Goal: Use online tool/utility: Use online tool/utility

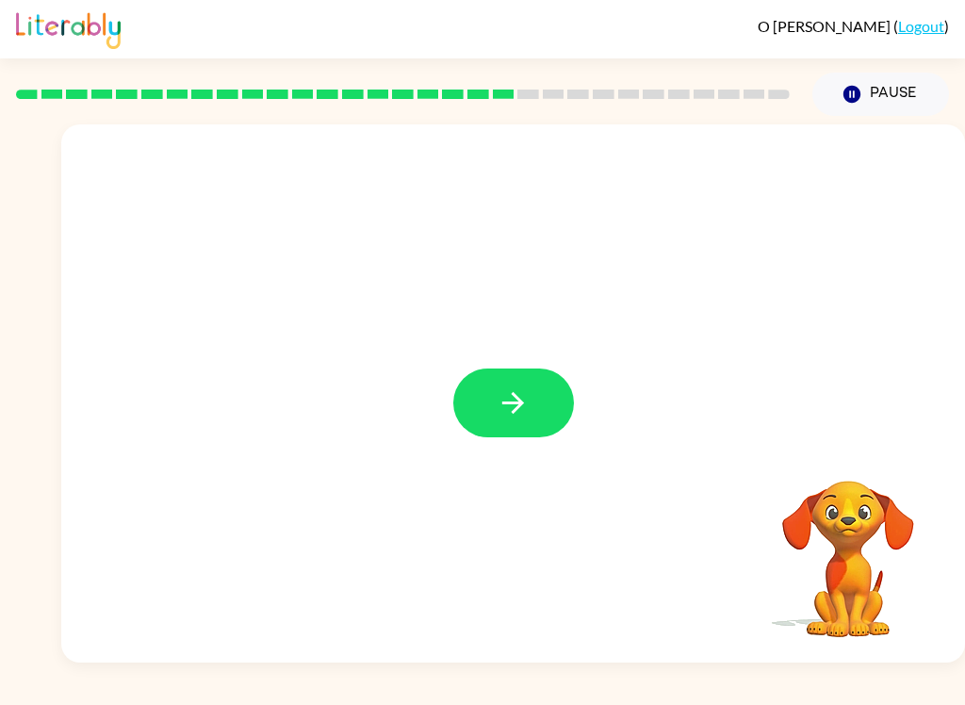
click at [513, 409] on icon "button" at bounding box center [513, 402] width 33 height 33
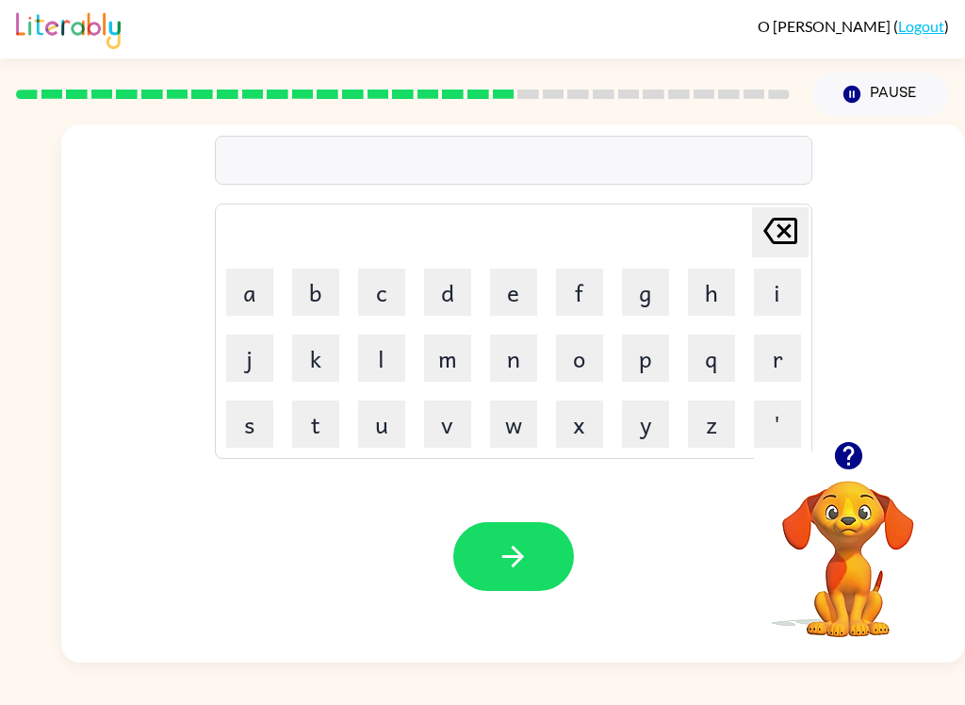
click at [320, 277] on button "b" at bounding box center [315, 292] width 47 height 47
click at [585, 372] on button "o" at bounding box center [579, 358] width 47 height 47
click at [585, 425] on button "x" at bounding box center [579, 424] width 47 height 47
click at [259, 424] on button "s" at bounding box center [249, 424] width 47 height 47
click at [534, 546] on button "button" at bounding box center [513, 556] width 121 height 69
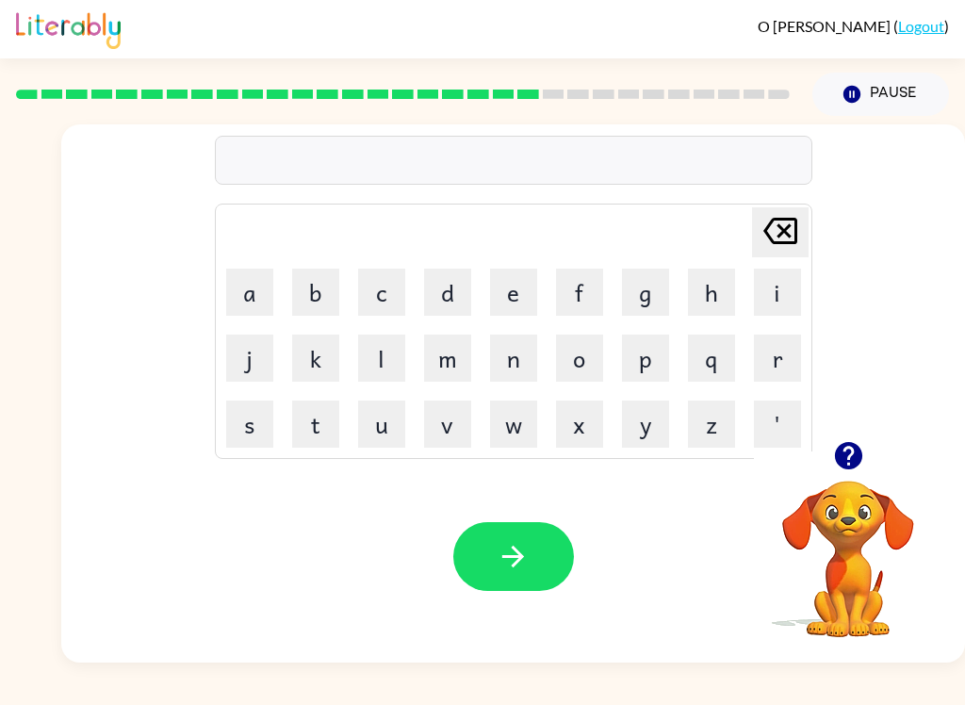
click at [456, 299] on button "d" at bounding box center [447, 292] width 47 height 47
click at [786, 298] on button "i" at bounding box center [777, 292] width 47 height 47
click at [448, 424] on button "v" at bounding box center [447, 424] width 47 height 47
click at [522, 299] on button "e" at bounding box center [513, 292] width 47 height 47
click at [519, 551] on icon "button" at bounding box center [513, 556] width 33 height 33
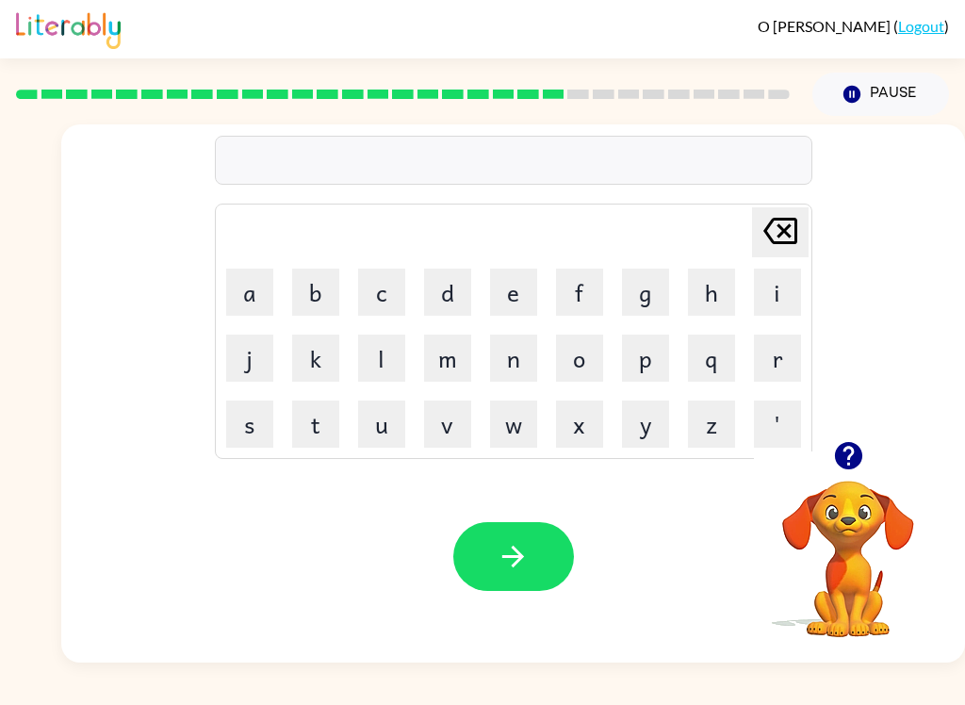
click at [779, 350] on button "r" at bounding box center [777, 358] width 47 height 47
click at [583, 368] on button "o" at bounding box center [579, 358] width 47 height 47
click at [505, 12] on div "O Schwartz ( Logout )" at bounding box center [482, 29] width 933 height 58
click at [786, 288] on button "i" at bounding box center [777, 292] width 47 height 47
click at [771, 271] on button "i" at bounding box center [777, 292] width 47 height 47
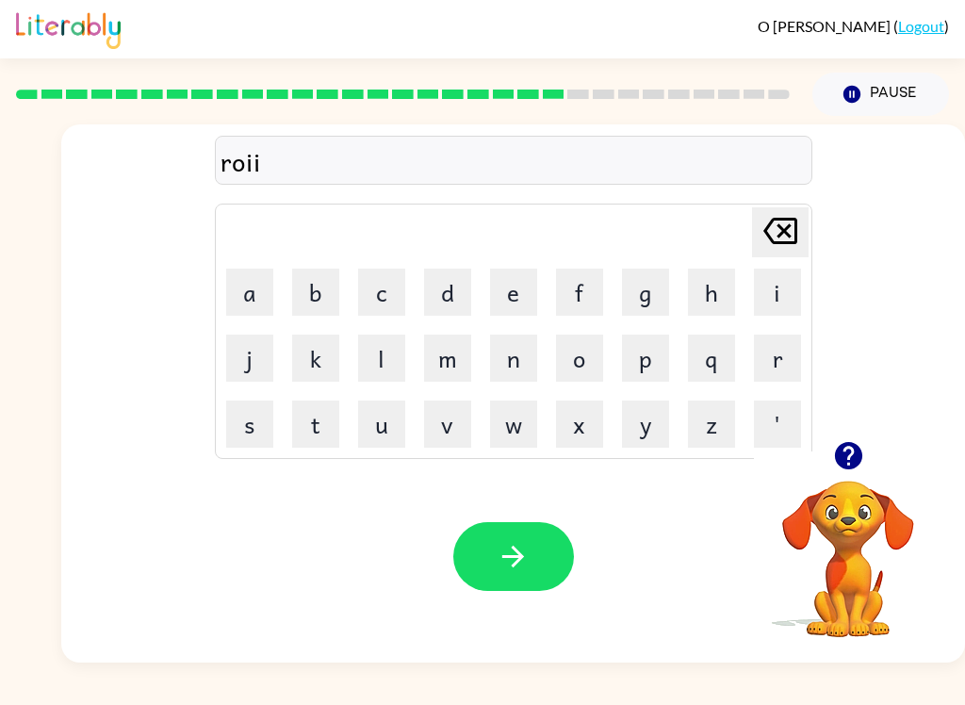
click at [783, 230] on icon at bounding box center [781, 231] width 34 height 26
click at [780, 239] on icon "[PERSON_NAME] last character input" at bounding box center [780, 230] width 45 height 45
click at [594, 353] on button "o" at bounding box center [579, 358] width 47 height 47
click at [780, 227] on icon at bounding box center [781, 231] width 34 height 26
click at [242, 296] on button "a" at bounding box center [249, 292] width 47 height 47
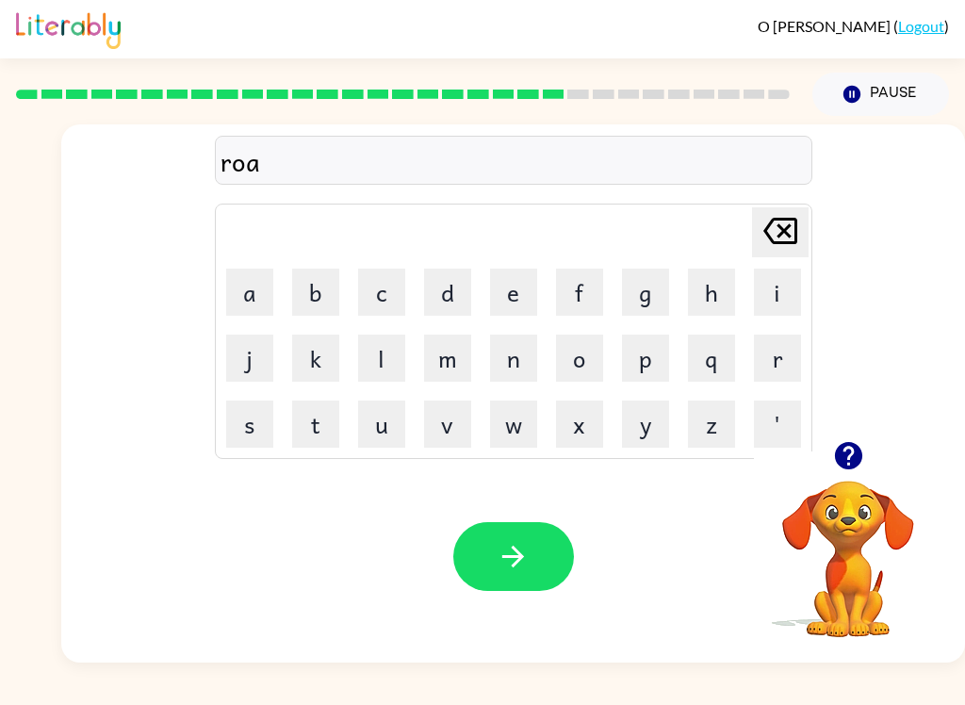
click at [465, 269] on button "d" at bounding box center [447, 292] width 47 height 47
click at [529, 556] on icon "button" at bounding box center [513, 556] width 33 height 33
click at [249, 433] on button "s" at bounding box center [249, 424] width 47 height 47
click at [719, 283] on button "h" at bounding box center [711, 292] width 47 height 47
click at [789, 291] on button "i" at bounding box center [777, 292] width 47 height 47
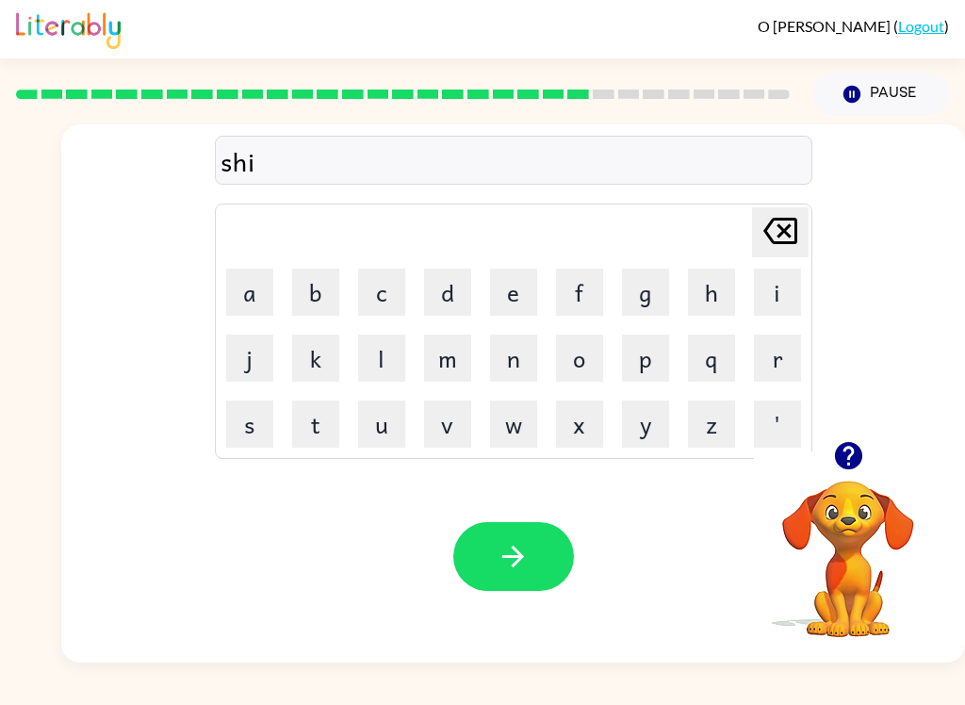
click at [452, 432] on button "v" at bounding box center [447, 424] width 47 height 47
click at [512, 314] on button "e" at bounding box center [513, 292] width 47 height 47
click at [783, 349] on button "r" at bounding box center [777, 358] width 47 height 47
click at [534, 559] on button "button" at bounding box center [513, 556] width 121 height 69
click at [861, 536] on video "Your browser must support playing .mp4 files to use Literably. Please try using…" at bounding box center [848, 546] width 189 height 189
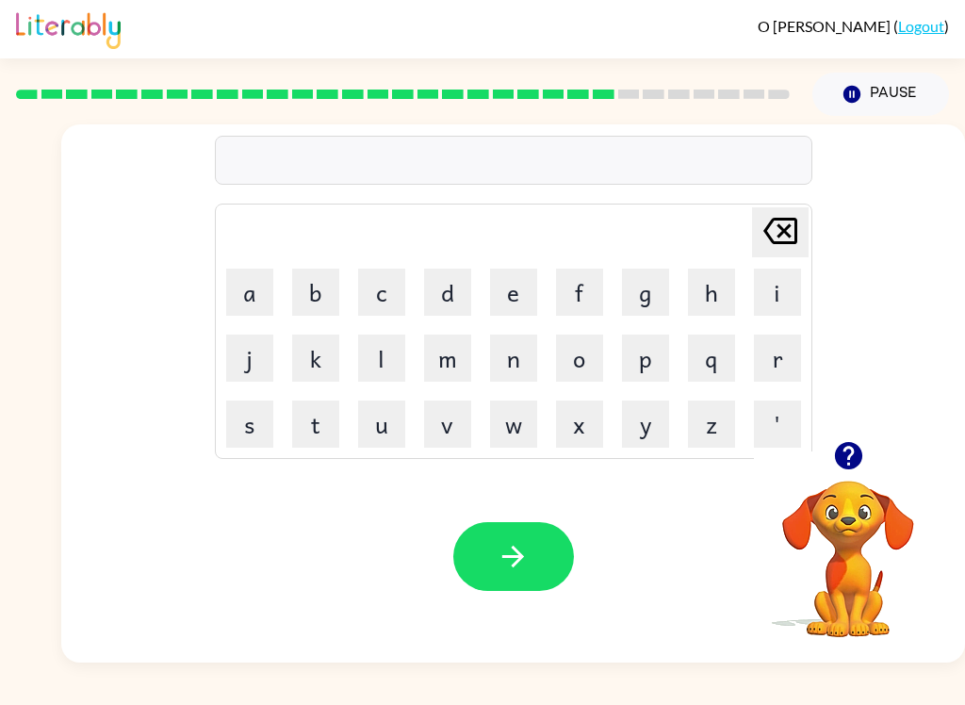
click at [850, 532] on video "Your browser must support playing .mp4 files to use Literably. Please try using…" at bounding box center [848, 546] width 189 height 189
click at [864, 536] on video "Your browser must support playing .mp4 files to use Literably. Please try using…" at bounding box center [848, 546] width 189 height 189
click at [870, 541] on video "Your browser must support playing .mp4 files to use Literably. Please try using…" at bounding box center [848, 546] width 189 height 189
click at [247, 439] on button "s" at bounding box center [249, 424] width 47 height 47
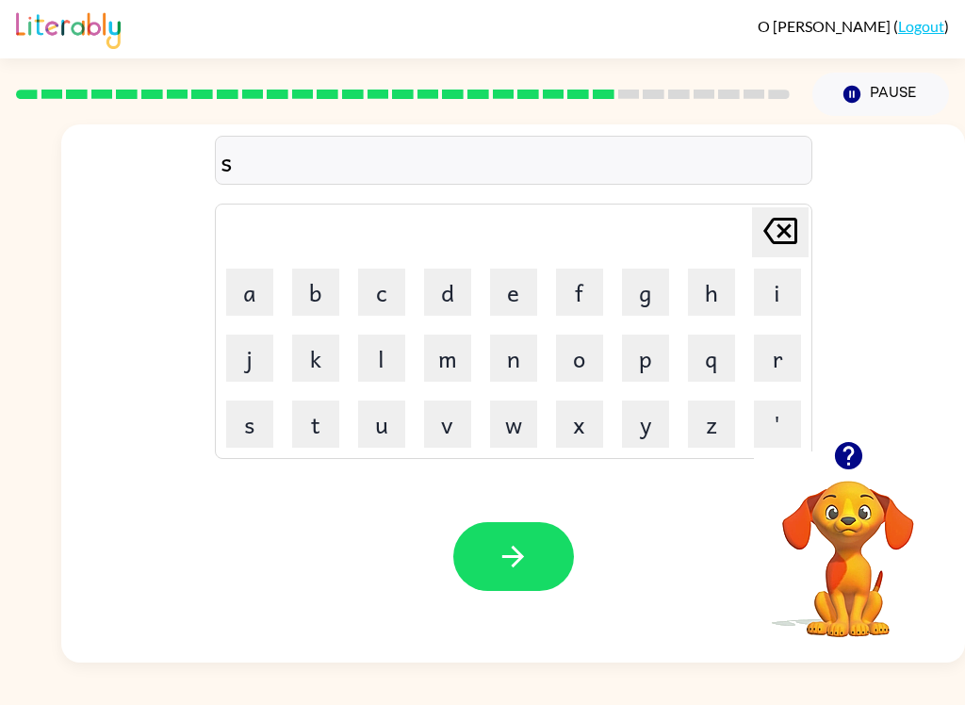
click at [386, 365] on button "l" at bounding box center [381, 358] width 47 height 47
click at [241, 296] on button "a" at bounding box center [249, 292] width 47 height 47
click at [392, 295] on button "c" at bounding box center [381, 292] width 47 height 47
click at [315, 373] on button "k" at bounding box center [315, 358] width 47 height 47
click at [522, 564] on icon "button" at bounding box center [513, 556] width 33 height 33
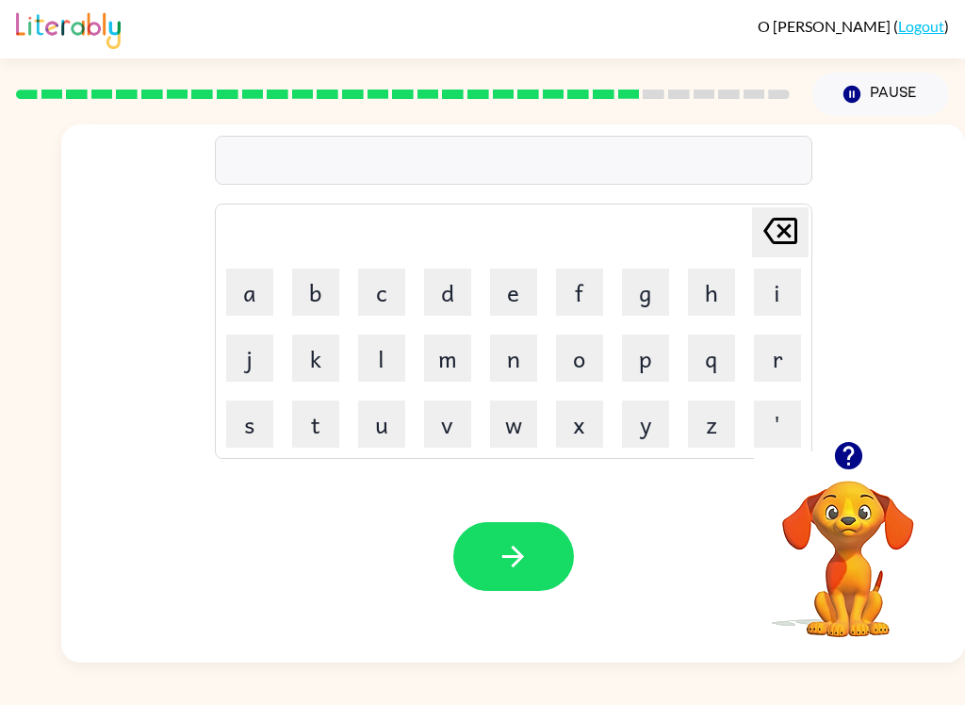
click at [258, 419] on button "s" at bounding box center [249, 424] width 47 height 47
click at [396, 422] on button "u" at bounding box center [381, 424] width 47 height 47
click at [523, 373] on button "n" at bounding box center [513, 358] width 47 height 47
click at [390, 368] on button "l" at bounding box center [381, 358] width 47 height 47
click at [768, 290] on button "i" at bounding box center [777, 292] width 47 height 47
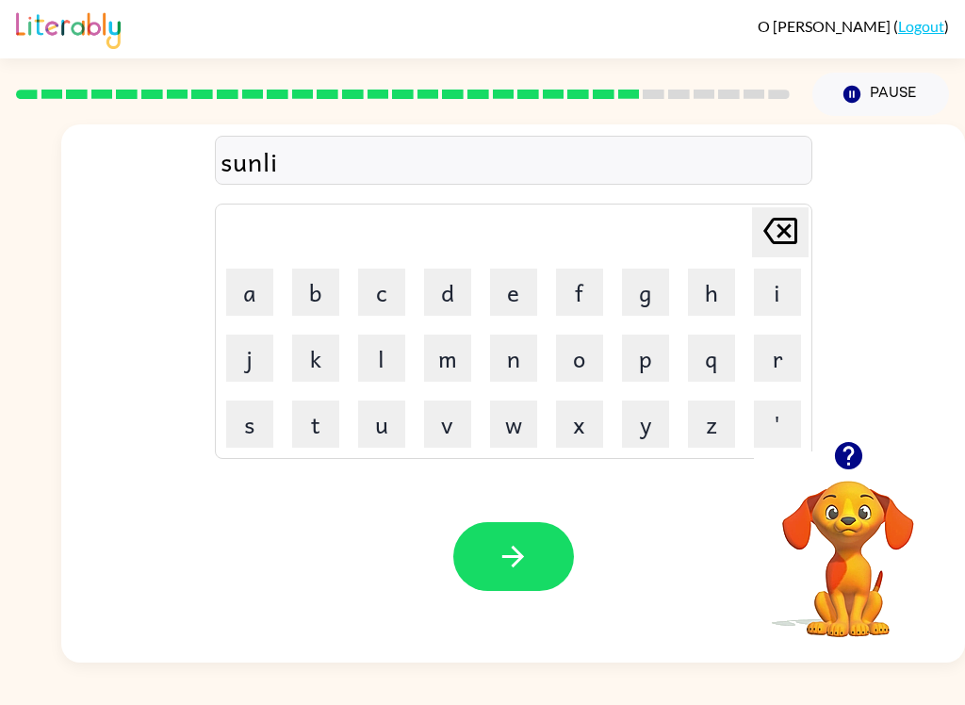
click at [323, 430] on button "t" at bounding box center [315, 424] width 47 height 47
click at [501, 550] on icon "button" at bounding box center [513, 556] width 33 height 33
click at [778, 356] on button "r" at bounding box center [777, 358] width 47 height 47
click at [249, 288] on button "a" at bounding box center [249, 292] width 47 height 47
click at [404, 277] on button "c" at bounding box center [381, 292] width 47 height 47
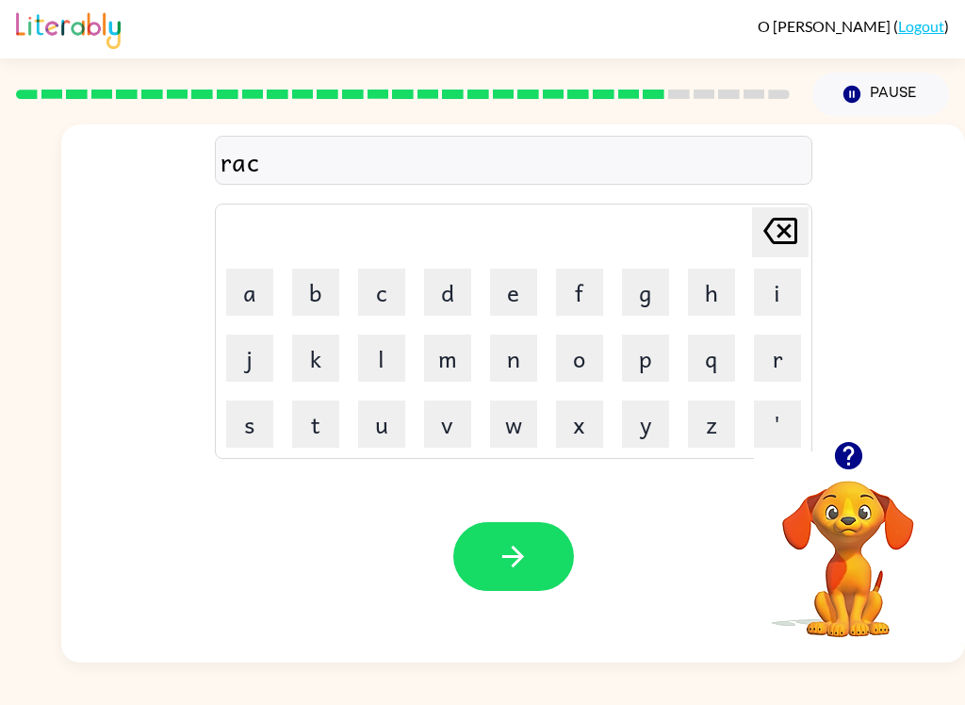
click at [784, 219] on icon at bounding box center [781, 231] width 34 height 26
click at [326, 349] on button "k" at bounding box center [315, 358] width 47 height 47
click at [518, 302] on button "e" at bounding box center [513, 292] width 47 height 47
click at [527, 547] on icon "button" at bounding box center [513, 556] width 33 height 33
click at [320, 280] on button "b" at bounding box center [315, 292] width 47 height 47
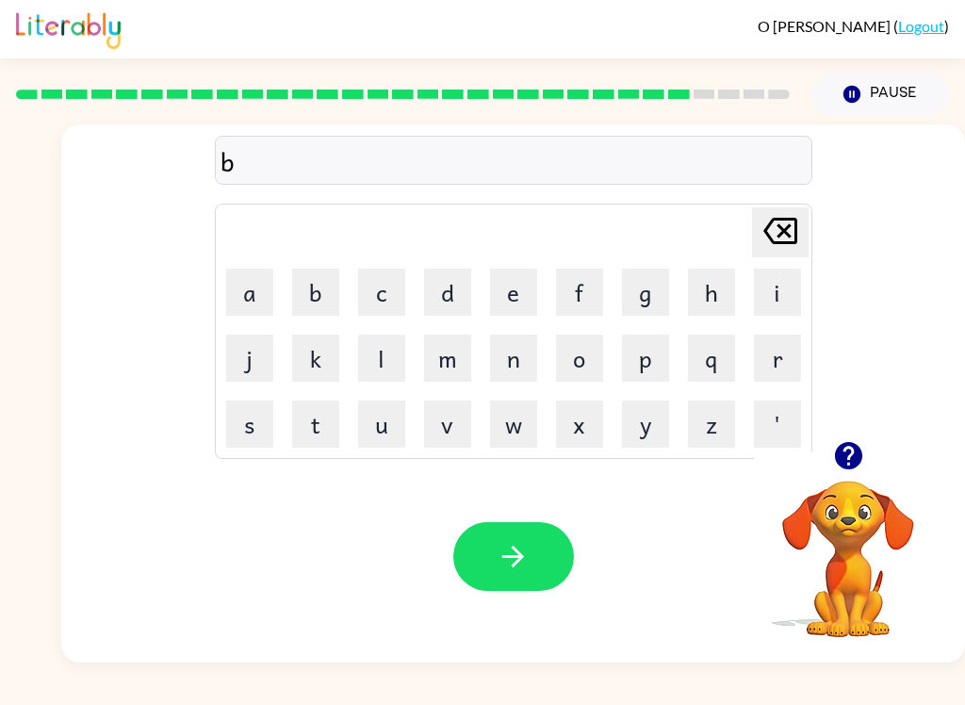
click at [522, 305] on button "e" at bounding box center [513, 292] width 47 height 47
click at [518, 296] on button "e" at bounding box center [513, 292] width 47 height 47
click at [788, 231] on icon "[PERSON_NAME] last character input" at bounding box center [780, 230] width 45 height 45
click at [266, 269] on button "a" at bounding box center [249, 292] width 47 height 47
click at [457, 298] on button "d" at bounding box center [447, 292] width 47 height 47
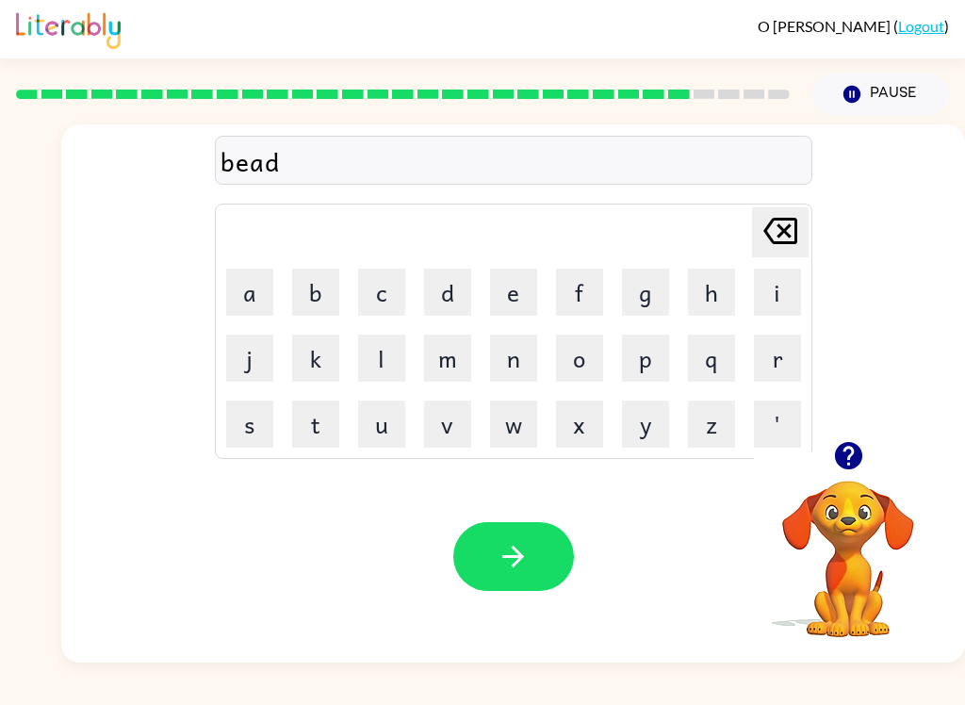
click at [524, 556] on icon "button" at bounding box center [513, 556] width 33 height 33
click at [309, 442] on button "t" at bounding box center [315, 424] width 47 height 47
click at [721, 271] on button "h" at bounding box center [711, 292] width 47 height 47
click at [271, 279] on button "a" at bounding box center [249, 292] width 47 height 47
click at [315, 416] on button "t" at bounding box center [315, 424] width 47 height 47
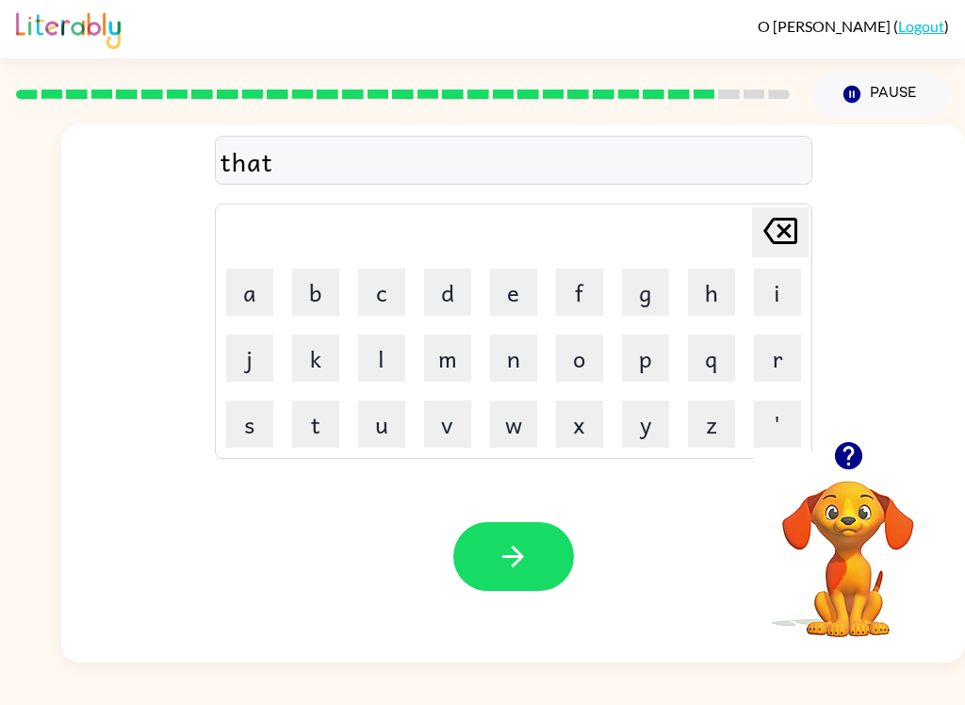
click at [519, 563] on icon "button" at bounding box center [513, 557] width 22 height 22
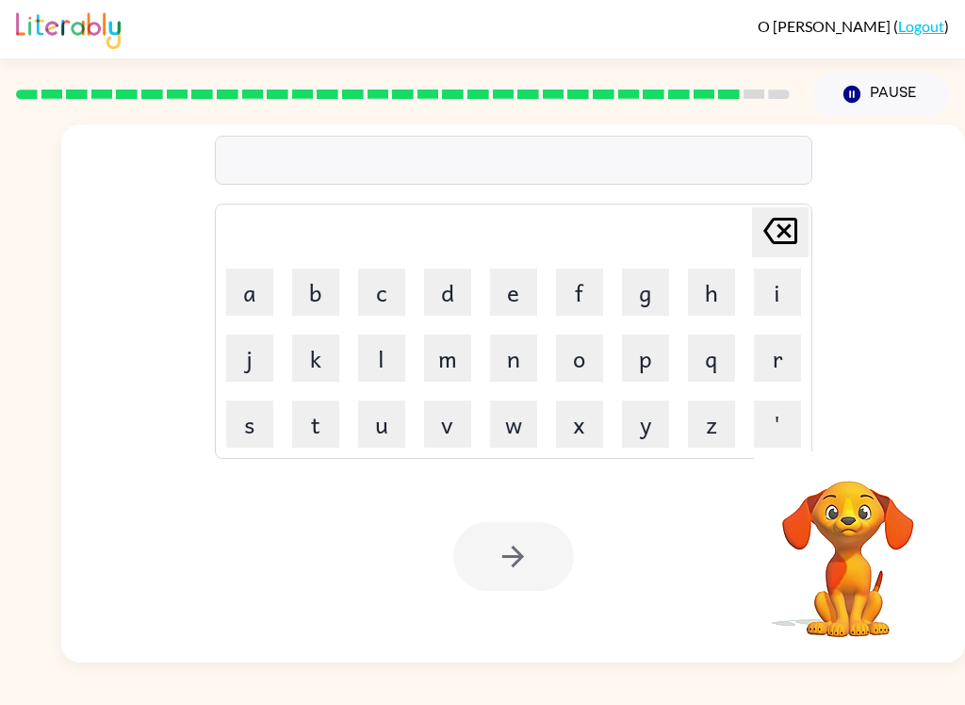
click at [254, 446] on button "s" at bounding box center [249, 424] width 47 height 47
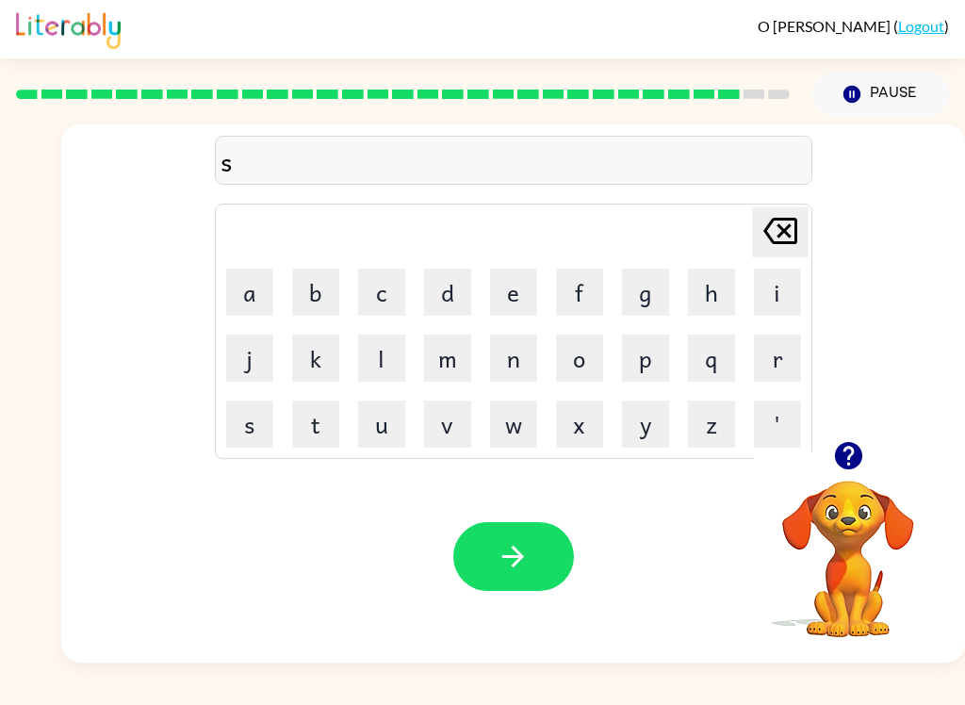
click at [786, 291] on button "i" at bounding box center [777, 292] width 47 height 47
click at [381, 359] on button "l" at bounding box center [381, 358] width 47 height 47
click at [383, 281] on button "c" at bounding box center [381, 292] width 47 height 47
click at [335, 351] on button "k" at bounding box center [315, 358] width 47 height 47
click at [503, 577] on button "button" at bounding box center [513, 556] width 121 height 69
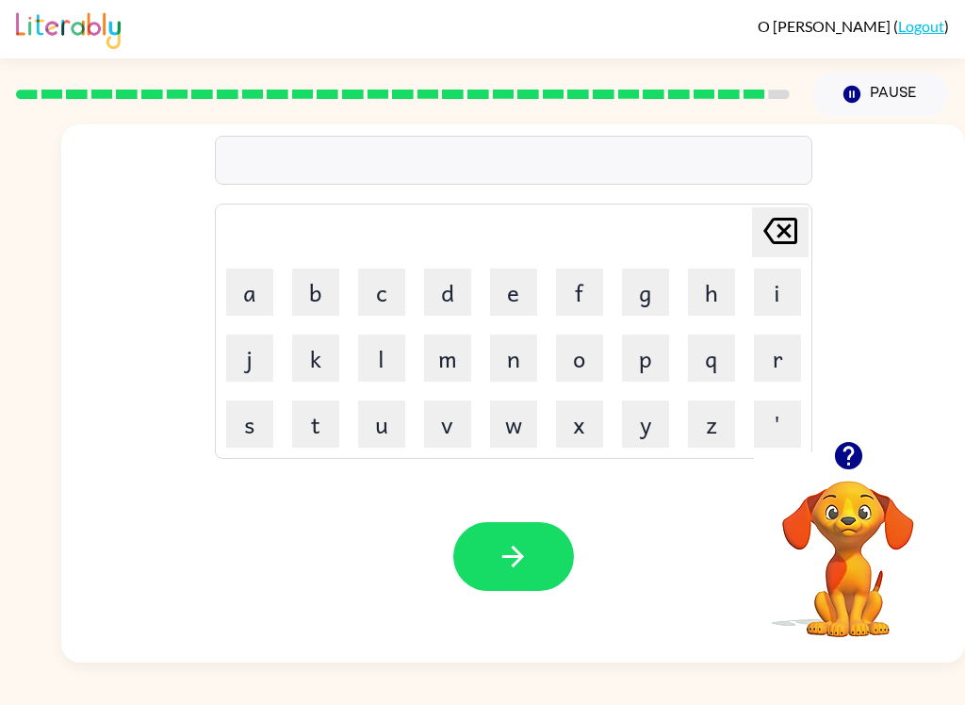
click at [790, 374] on button "r" at bounding box center [777, 358] width 47 height 47
click at [390, 440] on button "u" at bounding box center [381, 424] width 47 height 47
click at [388, 370] on button "l" at bounding box center [381, 358] width 47 height 47
click at [516, 295] on button "e" at bounding box center [513, 292] width 47 height 47
click at [515, 565] on icon "button" at bounding box center [513, 557] width 22 height 22
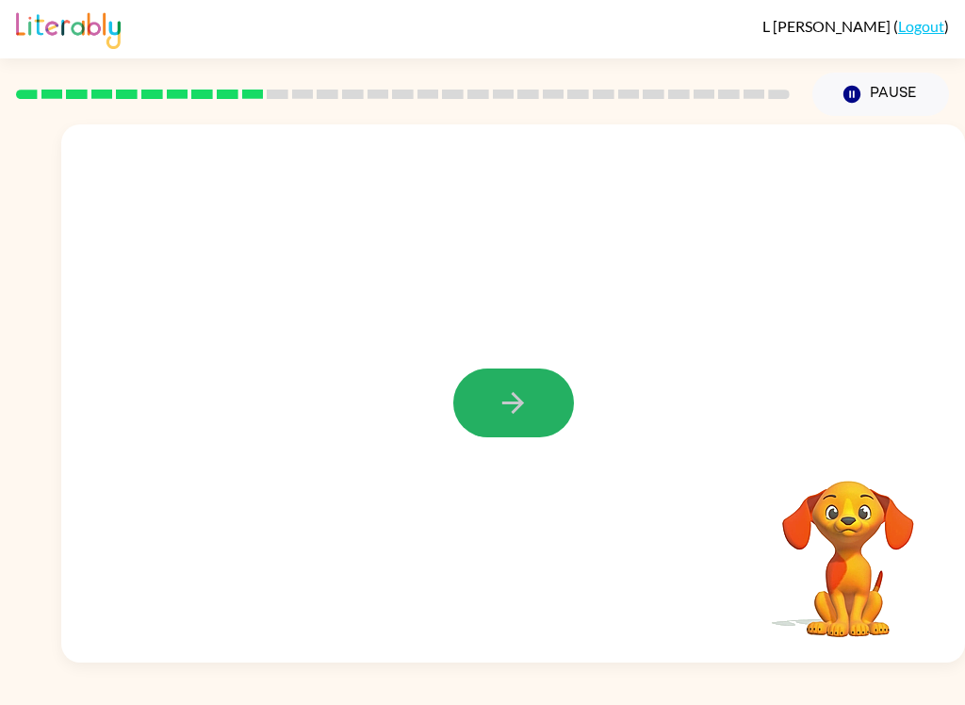
click at [523, 397] on icon "button" at bounding box center [513, 402] width 33 height 33
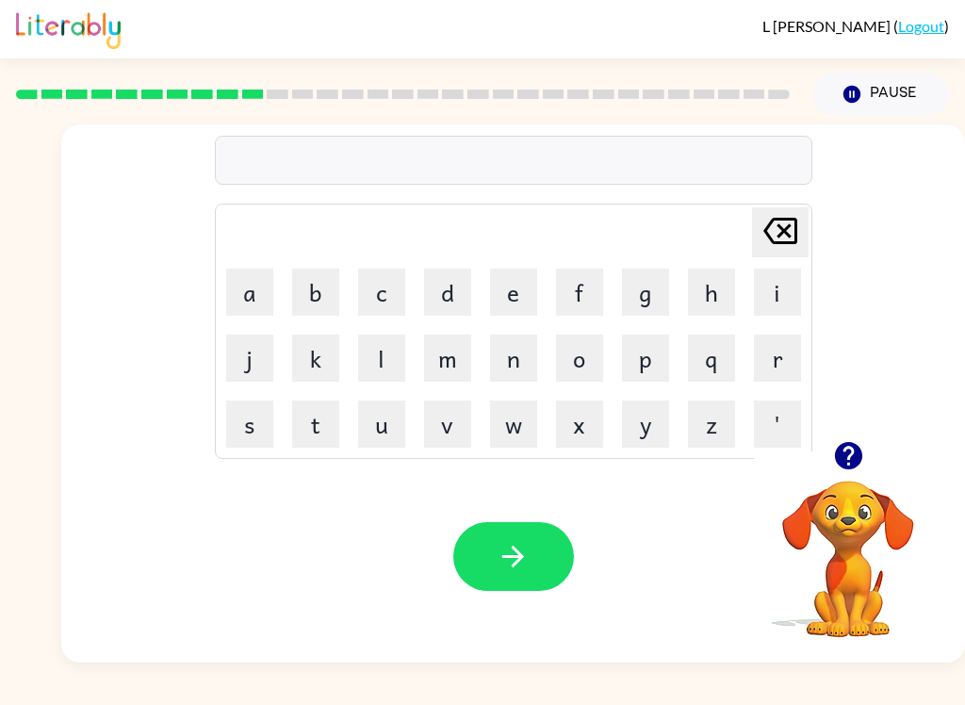
click at [312, 434] on button "t" at bounding box center [315, 424] width 47 height 47
click at [734, 277] on button "h" at bounding box center [711, 292] width 47 height 47
click at [774, 280] on button "i" at bounding box center [777, 292] width 47 height 47
click at [653, 281] on button "g" at bounding box center [645, 292] width 47 height 47
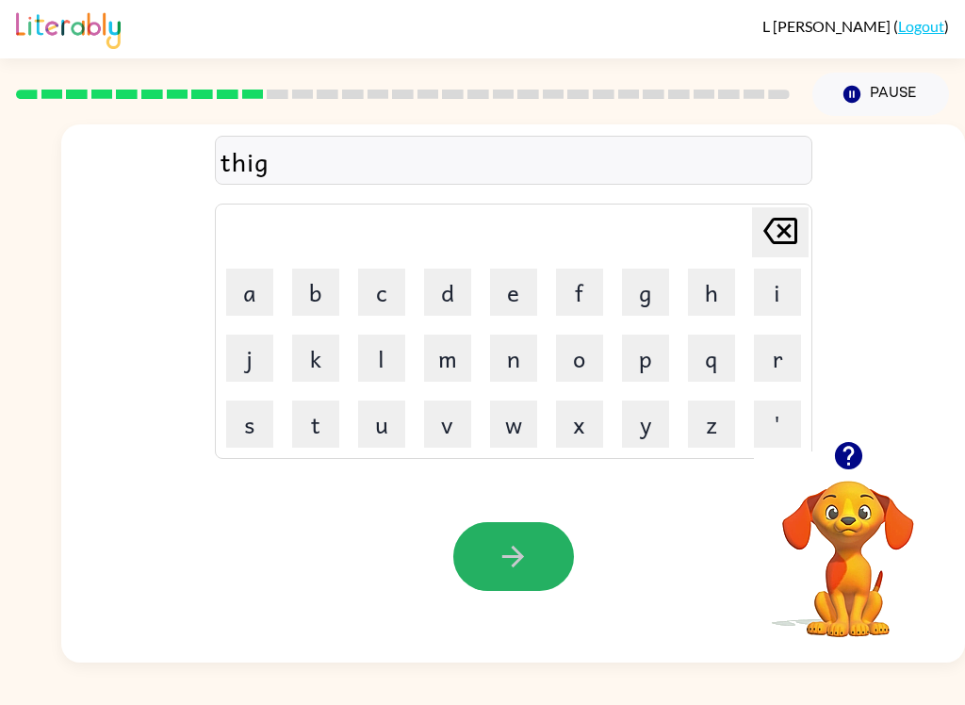
click at [512, 553] on icon "button" at bounding box center [513, 556] width 33 height 33
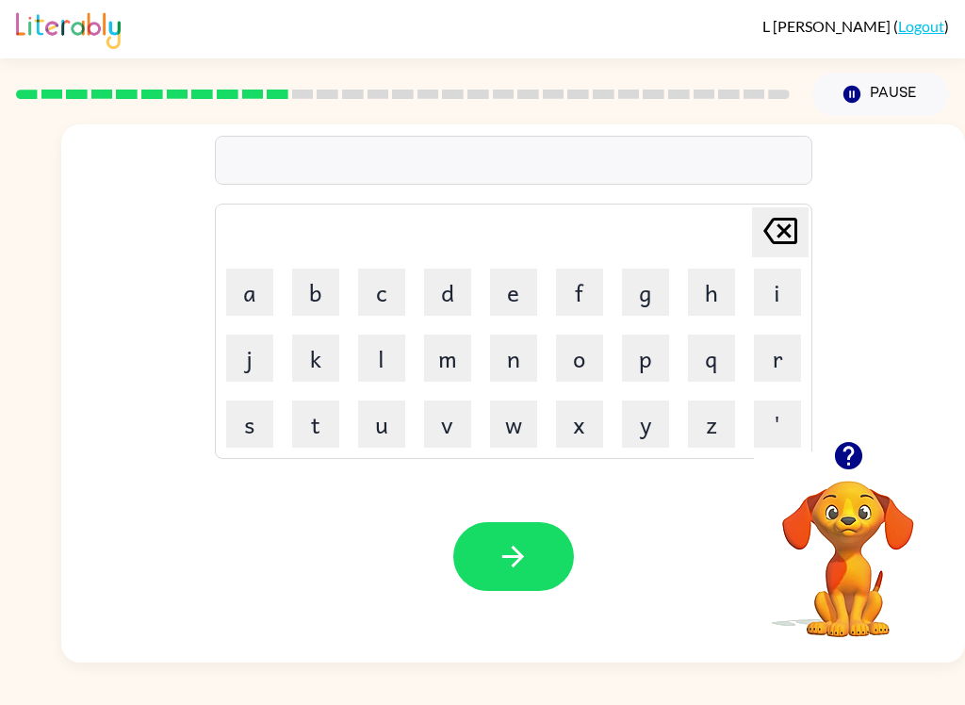
click at [238, 430] on button "s" at bounding box center [249, 424] width 47 height 47
click at [438, 362] on button "m" at bounding box center [447, 358] width 47 height 47
click at [587, 362] on button "o" at bounding box center [579, 358] width 47 height 47
click at [383, 286] on button "c" at bounding box center [381, 292] width 47 height 47
click at [786, 233] on icon at bounding box center [781, 231] width 34 height 26
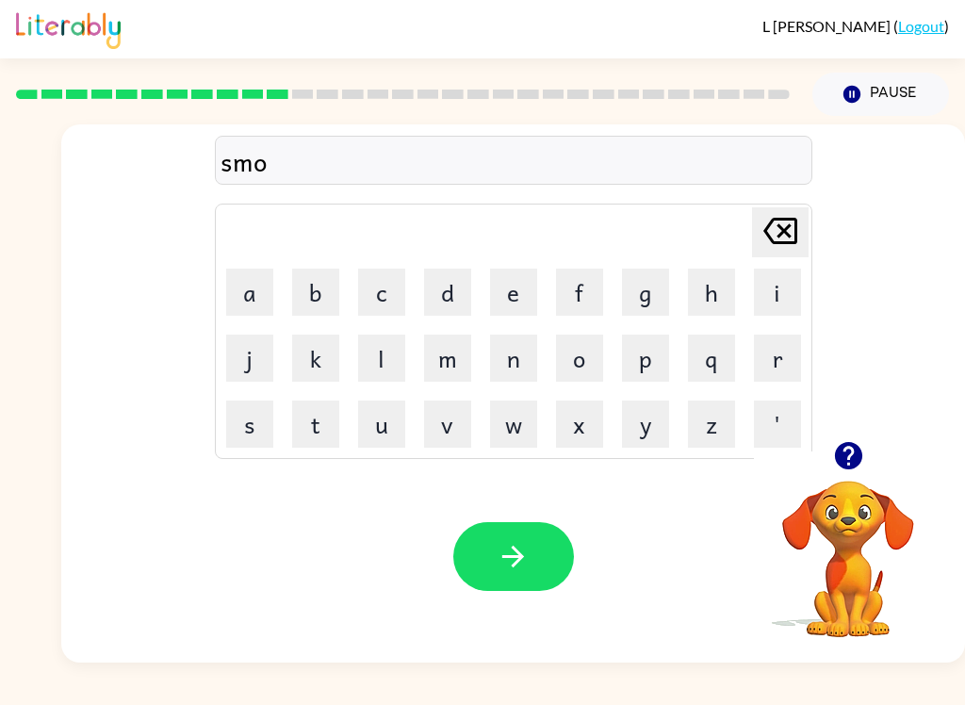
click at [319, 357] on button "k" at bounding box center [315, 358] width 47 height 47
click at [509, 558] on icon "button" at bounding box center [513, 557] width 22 height 22
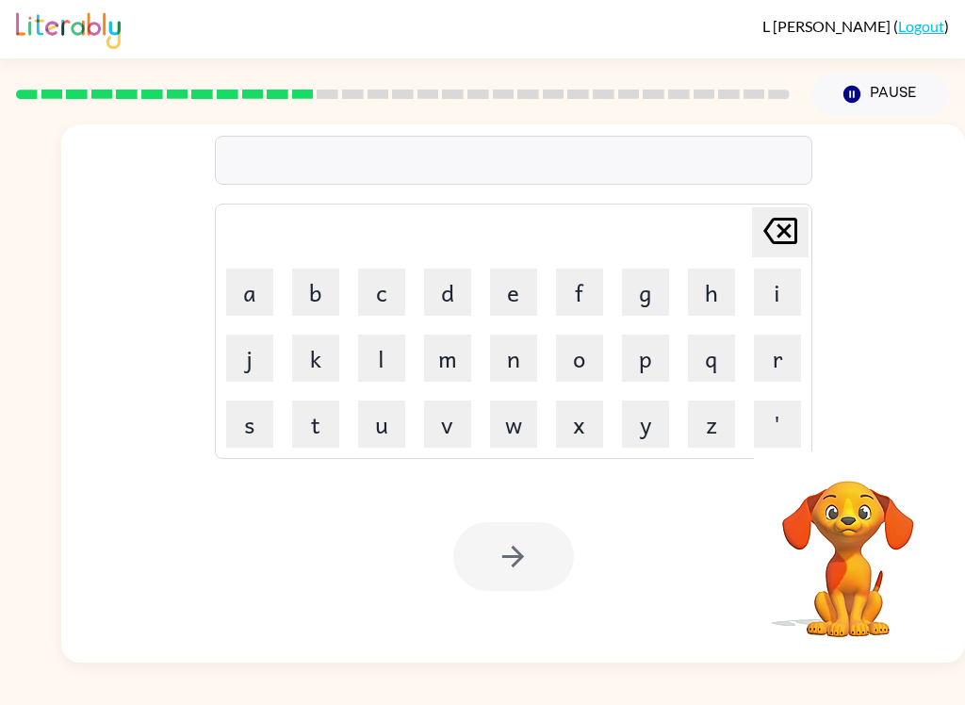
click at [456, 350] on button "m" at bounding box center [447, 358] width 47 height 47
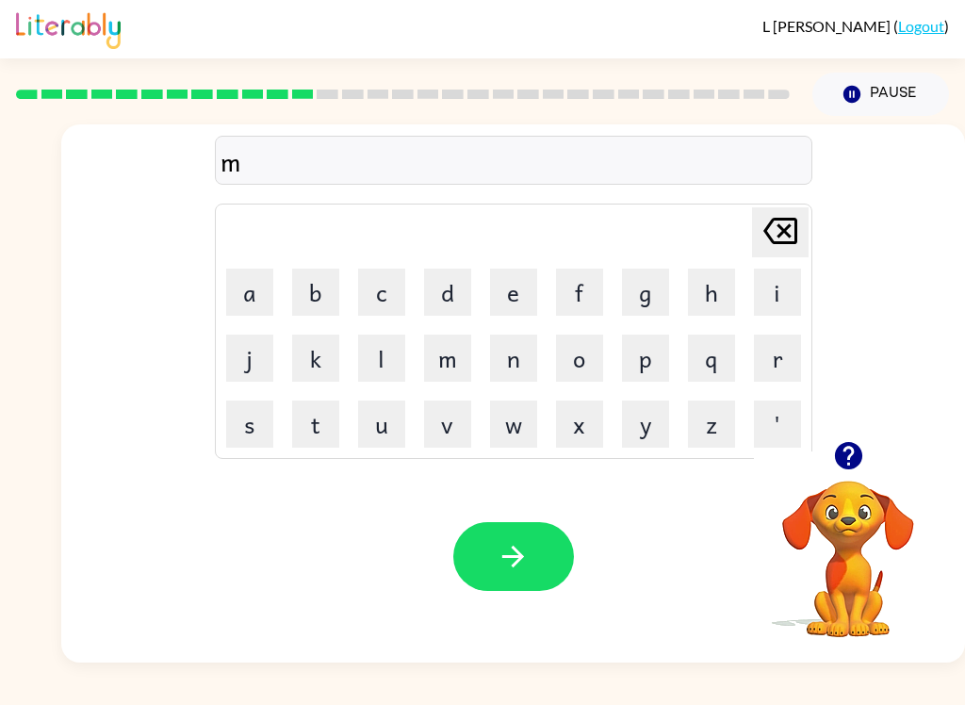
click at [378, 447] on button "u" at bounding box center [381, 424] width 47 height 47
click at [239, 429] on button "s" at bounding box center [249, 424] width 47 height 47
click at [311, 422] on button "t" at bounding box center [315, 424] width 47 height 47
click at [739, 582] on div "Your browser must support playing .mp4 files to use Literably. Please try using…" at bounding box center [513, 557] width 904 height 212
click at [738, 565] on div "Your browser must support playing .mp4 files to use Literably. Please try using…" at bounding box center [513, 557] width 904 height 212
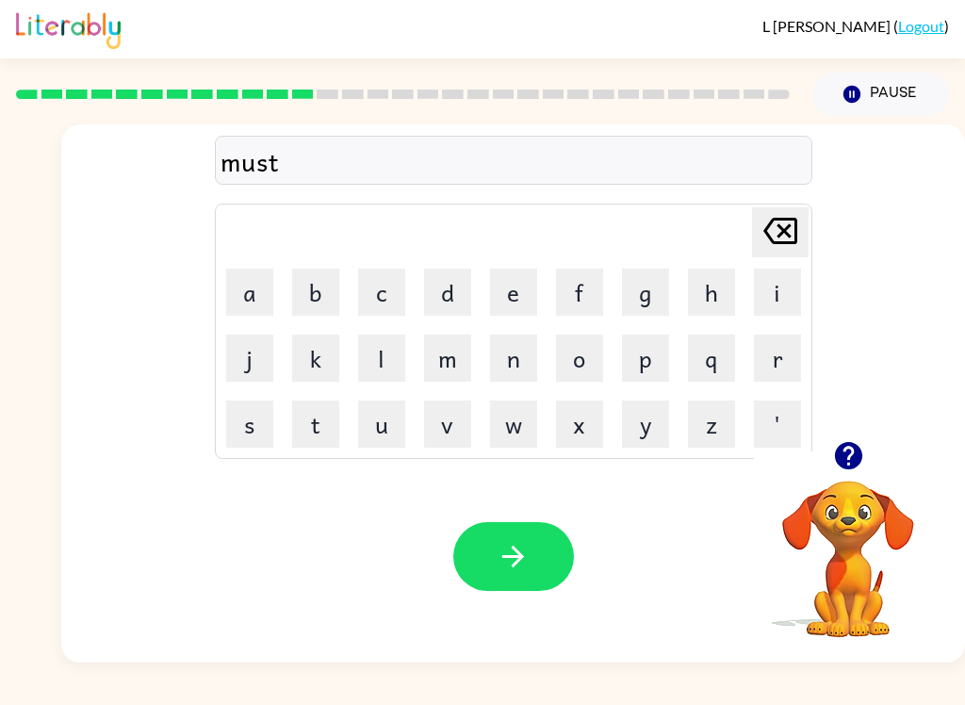
click at [774, 565] on video "Your browser must support playing .mp4 files to use Literably. Please try using…" at bounding box center [848, 546] width 189 height 189
click at [762, 566] on video "Your browser must support playing .mp4 files to use Literably. Please try using…" at bounding box center [848, 546] width 189 height 189
click at [257, 301] on button "a" at bounding box center [249, 292] width 47 height 47
click at [325, 351] on button "k" at bounding box center [315, 358] width 47 height 47
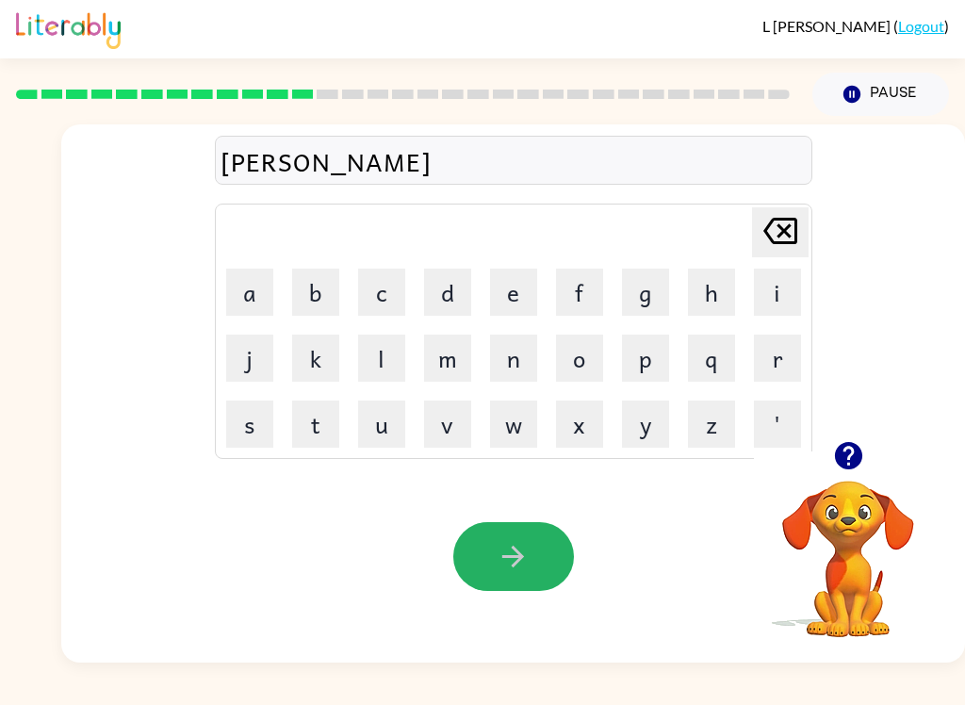
click at [525, 543] on icon "button" at bounding box center [513, 556] width 33 height 33
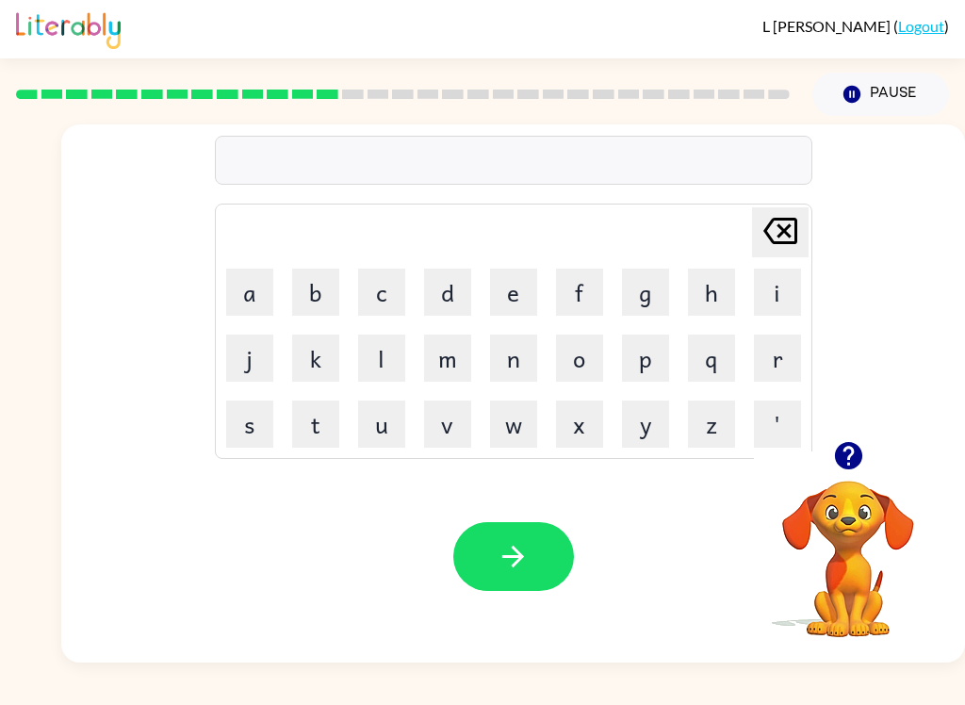
click at [724, 280] on button "h" at bounding box center [711, 292] width 47 height 47
click at [516, 291] on button "e" at bounding box center [513, 292] width 47 height 47
click at [382, 363] on button "l" at bounding box center [381, 358] width 47 height 47
click at [643, 349] on button "p" at bounding box center [645, 358] width 47 height 47
click at [387, 354] on button "l" at bounding box center [381, 358] width 47 height 47
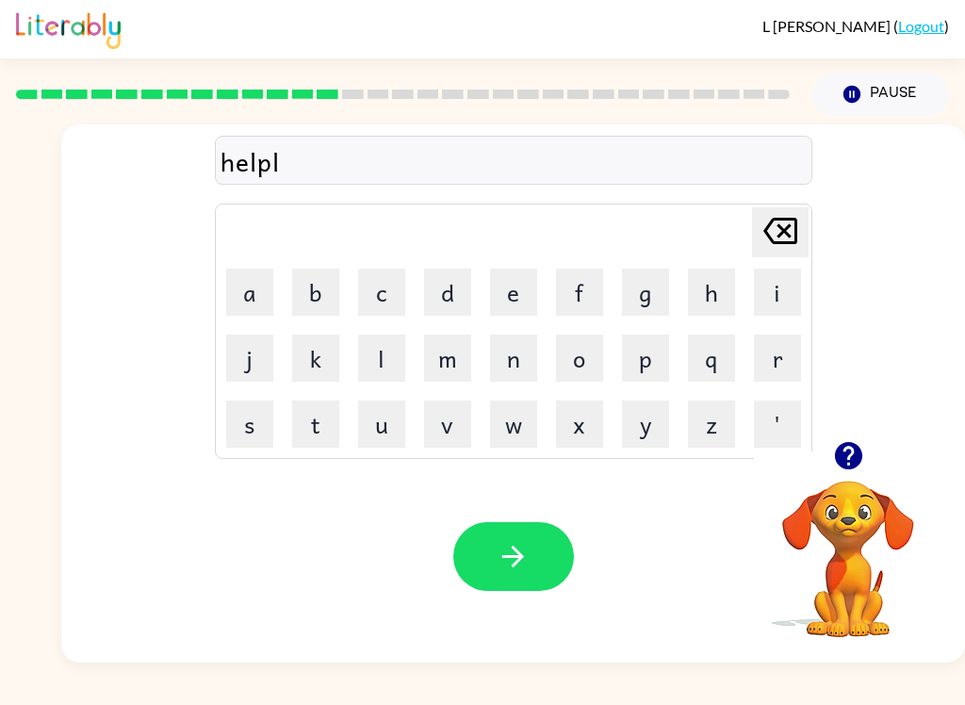
click at [510, 276] on button "e" at bounding box center [513, 292] width 47 height 47
click at [252, 422] on button "s" at bounding box center [249, 424] width 47 height 47
click at [538, 560] on button "button" at bounding box center [513, 556] width 121 height 69
click at [251, 422] on button "s" at bounding box center [249, 424] width 47 height 47
click at [318, 437] on button "t" at bounding box center [315, 424] width 47 height 47
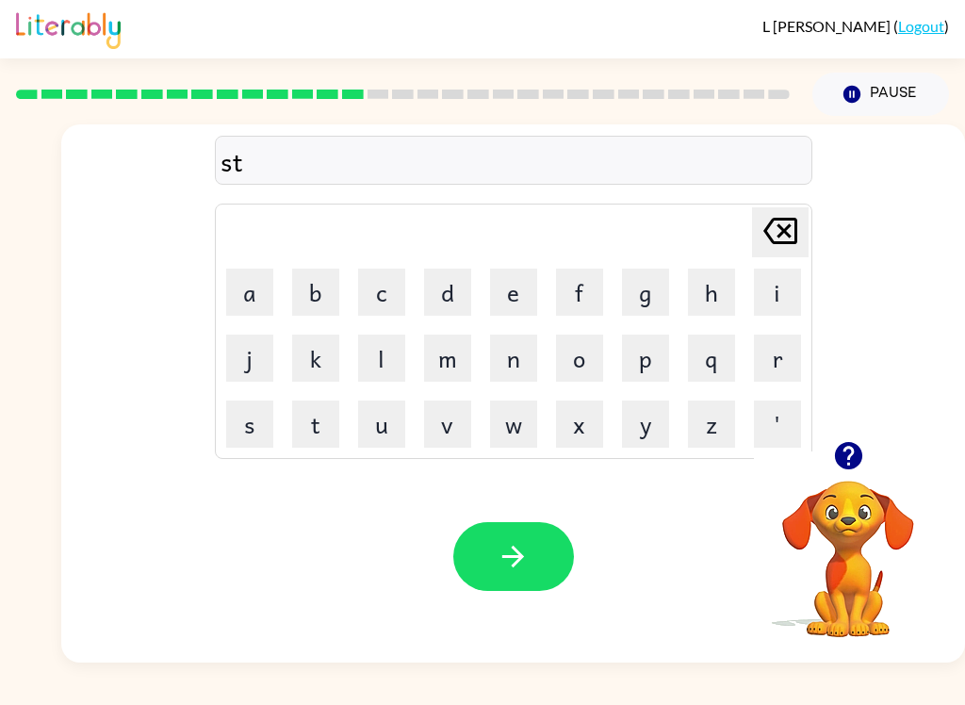
click at [383, 417] on button "u" at bounding box center [381, 424] width 47 height 47
click at [444, 286] on button "d" at bounding box center [447, 292] width 47 height 47
click at [512, 355] on button "n" at bounding box center [513, 358] width 47 height 47
click at [745, 688] on div "L Liu ( Logout ) Pause Pause studn Delete Delete last character input a b c d e…" at bounding box center [482, 352] width 965 height 705
click at [733, 696] on div "L Liu ( Logout ) Pause Pause studn Delete Delete last character input a b c d e…" at bounding box center [482, 352] width 965 height 705
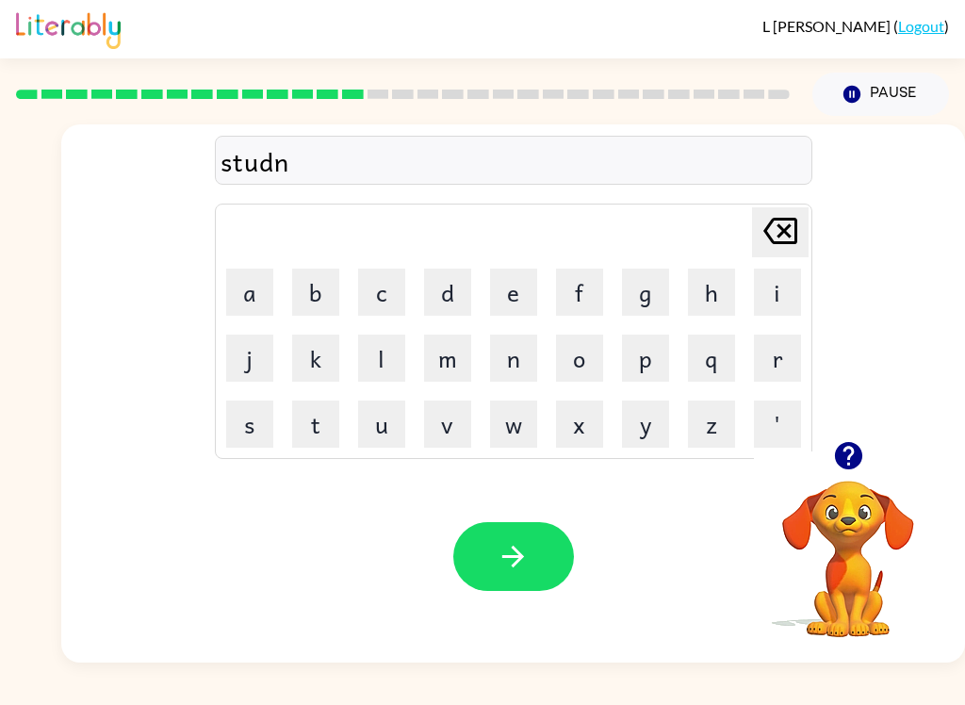
click at [305, 420] on button "t" at bounding box center [315, 424] width 47 height 47
click at [534, 567] on button "button" at bounding box center [513, 556] width 121 height 69
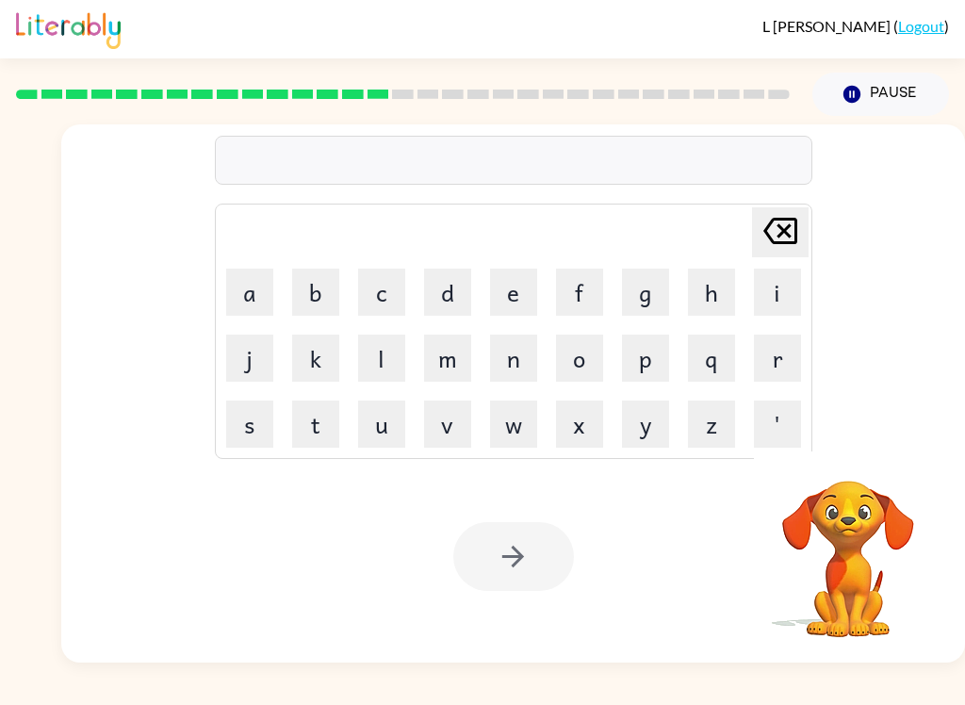
click at [258, 421] on button "s" at bounding box center [249, 424] width 47 height 47
click at [319, 418] on button "t" at bounding box center [315, 424] width 47 height 47
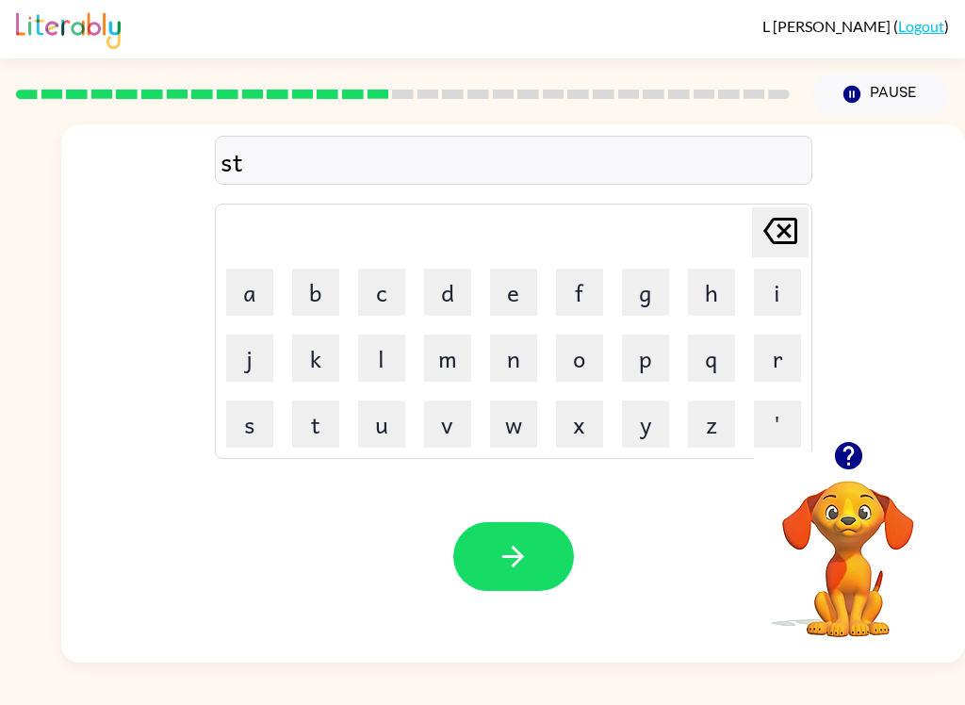
click at [238, 289] on button "a" at bounding box center [249, 292] width 47 height 47
click at [772, 351] on button "r" at bounding box center [777, 358] width 47 height 47
click at [523, 546] on icon "button" at bounding box center [513, 556] width 33 height 33
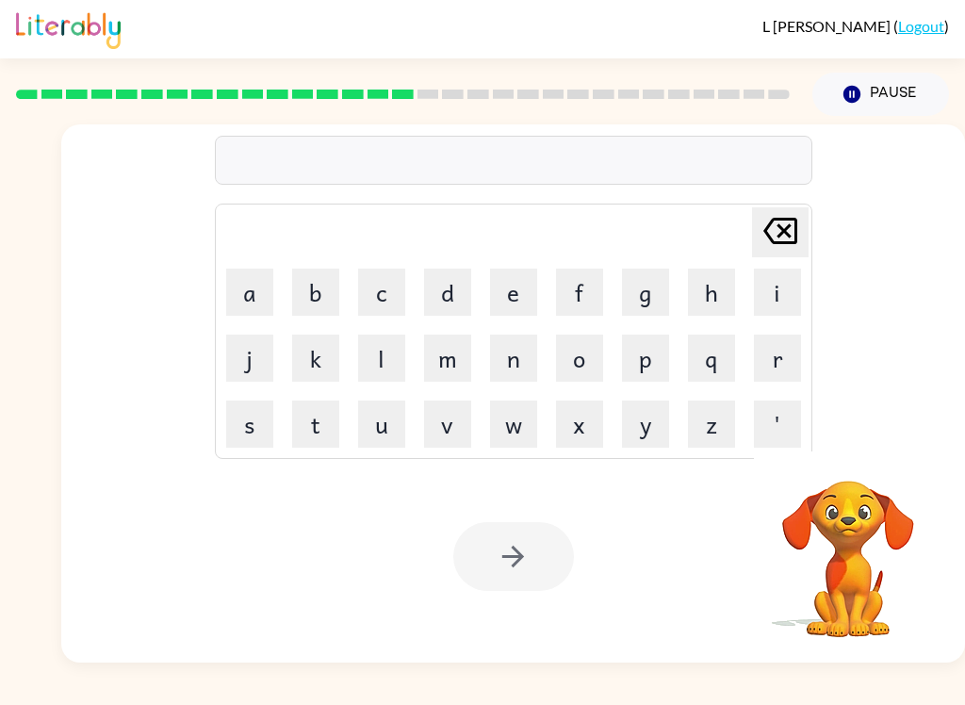
click at [386, 354] on button "l" at bounding box center [381, 358] width 47 height 47
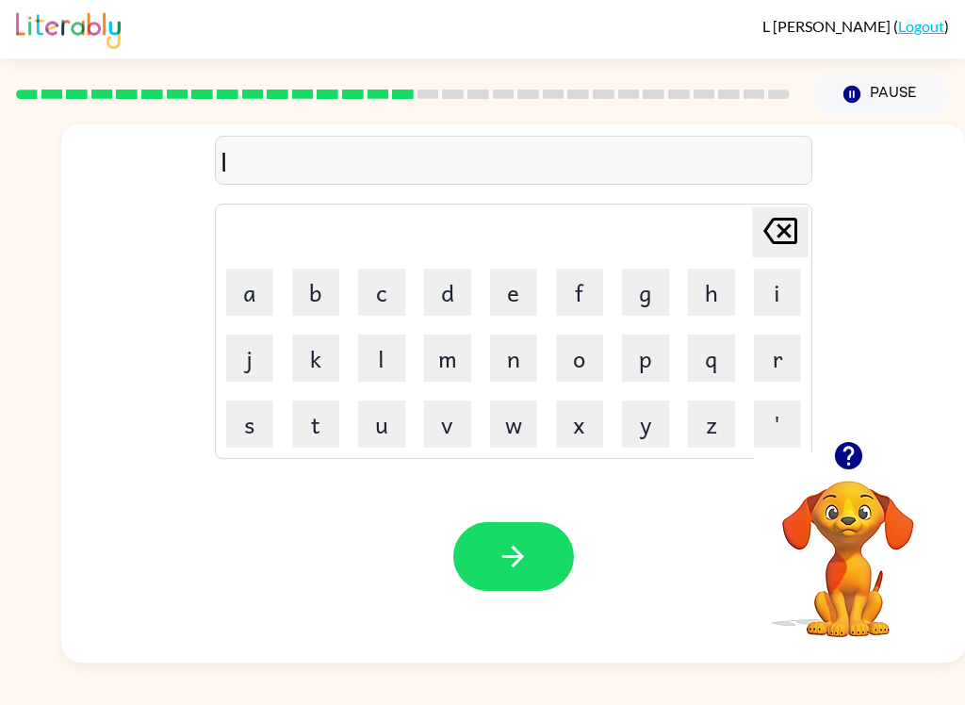
click at [771, 295] on button "i" at bounding box center [777, 292] width 47 height 47
click at [312, 422] on button "t" at bounding box center [315, 424] width 47 height 47
click at [519, 559] on icon "button" at bounding box center [513, 556] width 33 height 33
click at [250, 409] on button "s" at bounding box center [249, 424] width 47 height 47
click at [515, 429] on button "w" at bounding box center [513, 424] width 47 height 47
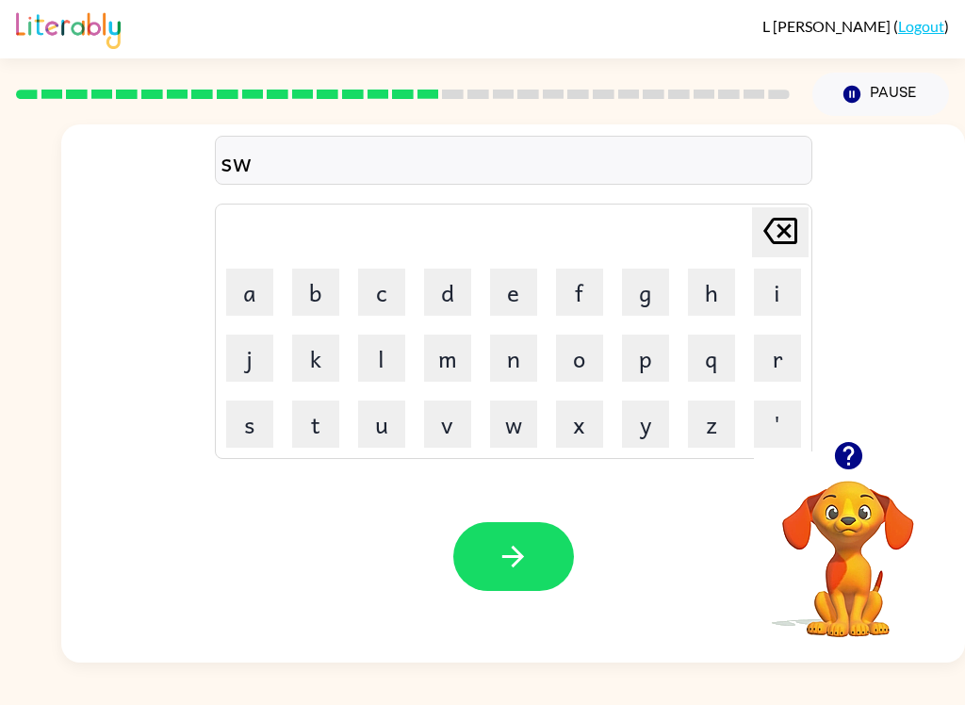
click at [783, 293] on button "i" at bounding box center [777, 292] width 47 height 47
click at [567, 285] on button "f" at bounding box center [579, 292] width 47 height 47
click at [318, 423] on button "t" at bounding box center [315, 424] width 47 height 47
click at [520, 567] on icon "button" at bounding box center [513, 556] width 33 height 33
click at [248, 432] on button "s" at bounding box center [249, 424] width 47 height 47
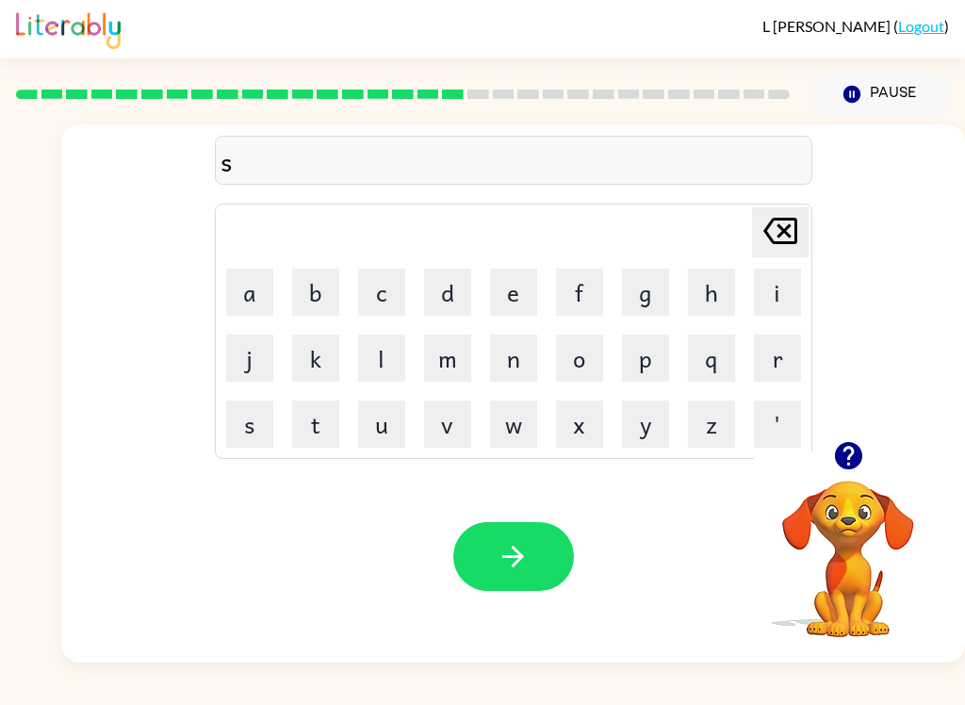
click at [707, 305] on button "h" at bounding box center [711, 292] width 47 height 47
click at [781, 367] on button "r" at bounding box center [777, 358] width 47 height 47
click at [320, 420] on button "t" at bounding box center [315, 424] width 47 height 47
click at [531, 561] on button "button" at bounding box center [513, 556] width 121 height 69
click at [645, 284] on button "g" at bounding box center [645, 292] width 47 height 47
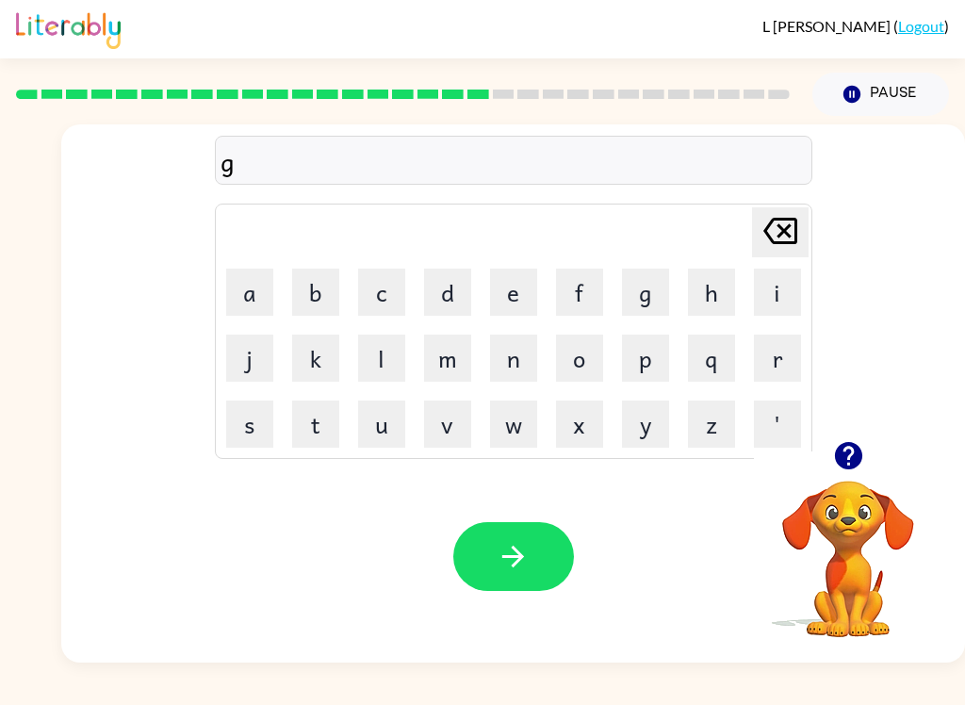
click at [873, 672] on div "L Liu ( Logout ) Pause Pause g Delete Delete last character input a b c d e f g…" at bounding box center [482, 352] width 965 height 705
click at [578, 339] on button "o" at bounding box center [579, 358] width 47 height 47
click at [308, 292] on button "b" at bounding box center [315, 292] width 47 height 47
click at [555, 561] on button "button" at bounding box center [513, 556] width 121 height 69
click at [326, 281] on button "b" at bounding box center [315, 292] width 47 height 47
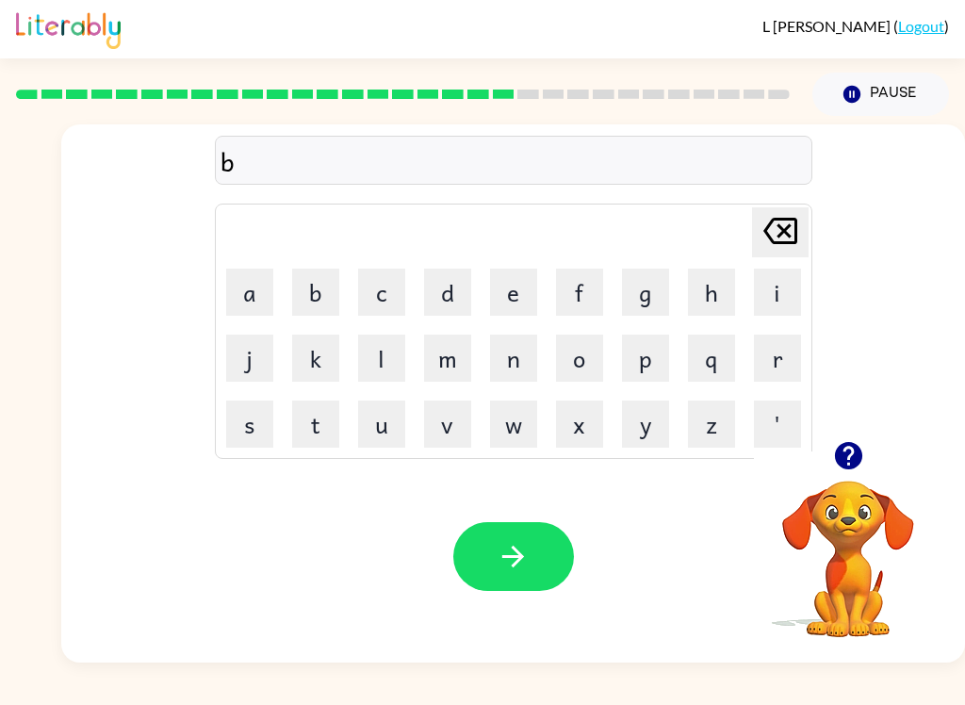
click at [576, 358] on button "o" at bounding box center [579, 358] width 47 height 47
click at [583, 425] on button "x" at bounding box center [579, 424] width 47 height 47
click at [510, 309] on button "e" at bounding box center [513, 292] width 47 height 47
click at [265, 419] on button "s" at bounding box center [249, 424] width 47 height 47
click at [507, 559] on icon "button" at bounding box center [513, 556] width 33 height 33
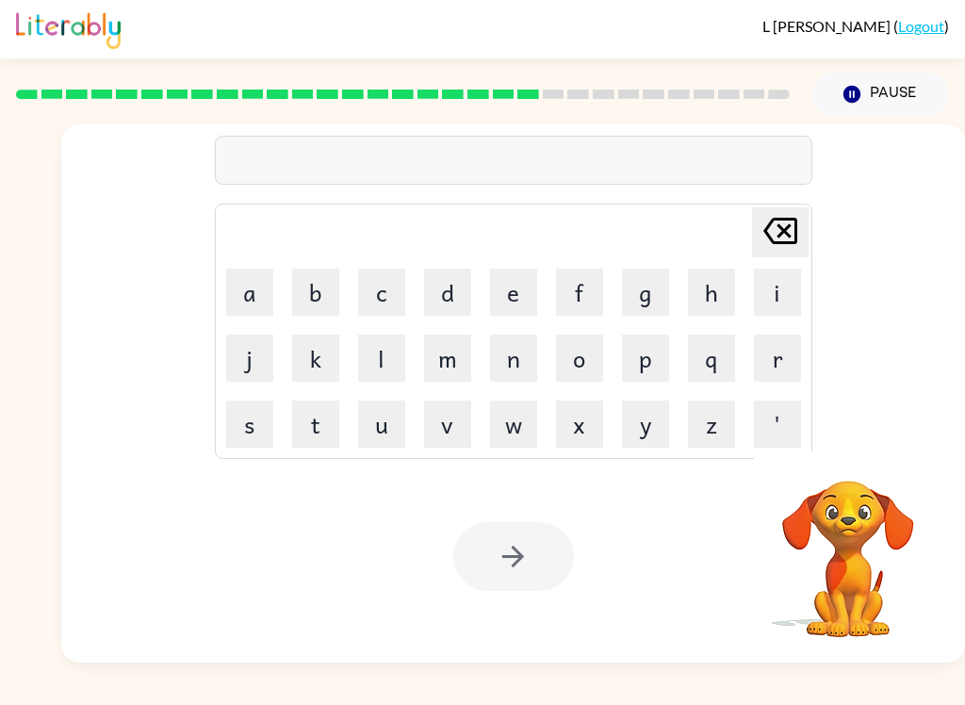
click at [449, 282] on button "d" at bounding box center [447, 292] width 47 height 47
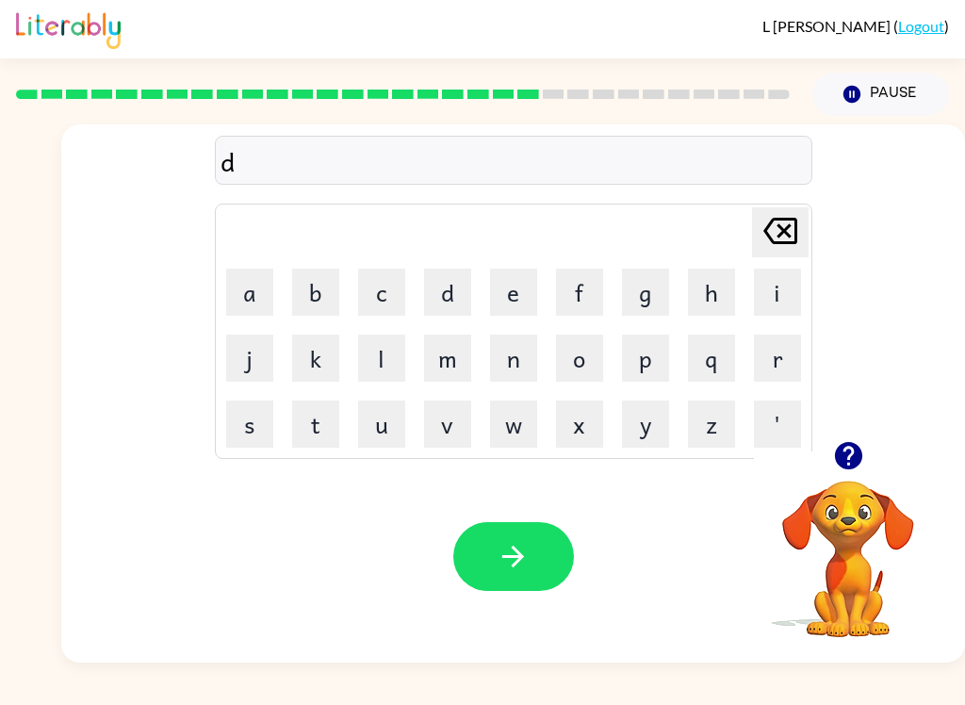
click at [772, 284] on button "i" at bounding box center [777, 292] width 47 height 47
click at [451, 418] on button "v" at bounding box center [447, 424] width 47 height 47
click at [523, 302] on button "e" at bounding box center [513, 292] width 47 height 47
click at [551, 565] on button "button" at bounding box center [513, 556] width 121 height 69
click at [772, 358] on button "r" at bounding box center [777, 358] width 47 height 47
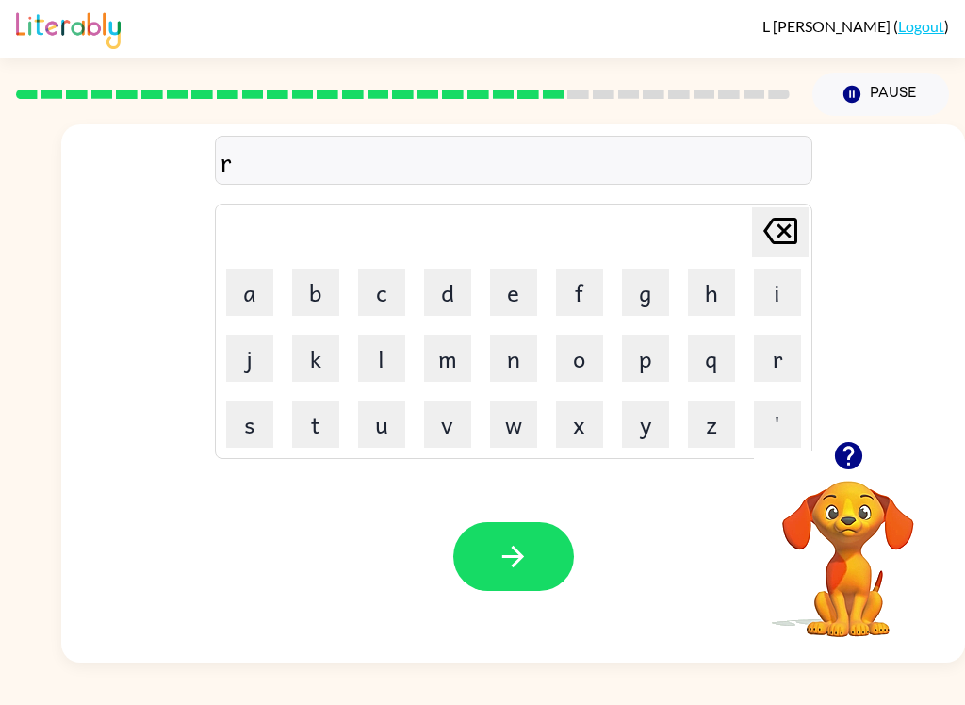
click at [583, 352] on button "o" at bounding box center [579, 358] width 47 height 47
click at [459, 295] on button "d" at bounding box center [447, 292] width 47 height 47
click at [523, 423] on button "w" at bounding box center [513, 424] width 47 height 47
click at [448, 291] on button "d" at bounding box center [447, 292] width 47 height 47
click at [793, 234] on icon "[PERSON_NAME] last character input" at bounding box center [780, 230] width 45 height 45
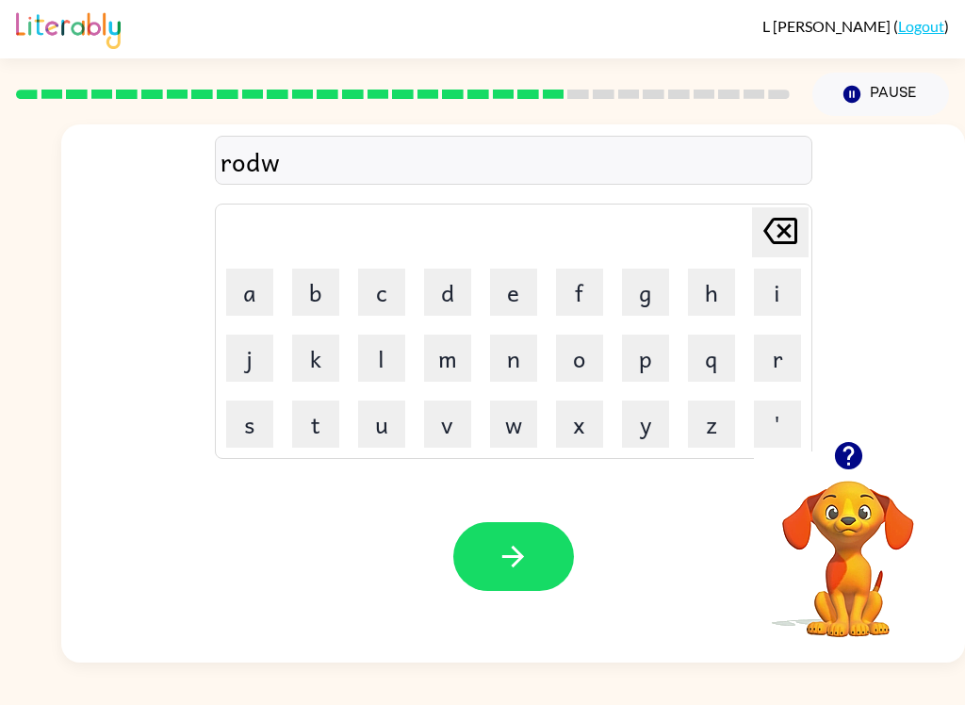
click at [253, 301] on button "a" at bounding box center [249, 292] width 47 height 47
click at [661, 419] on button "y" at bounding box center [645, 424] width 47 height 47
click at [511, 587] on button "button" at bounding box center [513, 556] width 121 height 69
click at [704, 273] on button "h" at bounding box center [711, 292] width 47 height 47
click at [774, 247] on icon "[PERSON_NAME] last character input" at bounding box center [780, 230] width 45 height 45
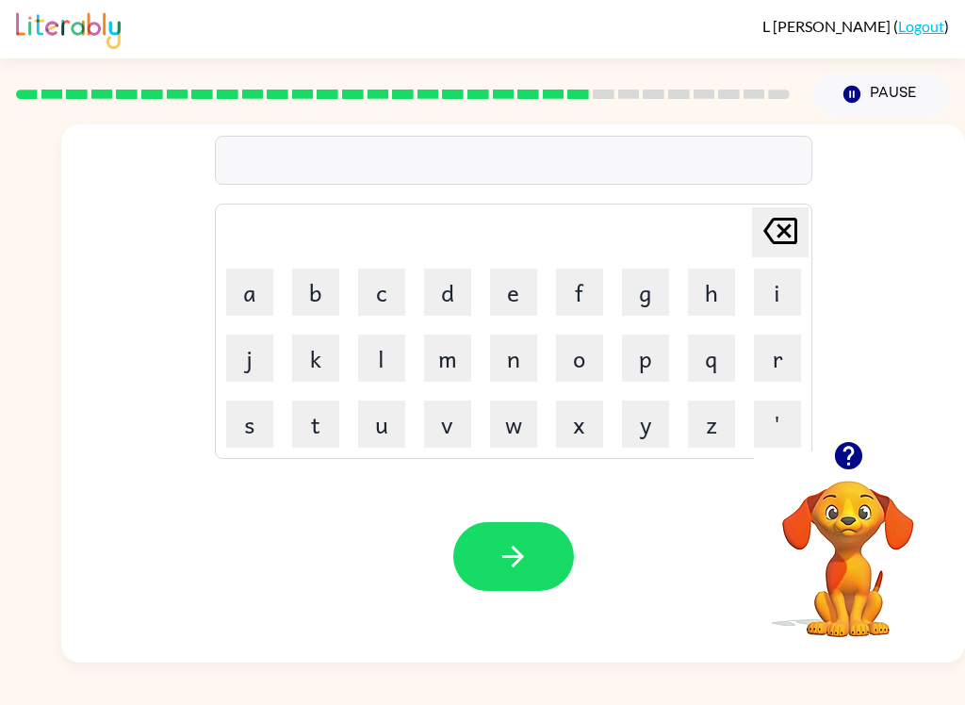
click at [246, 443] on button "s" at bounding box center [249, 424] width 47 height 47
click at [711, 280] on button "h" at bounding box center [711, 292] width 47 height 47
click at [790, 279] on button "i" at bounding box center [777, 292] width 47 height 47
click at [440, 418] on button "v" at bounding box center [447, 424] width 47 height 47
click at [772, 358] on button "r" at bounding box center [777, 358] width 47 height 47
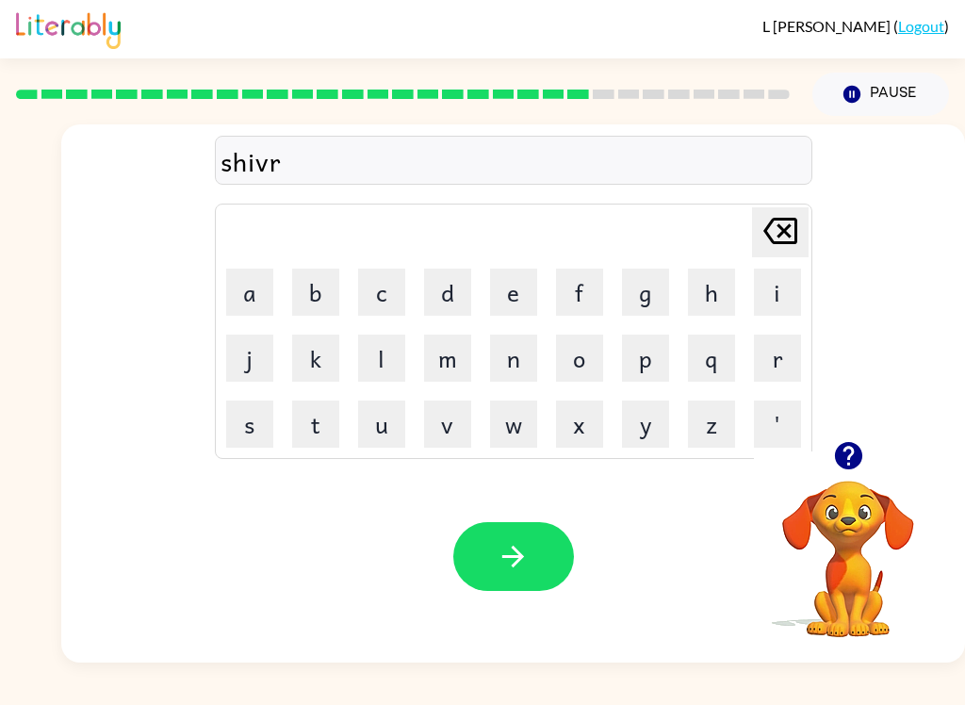
click at [535, 555] on button "button" at bounding box center [513, 556] width 121 height 69
click at [254, 424] on button "s" at bounding box center [249, 424] width 47 height 47
click at [710, 285] on button "h" at bounding box center [711, 292] width 47 height 47
click at [238, 298] on button "a" at bounding box center [249, 292] width 47 height 47
click at [321, 346] on button "k" at bounding box center [315, 358] width 47 height 47
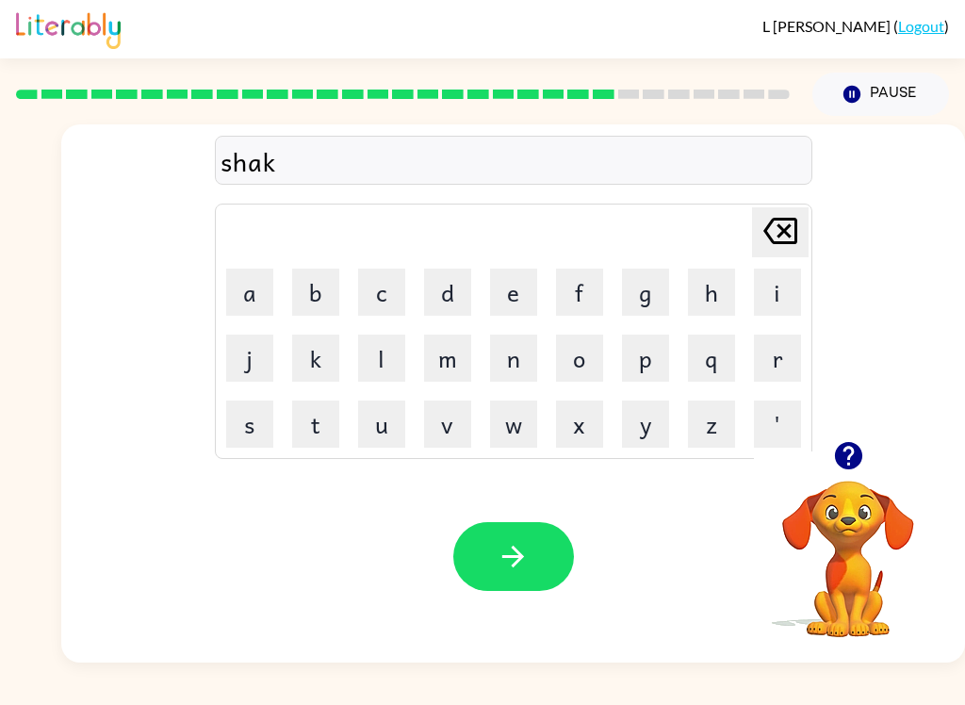
click at [499, 558] on icon "button" at bounding box center [513, 556] width 33 height 33
click at [245, 426] on button "s" at bounding box center [249, 424] width 47 height 47
click at [391, 423] on button "u" at bounding box center [381, 424] width 47 height 47
click at [522, 369] on button "n" at bounding box center [513, 358] width 47 height 47
click at [521, 368] on button "n" at bounding box center [513, 358] width 47 height 47
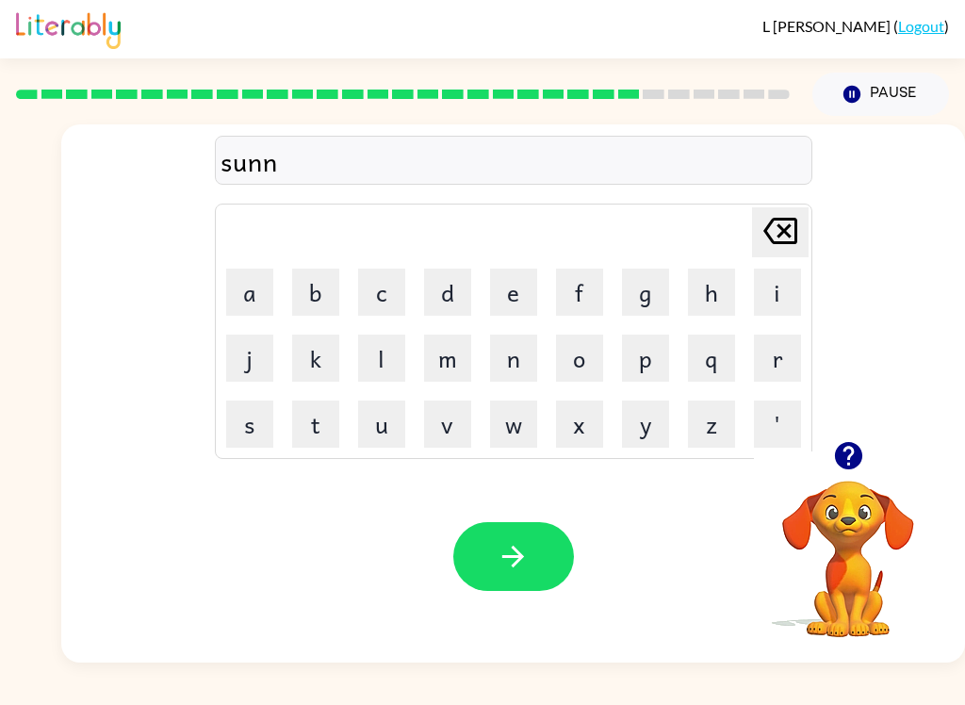
click at [786, 229] on icon at bounding box center [781, 231] width 34 height 26
click at [386, 358] on button "l" at bounding box center [381, 358] width 47 height 47
click at [766, 290] on button "i" at bounding box center [777, 292] width 47 height 47
click at [315, 420] on button "t" at bounding box center [315, 424] width 47 height 47
click at [505, 550] on icon "button" at bounding box center [513, 556] width 33 height 33
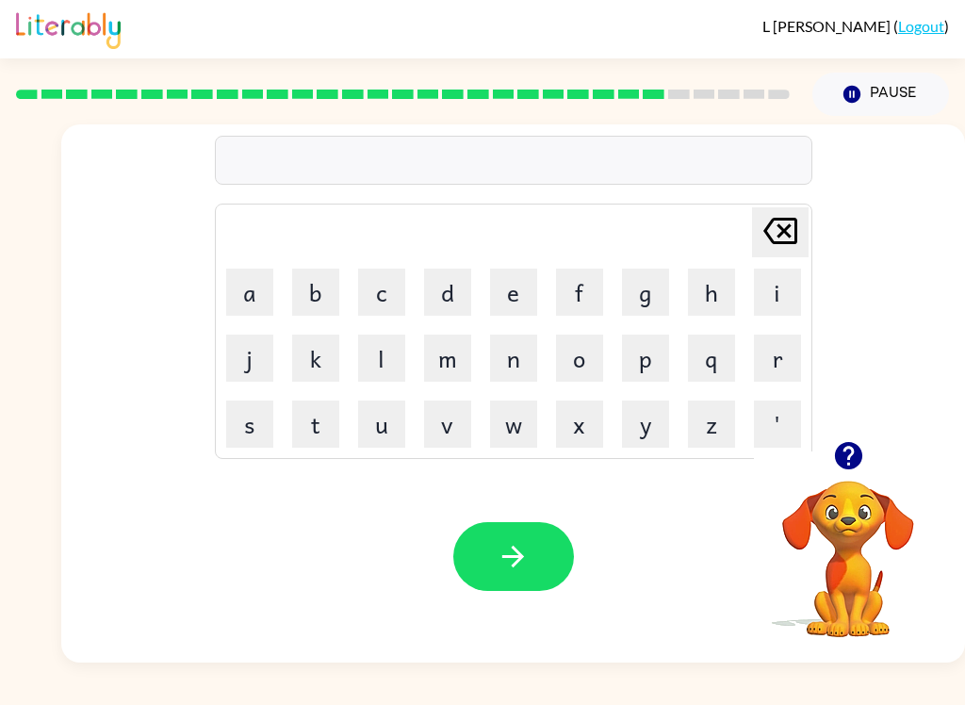
click at [775, 365] on button "r" at bounding box center [777, 358] width 47 height 47
click at [255, 291] on button "a" at bounding box center [249, 292] width 47 height 47
click at [318, 363] on button "k" at bounding box center [315, 358] width 47 height 47
click at [554, 540] on button "button" at bounding box center [513, 556] width 121 height 69
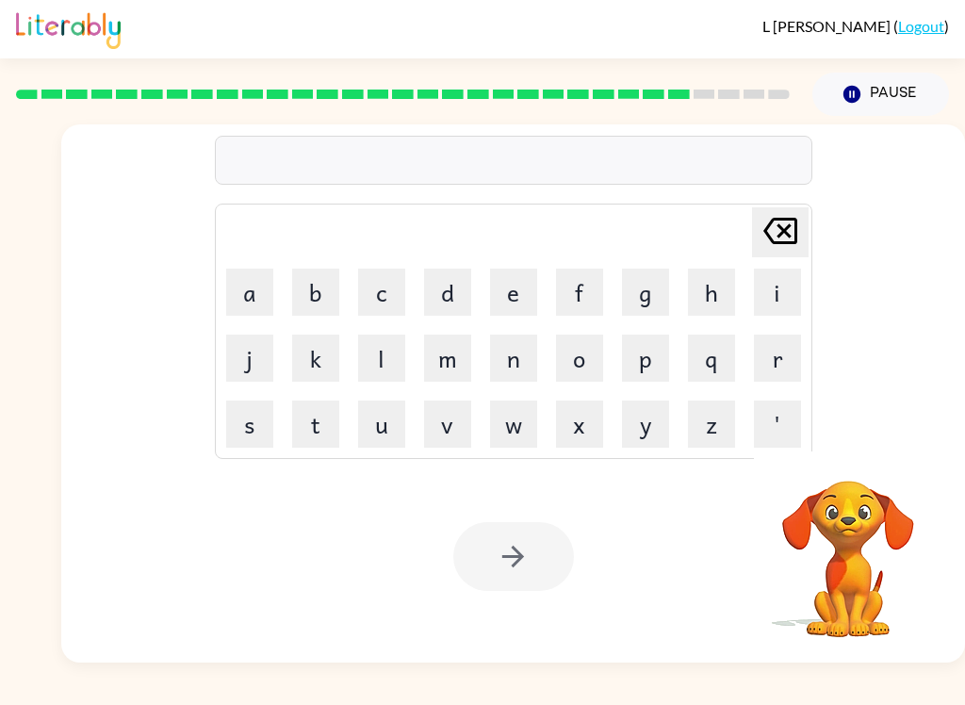
click at [320, 287] on button "b" at bounding box center [315, 292] width 47 height 47
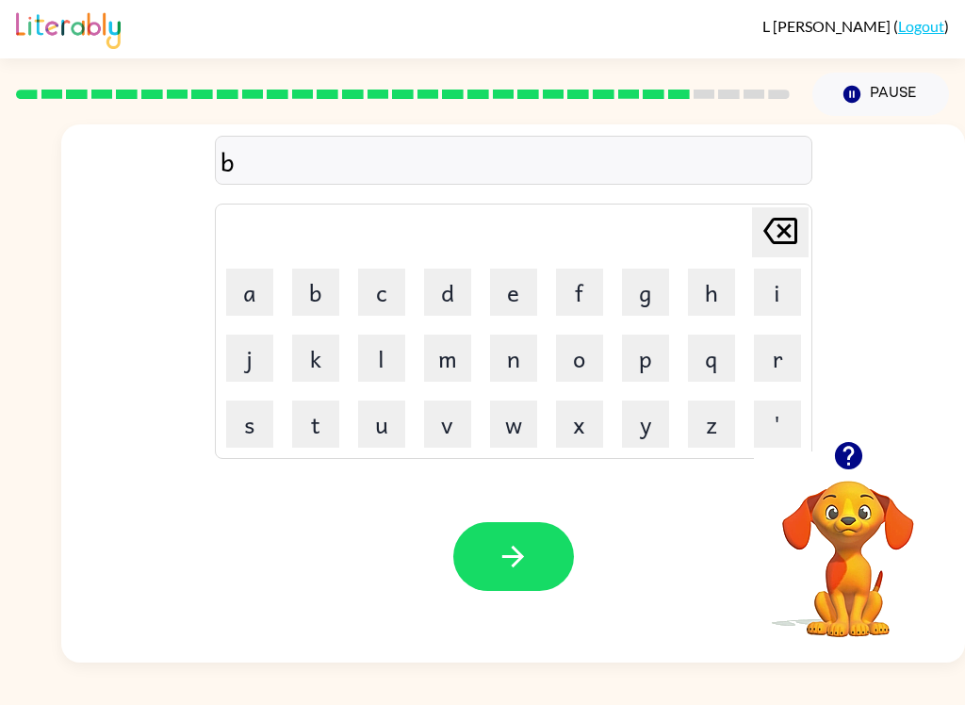
click at [529, 292] on button "e" at bounding box center [513, 292] width 47 height 47
click at [527, 288] on button "e" at bounding box center [513, 292] width 47 height 47
click at [314, 288] on button "b" at bounding box center [315, 292] width 47 height 47
click at [791, 228] on icon "[PERSON_NAME] last character input" at bounding box center [780, 230] width 45 height 45
click at [462, 295] on button "d" at bounding box center [447, 292] width 47 height 47
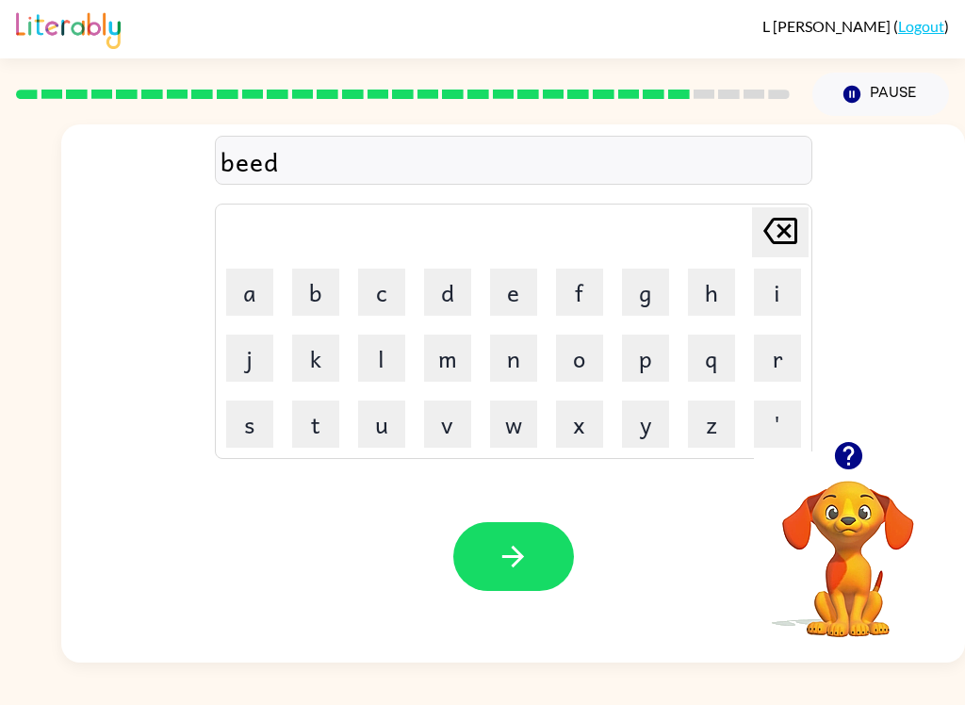
click at [513, 555] on icon "button" at bounding box center [513, 556] width 33 height 33
click at [320, 422] on button "t" at bounding box center [315, 424] width 47 height 47
click at [719, 285] on button "h" at bounding box center [711, 292] width 47 height 47
click at [246, 298] on button "a" at bounding box center [249, 292] width 47 height 47
click at [320, 417] on button "t" at bounding box center [315, 424] width 47 height 47
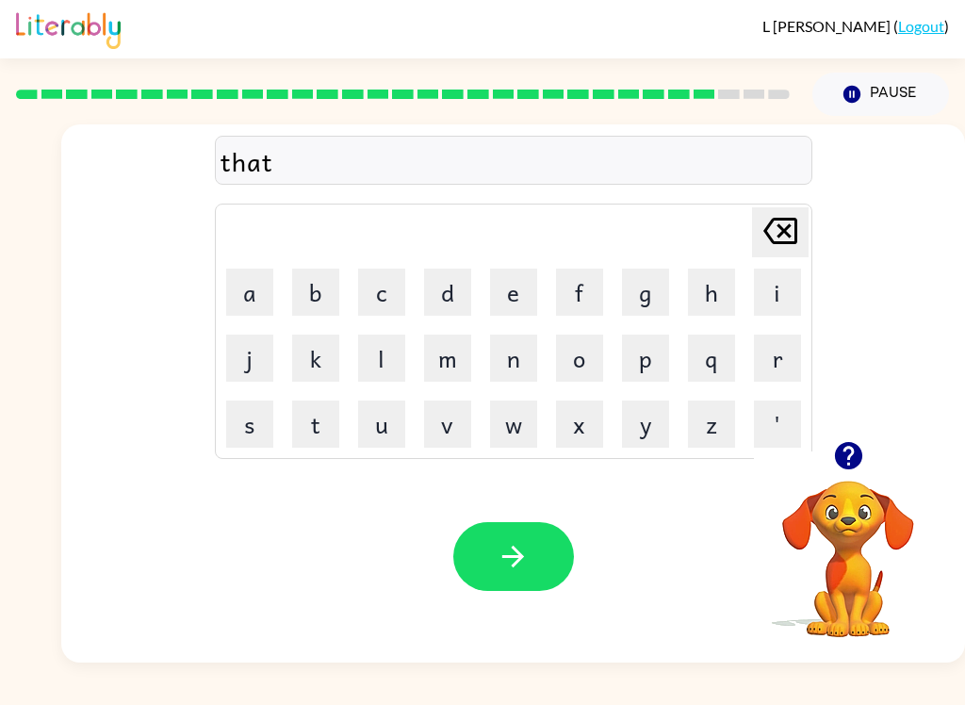
click at [500, 569] on icon "button" at bounding box center [513, 556] width 33 height 33
click at [248, 423] on button "s" at bounding box center [249, 424] width 47 height 47
click at [786, 278] on button "i" at bounding box center [777, 292] width 47 height 47
click at [402, 344] on button "l" at bounding box center [381, 358] width 47 height 47
click at [319, 347] on button "k" at bounding box center [315, 358] width 47 height 47
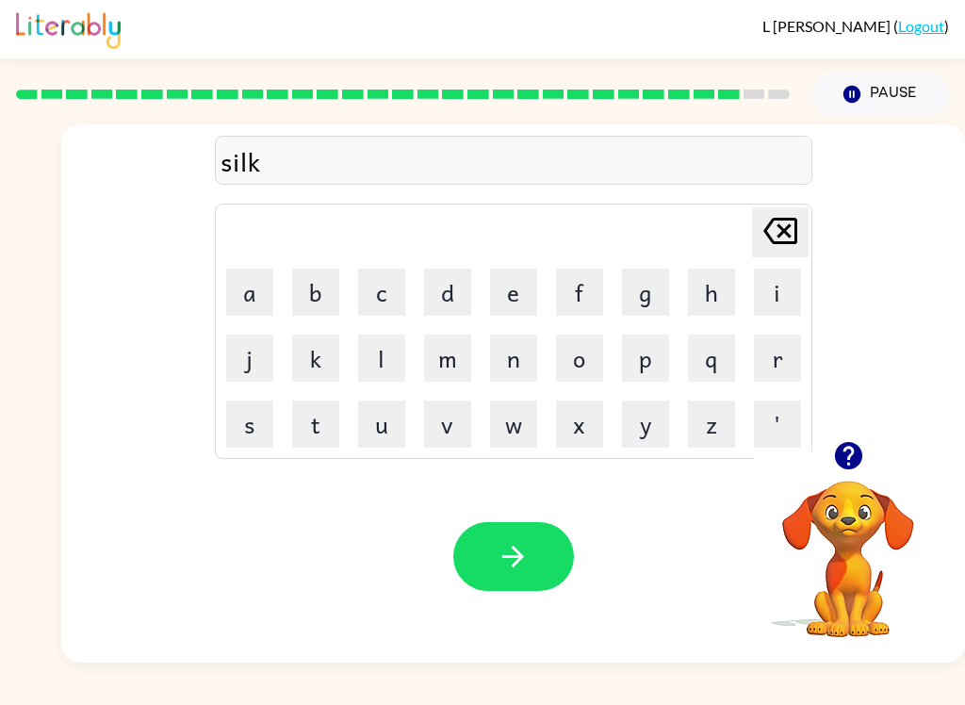
click at [515, 562] on icon "button" at bounding box center [513, 556] width 33 height 33
click at [781, 368] on button "r" at bounding box center [777, 358] width 47 height 47
click at [268, 288] on button "a" at bounding box center [249, 292] width 47 height 47
click at [394, 359] on button "l" at bounding box center [381, 358] width 47 height 47
click at [394, 360] on button "l" at bounding box center [381, 358] width 47 height 47
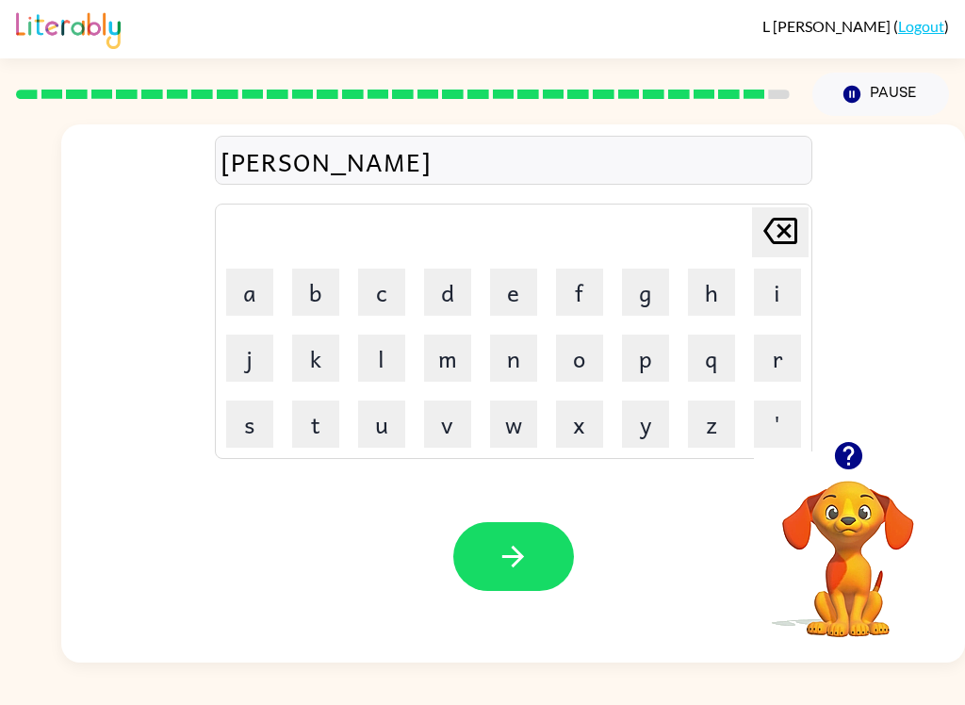
click at [790, 225] on icon at bounding box center [781, 231] width 34 height 26
click at [790, 224] on icon "[PERSON_NAME] last character input" at bounding box center [780, 230] width 45 height 45
click at [774, 239] on icon "[PERSON_NAME] last character input" at bounding box center [780, 230] width 45 height 45
click at [399, 367] on button "l" at bounding box center [381, 358] width 47 height 47
click at [393, 353] on button "l" at bounding box center [381, 358] width 47 height 47
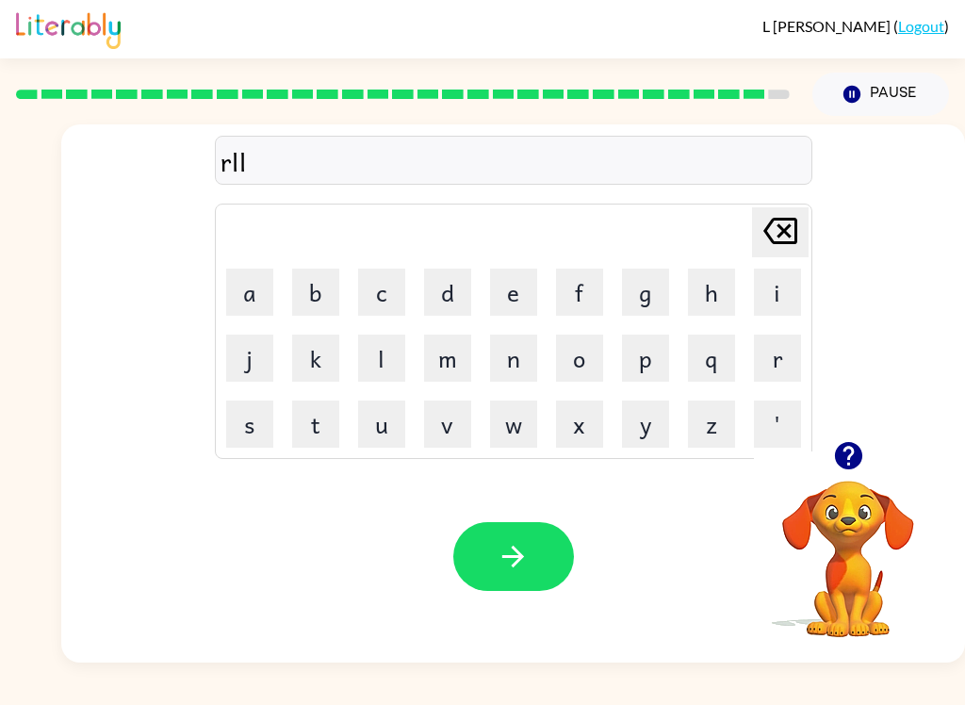
click at [807, 213] on button "[PERSON_NAME] last character input" at bounding box center [780, 232] width 57 height 50
click at [807, 212] on button "[PERSON_NAME] last character input" at bounding box center [780, 232] width 57 height 50
click at [567, 367] on button "o" at bounding box center [579, 358] width 47 height 47
click at [396, 365] on button "l" at bounding box center [381, 358] width 47 height 47
click at [398, 353] on button "l" at bounding box center [381, 358] width 47 height 47
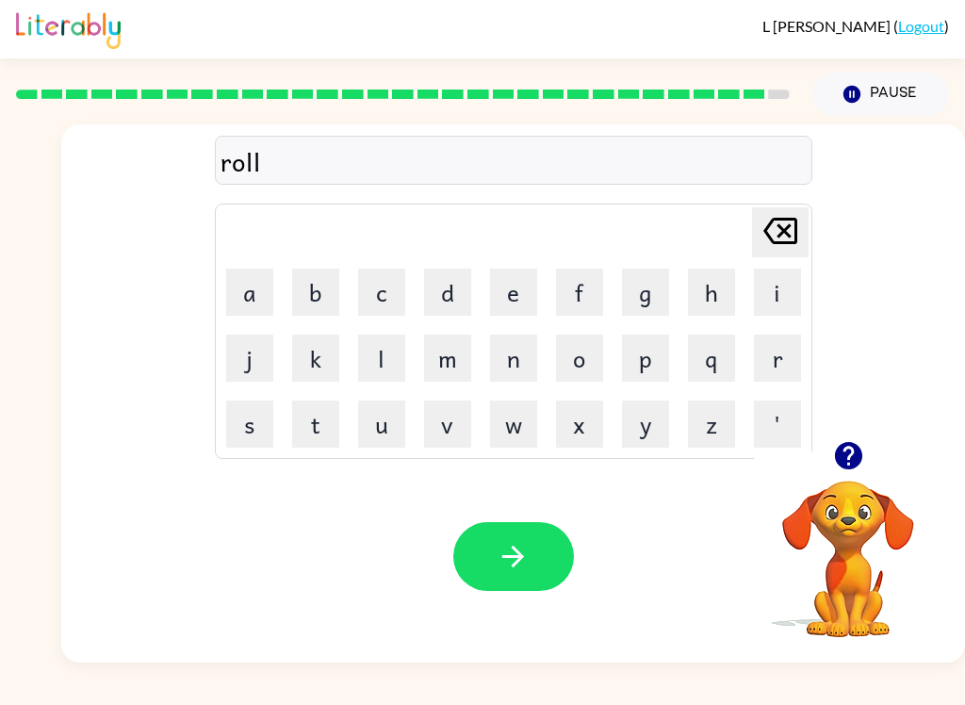
click at [513, 551] on icon "button" at bounding box center [513, 556] width 33 height 33
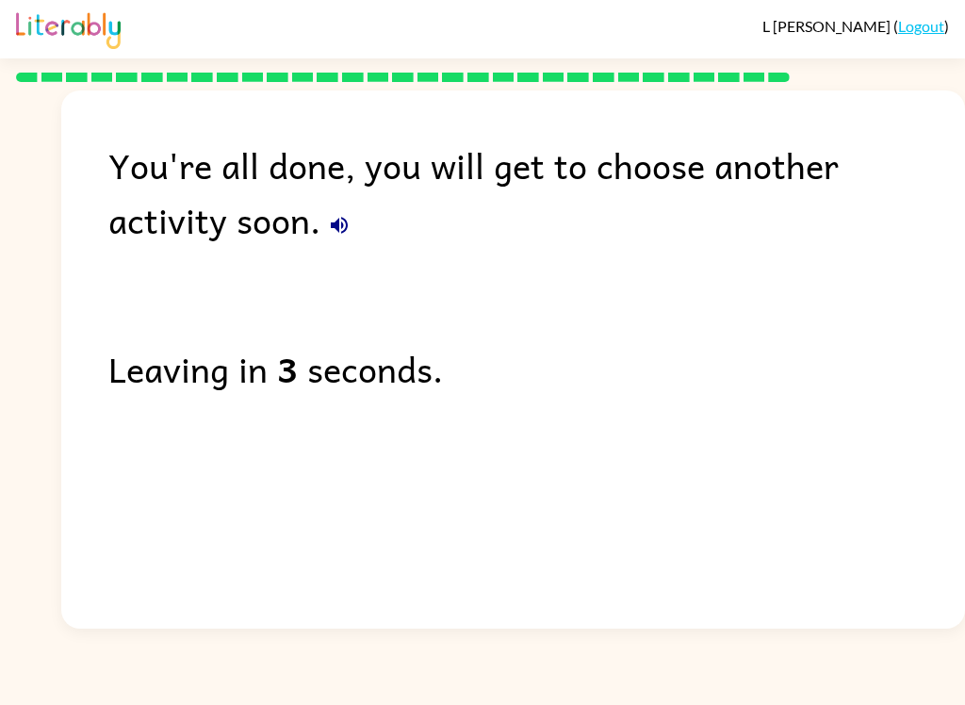
click at [328, 218] on icon "button" at bounding box center [339, 225] width 23 height 23
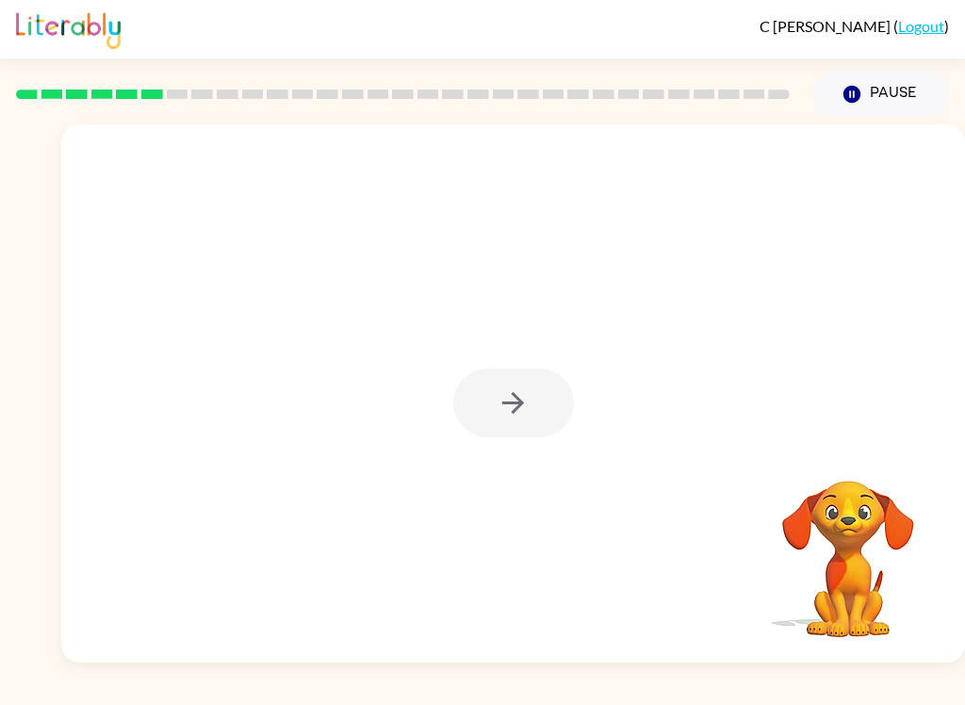
click at [526, 398] on div at bounding box center [513, 403] width 121 height 69
click at [537, 410] on button "button" at bounding box center [513, 403] width 121 height 69
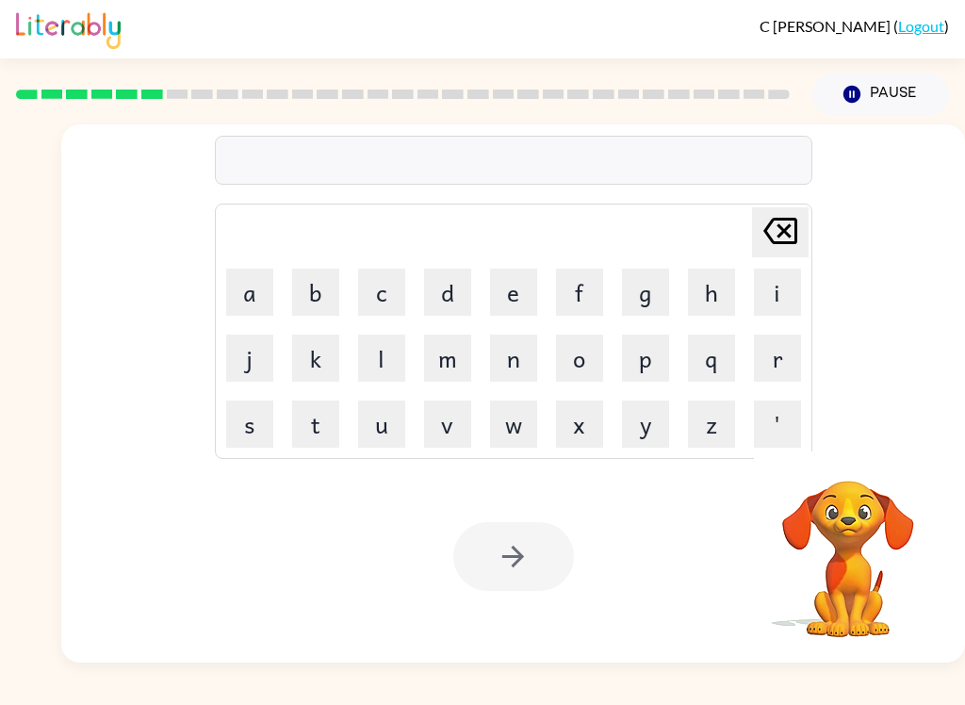
click at [516, 288] on button "e" at bounding box center [513, 292] width 47 height 47
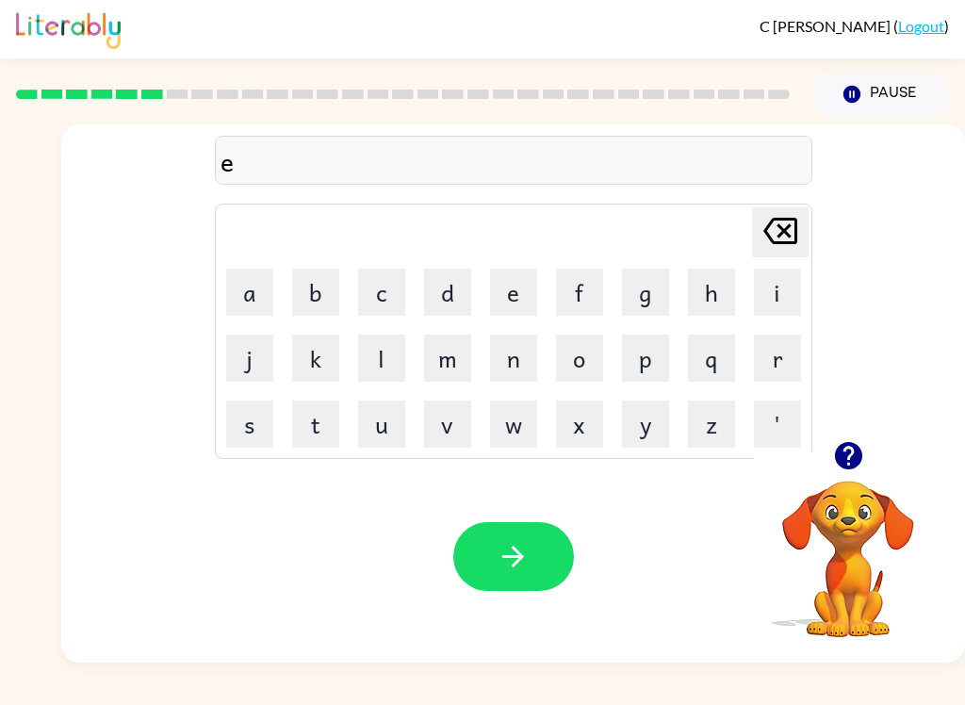
click at [258, 296] on button "a" at bounding box center [249, 292] width 47 height 47
click at [436, 359] on button "m" at bounding box center [447, 358] width 47 height 47
click at [512, 537] on button "button" at bounding box center [513, 556] width 121 height 69
click at [246, 436] on button "s" at bounding box center [249, 424] width 47 height 47
click at [375, 281] on button "c" at bounding box center [381, 292] width 47 height 47
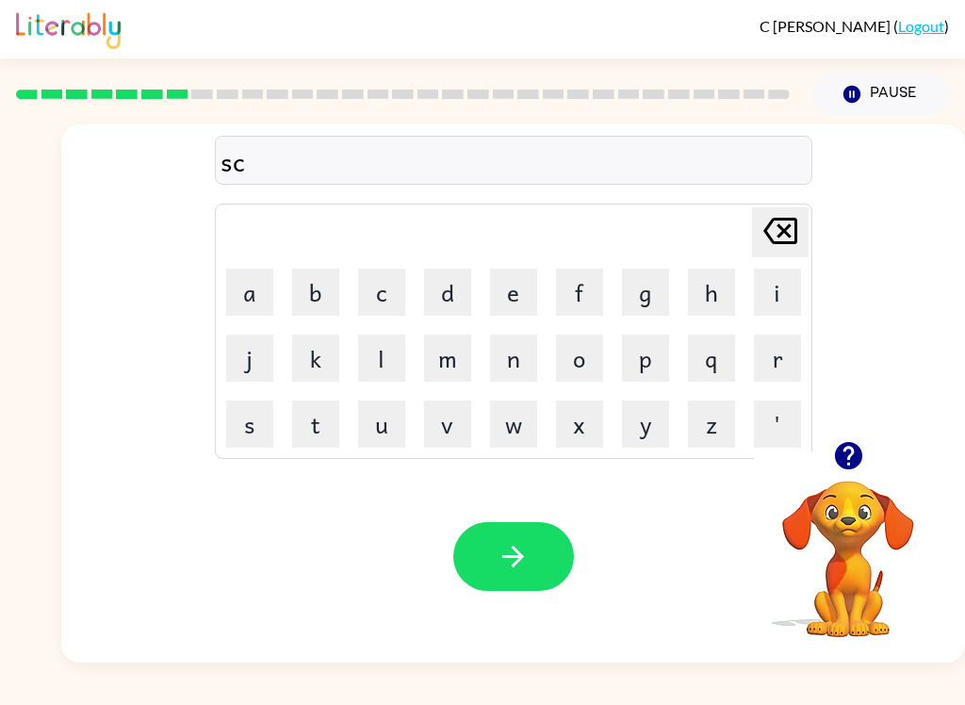
click at [785, 360] on button "r" at bounding box center [777, 358] width 47 height 47
click at [779, 287] on button "i" at bounding box center [777, 292] width 47 height 47
click at [316, 293] on button "b" at bounding box center [315, 292] width 47 height 47
click at [386, 347] on button "l" at bounding box center [381, 358] width 47 height 47
click at [540, 547] on button "button" at bounding box center [513, 556] width 121 height 69
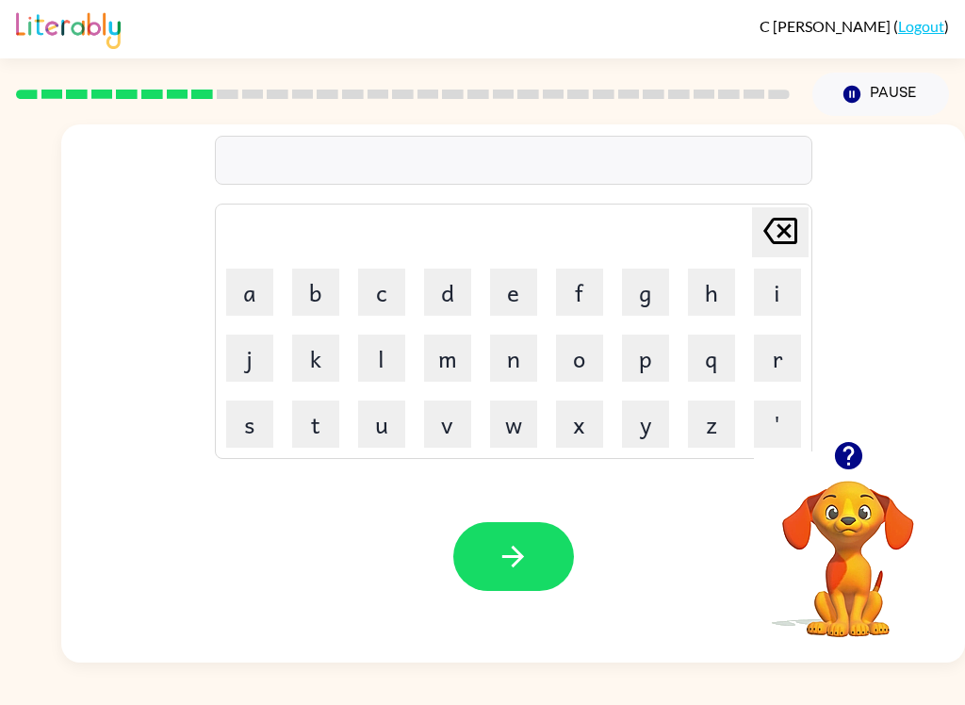
click at [510, 423] on button "w" at bounding box center [513, 424] width 47 height 47
click at [768, 287] on button "i" at bounding box center [777, 292] width 47 height 47
click at [256, 422] on button "s" at bounding box center [249, 424] width 47 height 47
click at [706, 297] on button "h" at bounding box center [711, 292] width 47 height 47
click at [545, 557] on button "button" at bounding box center [513, 556] width 121 height 69
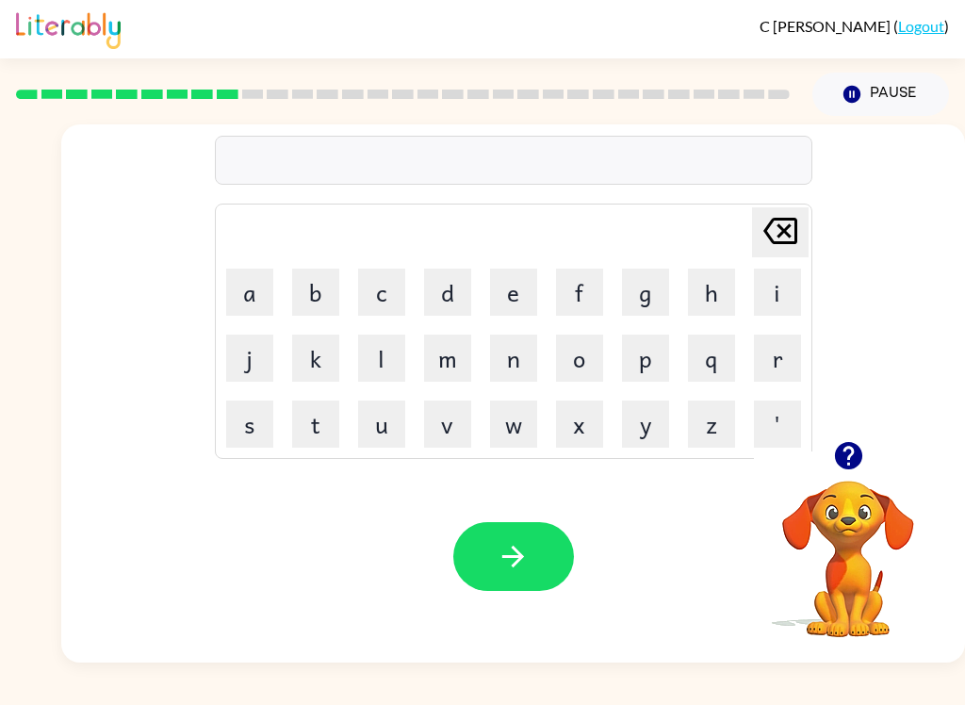
click at [386, 288] on button "c" at bounding box center [381, 292] width 47 height 47
click at [587, 355] on button "o" at bounding box center [579, 358] width 47 height 47
click at [583, 355] on button "o" at bounding box center [579, 358] width 47 height 47
click at [389, 360] on button "l" at bounding box center [381, 358] width 47 height 47
click at [534, 550] on button "button" at bounding box center [513, 556] width 121 height 69
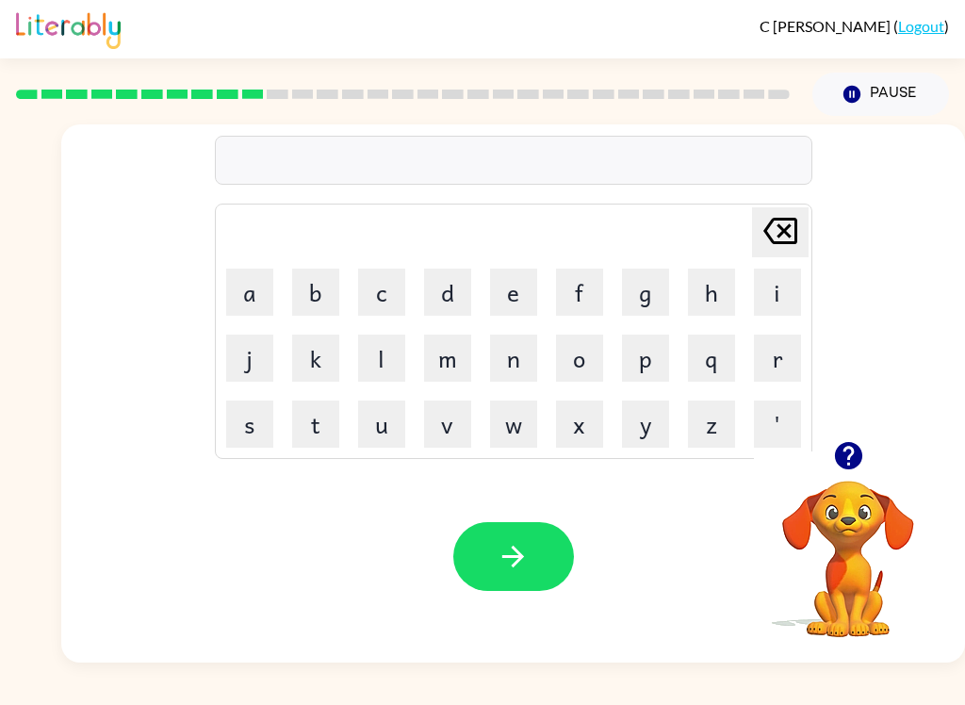
click at [855, 457] on icon "button" at bounding box center [847, 455] width 27 height 27
click at [312, 419] on button "t" at bounding box center [315, 424] width 47 height 47
click at [726, 291] on button "h" at bounding box center [711, 292] width 47 height 47
click at [779, 287] on button "i" at bounding box center [777, 292] width 47 height 47
click at [644, 290] on button "g" at bounding box center [645, 292] width 47 height 47
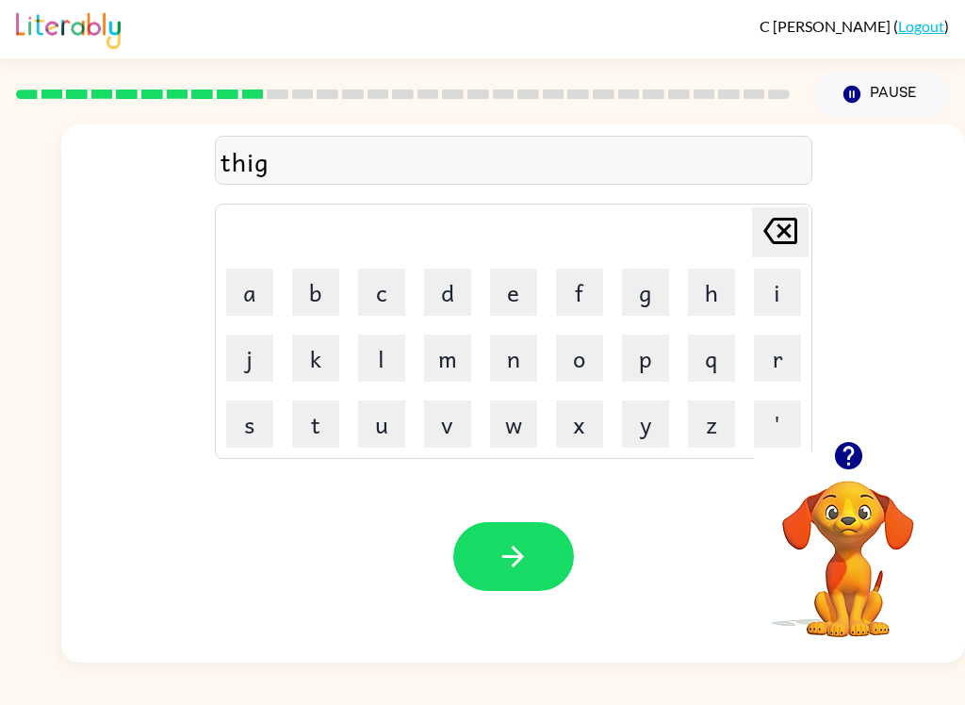
click at [518, 544] on icon "button" at bounding box center [513, 556] width 33 height 33
click at [241, 430] on button "s" at bounding box center [249, 424] width 47 height 47
click at [454, 360] on button "m" at bounding box center [447, 358] width 47 height 47
click at [855, 693] on div "C [PERSON_NAME] ( Logout ) Pause Pause sm Delete Delete last character input a …" at bounding box center [482, 352] width 965 height 705
click at [588, 353] on button "o" at bounding box center [579, 358] width 47 height 47
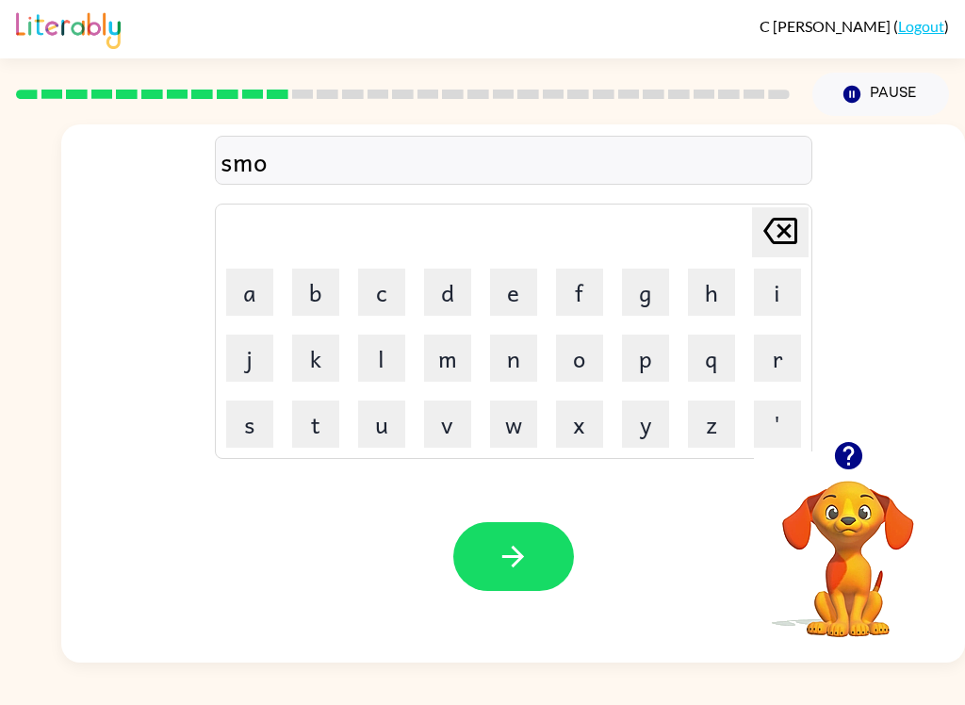
click at [388, 296] on button "c" at bounding box center [381, 292] width 47 height 47
click at [521, 556] on icon "button" at bounding box center [513, 557] width 22 height 22
click at [440, 353] on button "m" at bounding box center [447, 358] width 47 height 47
click at [439, 353] on button "m" at bounding box center [447, 358] width 47 height 47
click at [787, 225] on icon "[PERSON_NAME] last character input" at bounding box center [780, 230] width 45 height 45
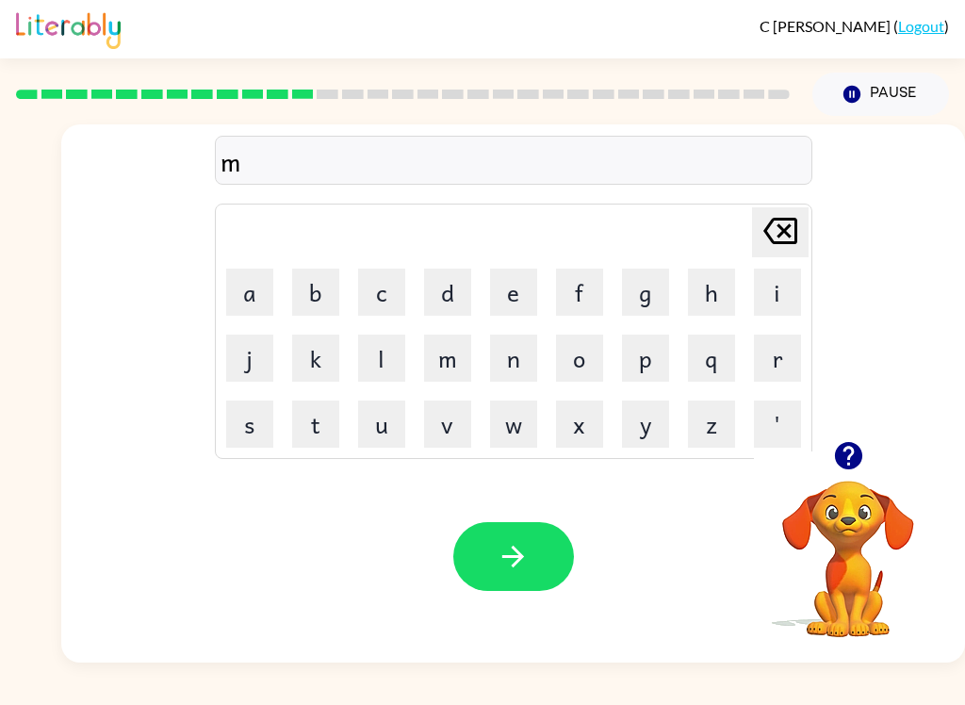
click at [239, 288] on button "a" at bounding box center [249, 292] width 47 height 47
click at [251, 424] on button "s" at bounding box center [249, 424] width 47 height 47
click at [301, 424] on button "t" at bounding box center [315, 424] width 47 height 47
click at [255, 284] on button "a" at bounding box center [249, 292] width 47 height 47
click at [400, 282] on button "c" at bounding box center [381, 292] width 47 height 47
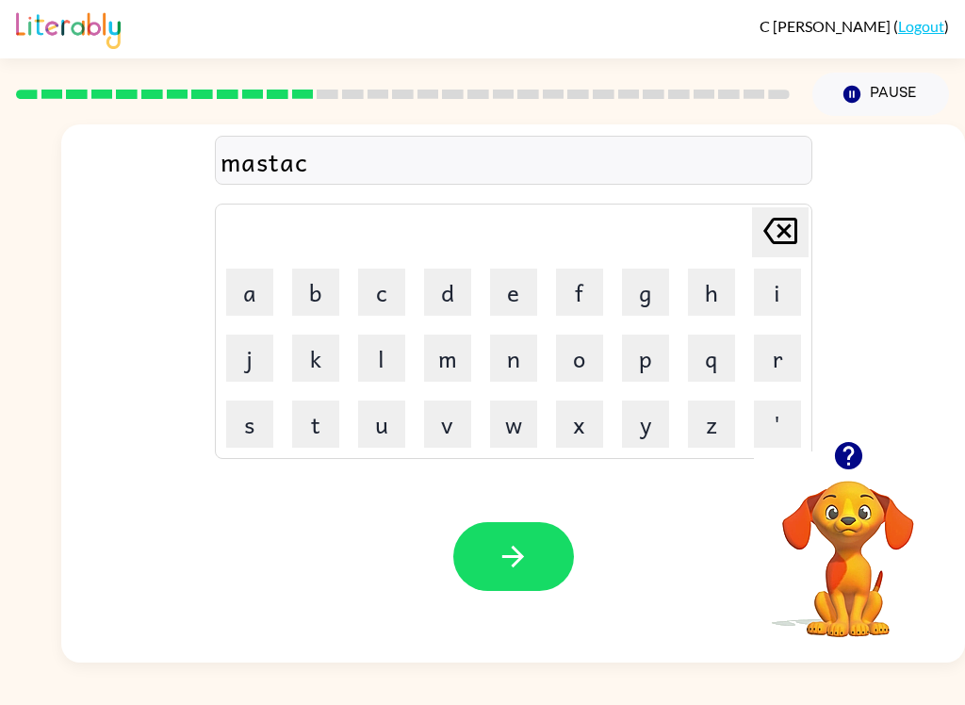
click at [482, 541] on button "button" at bounding box center [513, 556] width 121 height 69
click at [726, 288] on button "h" at bounding box center [711, 292] width 47 height 47
click at [733, 692] on div "C [PERSON_NAME] ( Logout ) Pause Pause h Delete Delete last character input a b…" at bounding box center [482, 352] width 965 height 705
click at [748, 698] on div "C [PERSON_NAME] ( Logout ) Pause Pause h Delete Delete last character input a b…" at bounding box center [482, 352] width 965 height 705
click at [526, 291] on button "e" at bounding box center [513, 292] width 47 height 47
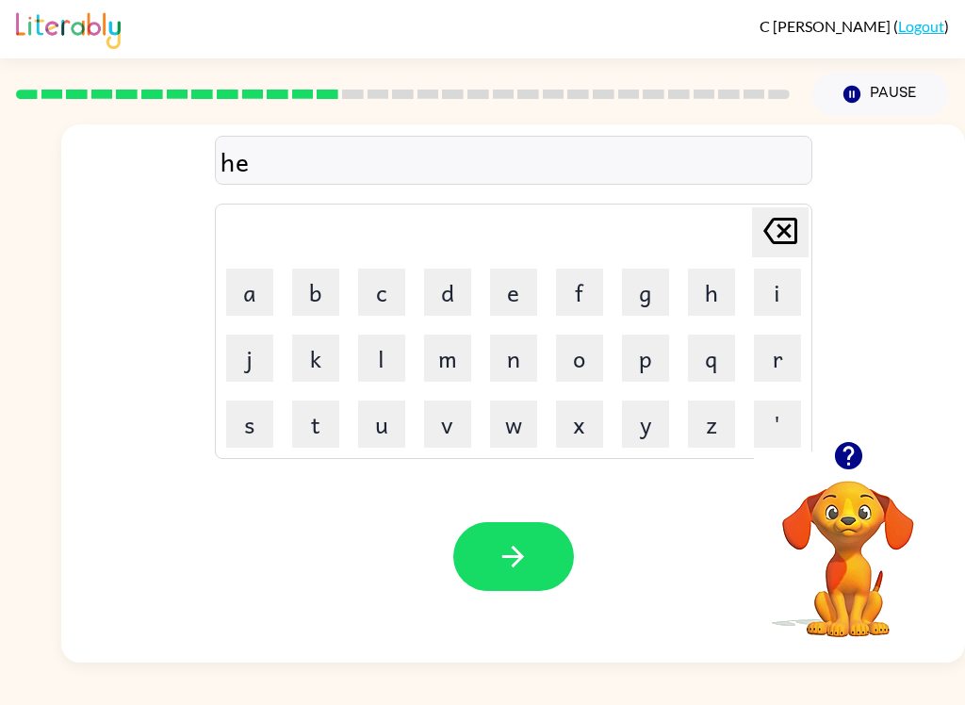
click at [643, 355] on button "p" at bounding box center [645, 358] width 47 height 47
click at [372, 350] on button "l" at bounding box center [381, 358] width 47 height 47
click at [778, 291] on button "i" at bounding box center [777, 292] width 47 height 47
click at [248, 433] on button "s" at bounding box center [249, 424] width 47 height 47
click at [523, 566] on icon "button" at bounding box center [513, 556] width 33 height 33
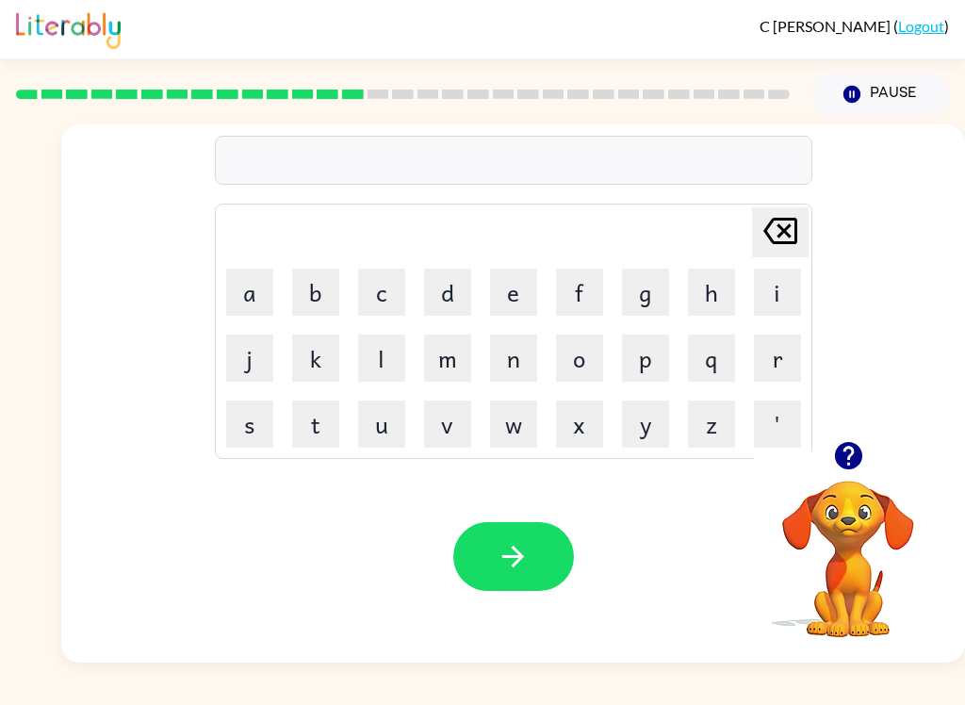
click at [254, 431] on button "s" at bounding box center [249, 424] width 47 height 47
click at [712, 285] on button "h" at bounding box center [711, 292] width 47 height 47
click at [315, 407] on button "t" at bounding box center [315, 424] width 47 height 47
click at [575, 351] on button "o" at bounding box center [579, 358] width 47 height 47
click at [582, 357] on button "o" at bounding box center [579, 358] width 47 height 47
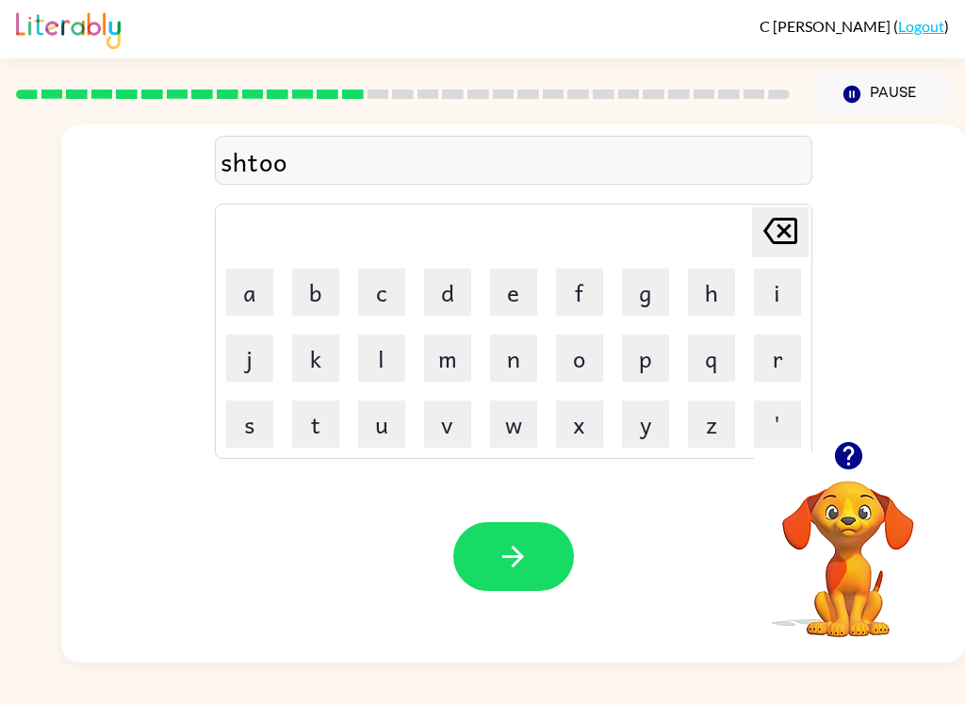
click at [456, 294] on button "d" at bounding box center [447, 292] width 47 height 47
click at [781, 288] on button "i" at bounding box center [777, 292] width 47 height 47
click at [318, 418] on button "t" at bounding box center [315, 424] width 47 height 47
click at [544, 567] on button "button" at bounding box center [513, 556] width 121 height 69
click at [256, 425] on button "s" at bounding box center [249, 424] width 47 height 47
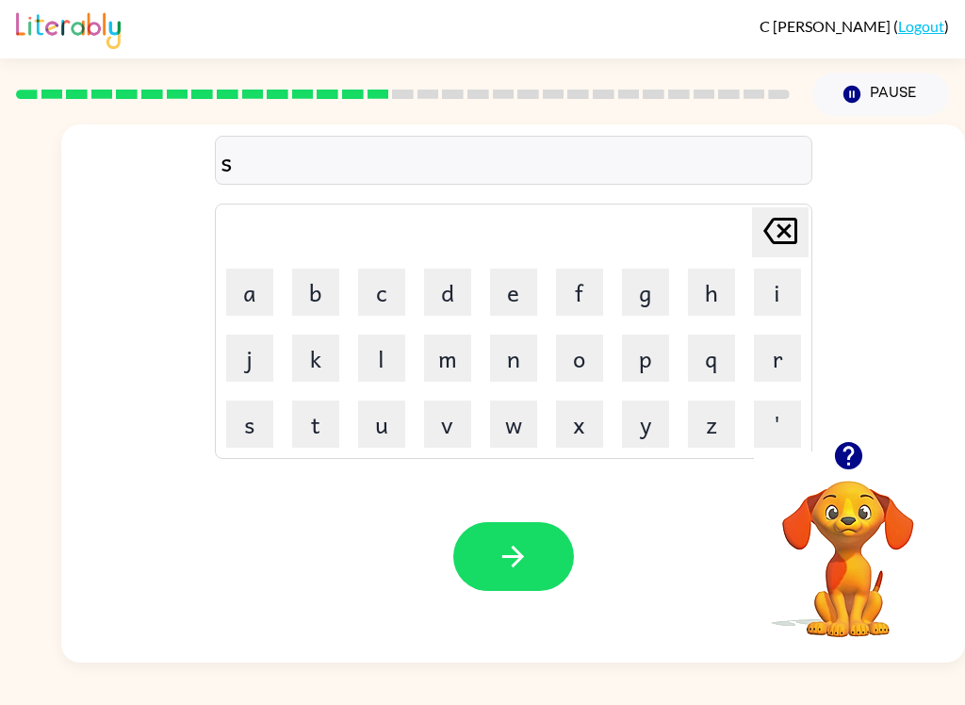
click at [314, 429] on button "t" at bounding box center [315, 424] width 47 height 47
click at [557, 355] on button "o" at bounding box center [579, 358] width 47 height 47
click at [780, 351] on button "r" at bounding box center [777, 358] width 47 height 47
click at [534, 559] on button "button" at bounding box center [513, 556] width 121 height 69
click at [382, 359] on button "l" at bounding box center [381, 358] width 47 height 47
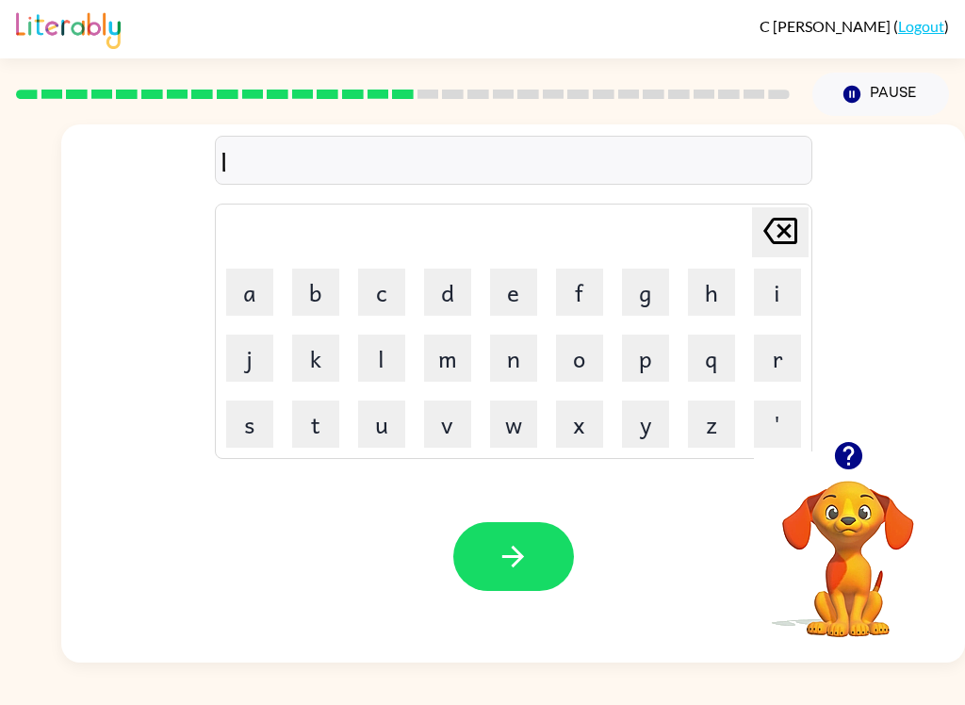
click at [785, 288] on button "i" at bounding box center [777, 292] width 47 height 47
click at [318, 429] on button "t" at bounding box center [315, 424] width 47 height 47
click at [513, 543] on icon "button" at bounding box center [513, 556] width 33 height 33
click at [256, 421] on button "s" at bounding box center [249, 424] width 47 height 47
click at [579, 360] on button "o" at bounding box center [579, 358] width 47 height 47
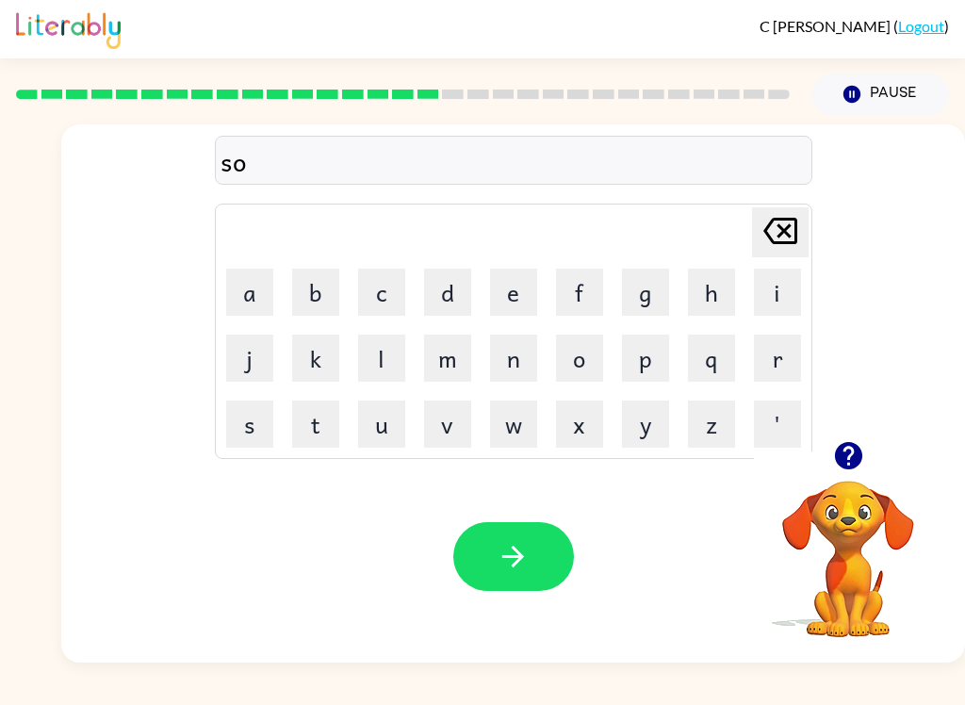
click at [519, 433] on button "w" at bounding box center [513, 424] width 47 height 47
click at [773, 291] on button "i" at bounding box center [777, 292] width 47 height 47
click at [586, 279] on button "f" at bounding box center [579, 292] width 47 height 47
click at [452, 295] on button "d" at bounding box center [447, 292] width 47 height 47
click at [528, 570] on icon "button" at bounding box center [513, 556] width 33 height 33
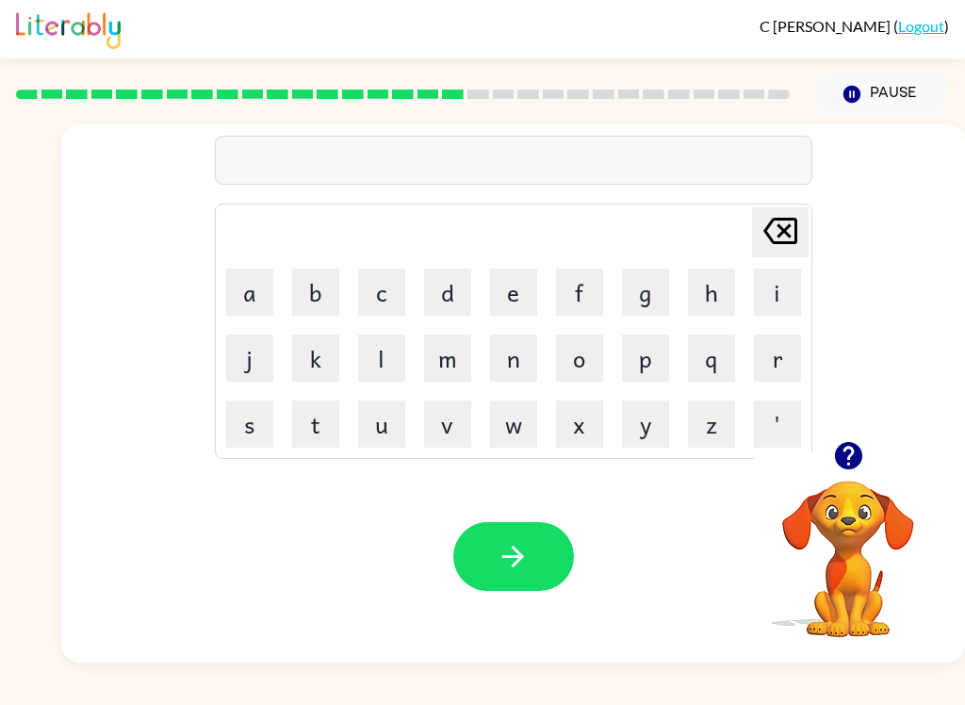
click at [252, 430] on button "s" at bounding box center [249, 424] width 47 height 47
click at [715, 289] on button "h" at bounding box center [711, 292] width 47 height 47
click at [791, 349] on button "r" at bounding box center [777, 358] width 47 height 47
click at [323, 422] on button "t" at bounding box center [315, 424] width 47 height 47
click at [511, 563] on icon "button" at bounding box center [513, 556] width 33 height 33
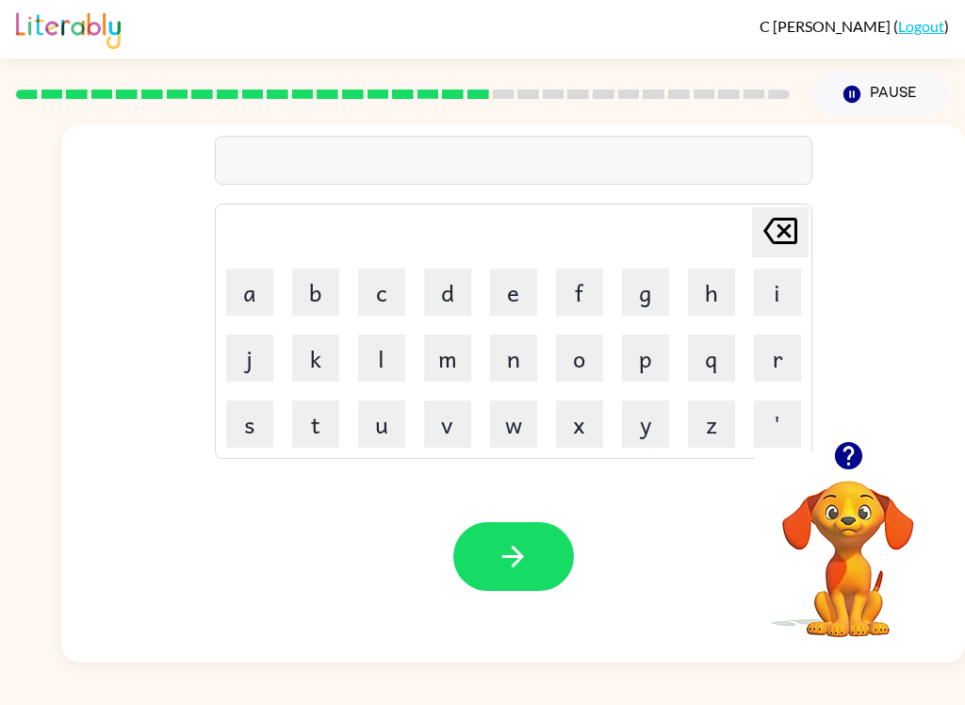
click at [242, 368] on button "j" at bounding box center [249, 358] width 47 height 47
click at [585, 366] on button "o" at bounding box center [579, 358] width 47 height 47
click at [328, 295] on button "b" at bounding box center [315, 292] width 47 height 47
click at [524, 549] on icon "button" at bounding box center [513, 556] width 33 height 33
click at [332, 298] on button "b" at bounding box center [315, 292] width 47 height 47
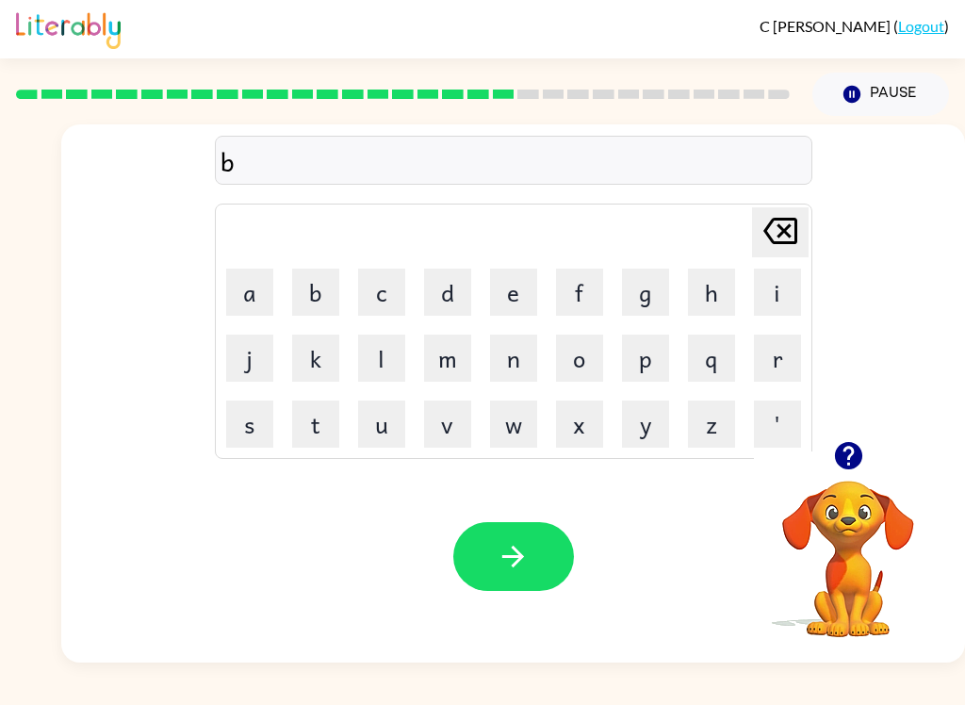
click at [580, 426] on button "x" at bounding box center [579, 424] width 47 height 47
click at [586, 421] on button "x" at bounding box center [579, 424] width 47 height 47
click at [789, 225] on icon at bounding box center [781, 231] width 34 height 26
click at [797, 229] on icon "[PERSON_NAME] last character input" at bounding box center [780, 230] width 45 height 45
click at [583, 425] on button "x" at bounding box center [579, 424] width 47 height 47
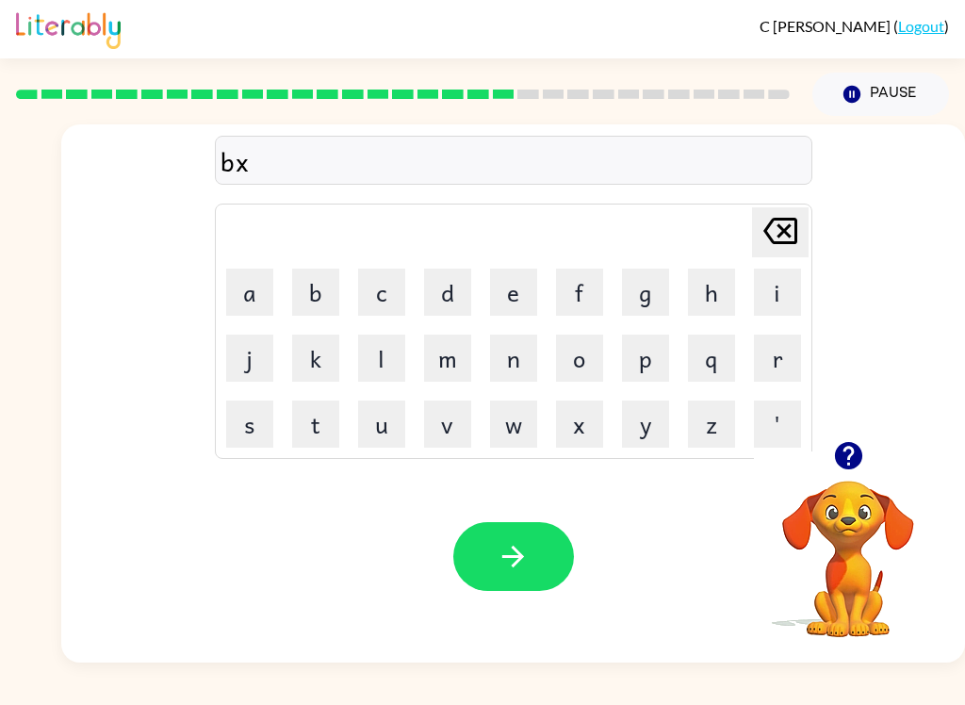
click at [794, 280] on button "i" at bounding box center [777, 292] width 47 height 47
click at [255, 423] on button "s" at bounding box center [249, 424] width 47 height 47
click at [541, 550] on button "button" at bounding box center [513, 556] width 121 height 69
click at [836, 470] on icon "button" at bounding box center [848, 455] width 33 height 33
click at [450, 284] on button "d" at bounding box center [447, 292] width 47 height 47
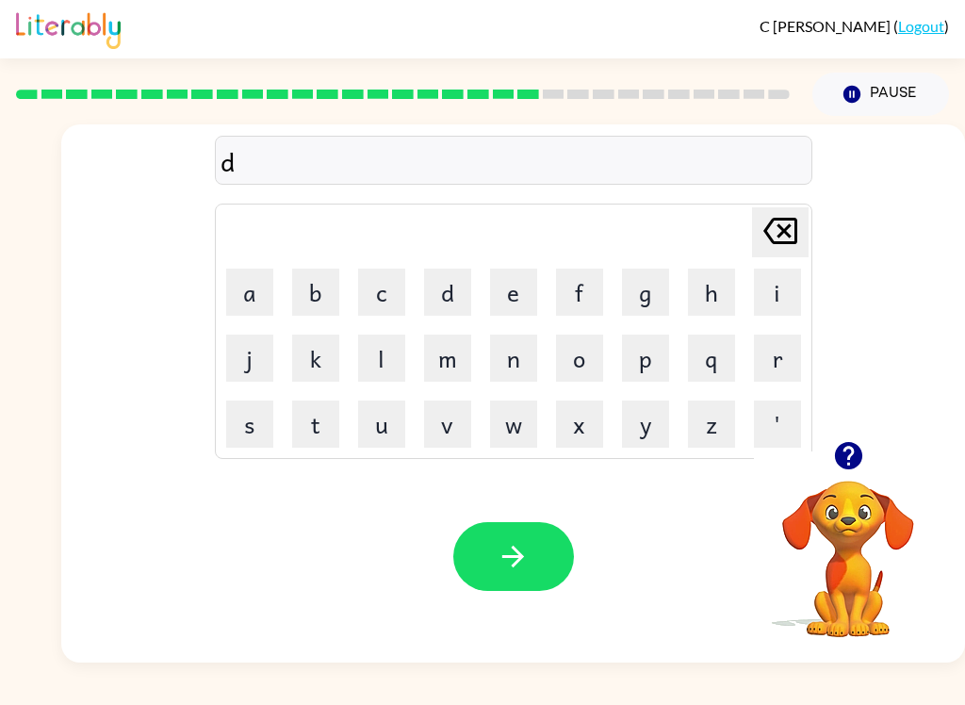
click at [782, 292] on button "i" at bounding box center [777, 292] width 47 height 47
click at [453, 419] on button "v" at bounding box center [447, 424] width 47 height 47
click at [510, 567] on icon "button" at bounding box center [513, 556] width 33 height 33
click at [789, 356] on button "r" at bounding box center [777, 358] width 47 height 47
click at [583, 362] on button "o" at bounding box center [579, 358] width 47 height 47
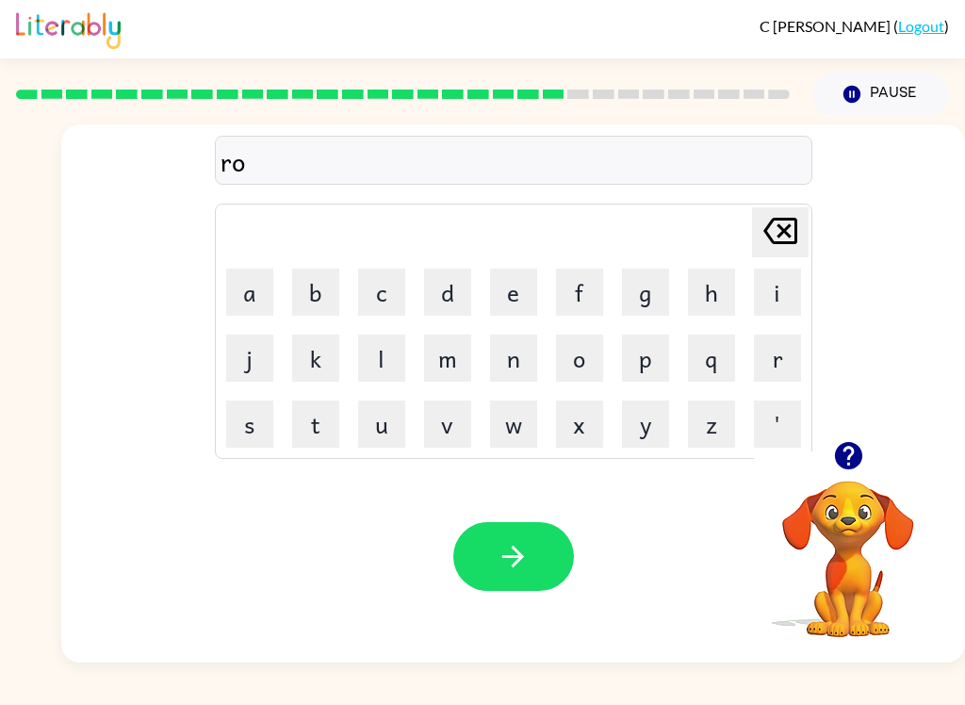
click at [452, 280] on button "d" at bounding box center [447, 292] width 47 height 47
click at [509, 415] on button "w" at bounding box center [513, 424] width 47 height 47
click at [252, 288] on button "a" at bounding box center [249, 292] width 47 height 47
click at [626, 425] on button "y" at bounding box center [645, 424] width 47 height 47
click at [535, 544] on button "button" at bounding box center [513, 556] width 121 height 69
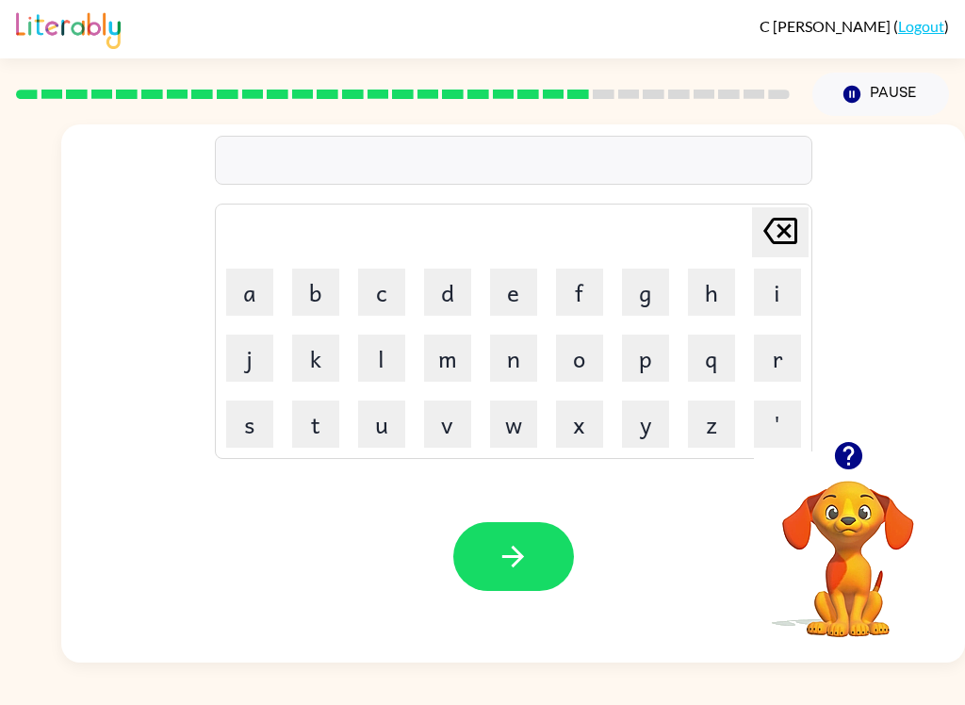
click at [245, 422] on button "s" at bounding box center [249, 424] width 47 height 47
click at [713, 287] on button "h" at bounding box center [711, 292] width 47 height 47
click at [794, 295] on button "i" at bounding box center [777, 292] width 47 height 47
click at [465, 415] on button "v" at bounding box center [447, 424] width 47 height 47
click at [792, 350] on button "r" at bounding box center [777, 358] width 47 height 47
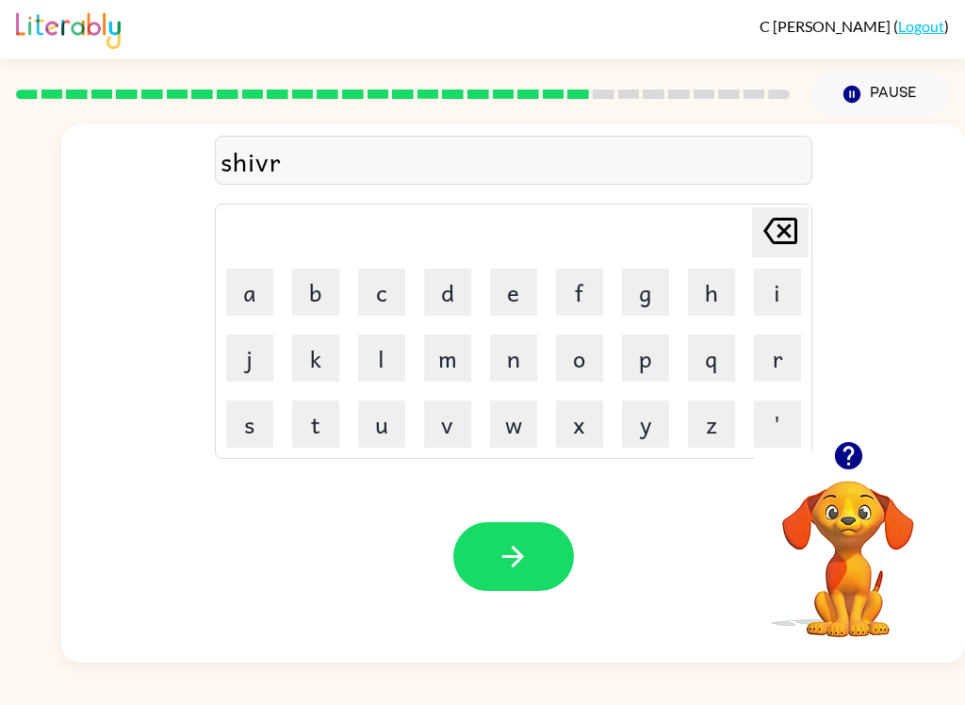
click at [535, 551] on button "button" at bounding box center [513, 556] width 121 height 69
click at [249, 438] on button "s" at bounding box center [249, 424] width 47 height 47
click at [709, 281] on button "h" at bounding box center [711, 292] width 47 height 47
click at [250, 284] on button "a" at bounding box center [249, 292] width 47 height 47
click at [389, 278] on button "c" at bounding box center [381, 292] width 47 height 47
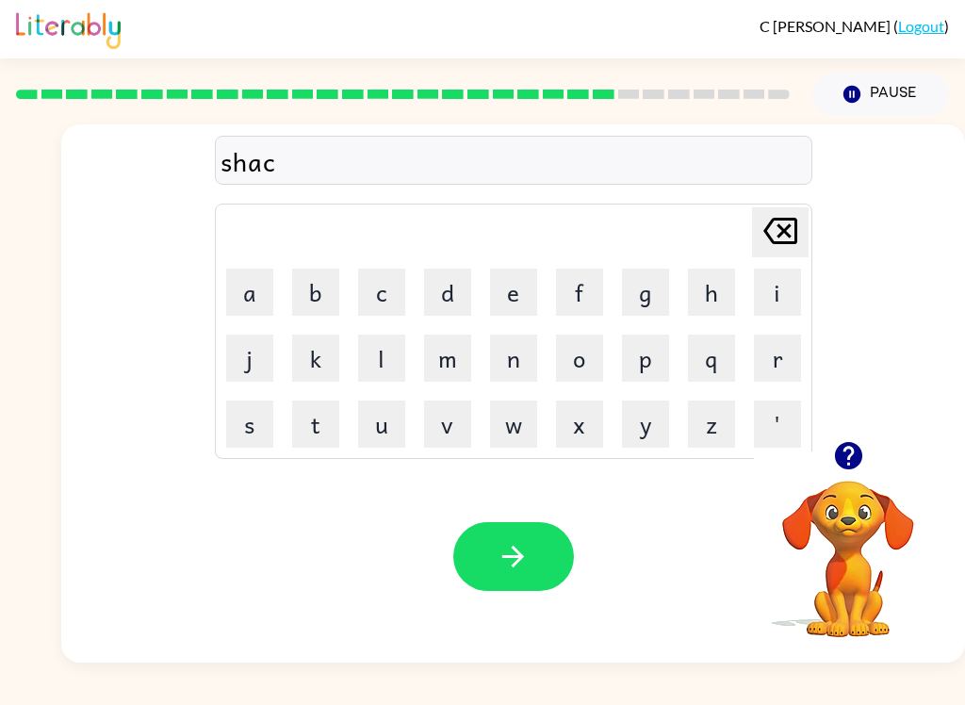
click at [564, 543] on button "button" at bounding box center [513, 556] width 121 height 69
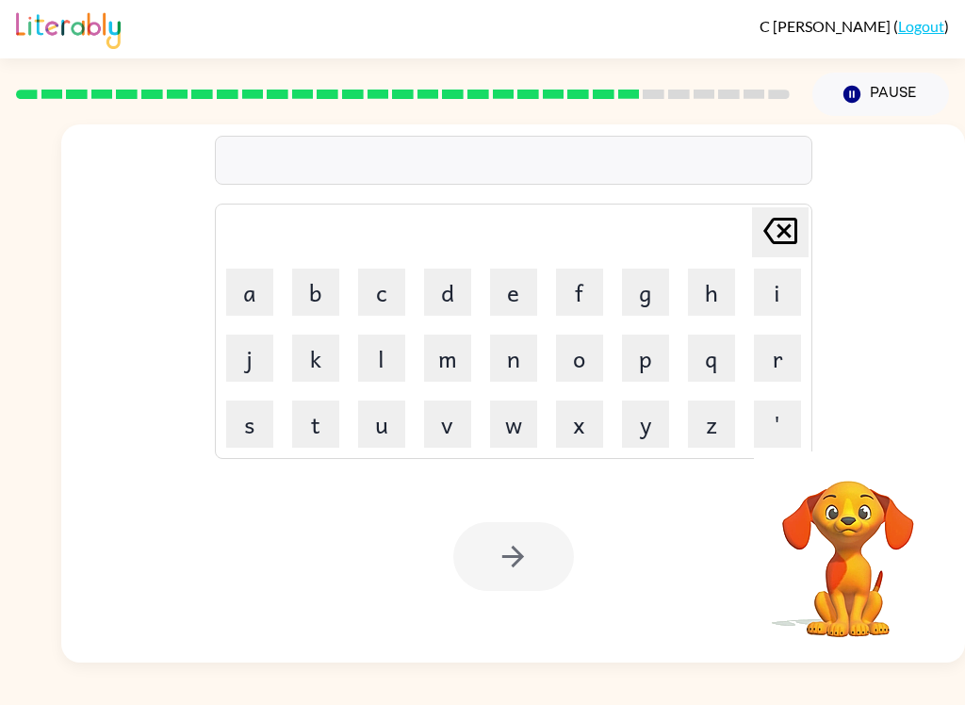
click at [251, 428] on button "s" at bounding box center [249, 424] width 47 height 47
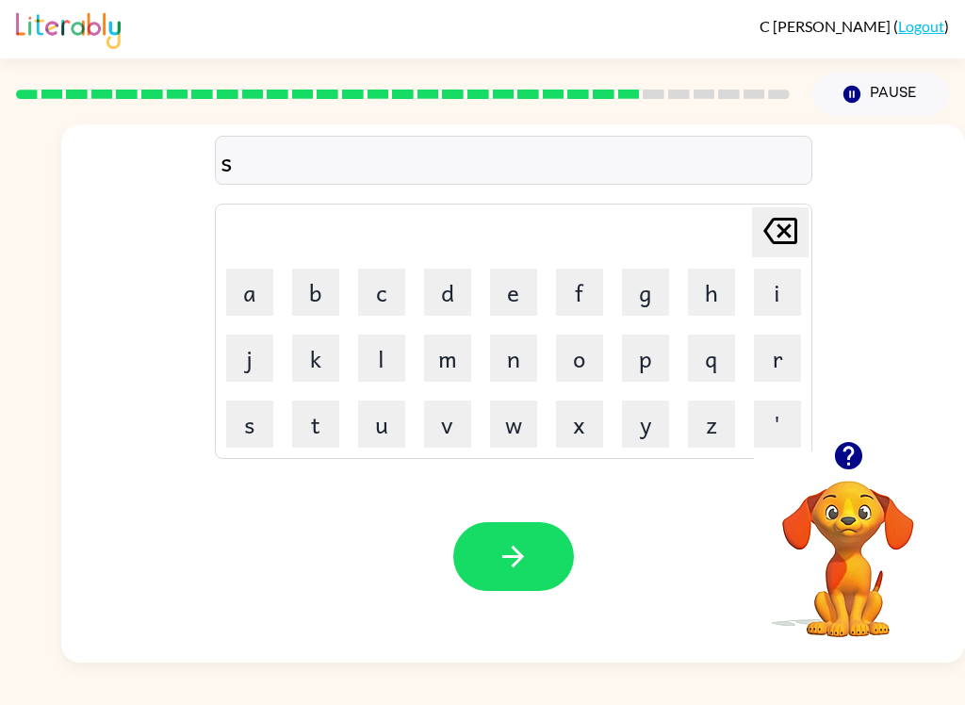
click at [379, 419] on button "u" at bounding box center [381, 424] width 47 height 47
click at [526, 354] on button "n" at bounding box center [513, 358] width 47 height 47
click at [382, 368] on button "l" at bounding box center [381, 358] width 47 height 47
click at [780, 287] on button "i" at bounding box center [777, 292] width 47 height 47
click at [322, 421] on button "t" at bounding box center [315, 424] width 47 height 47
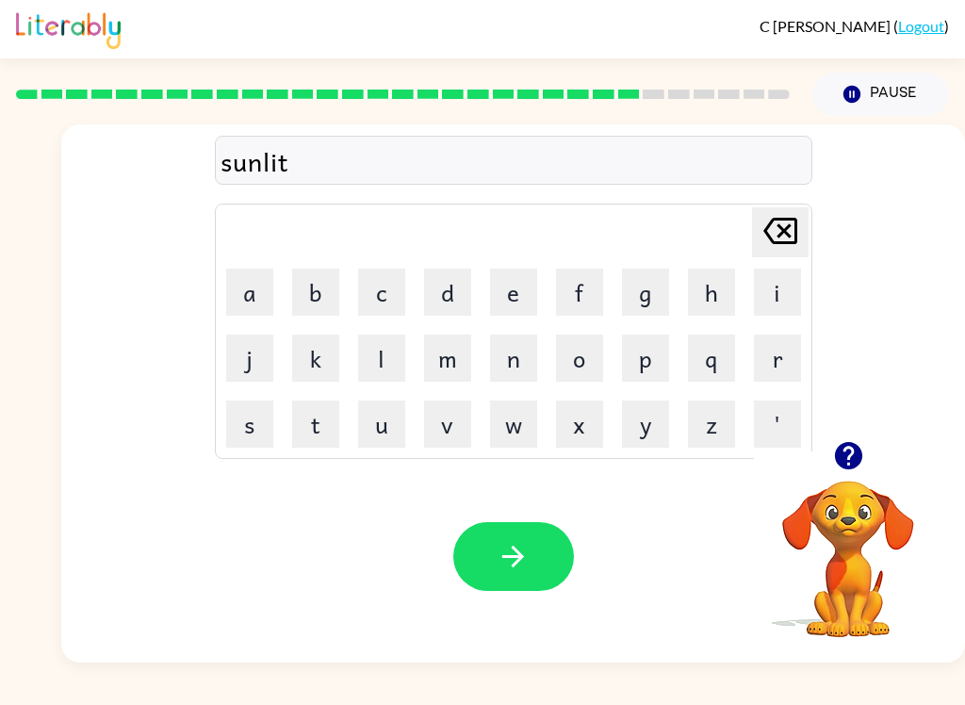
click at [530, 580] on button "button" at bounding box center [513, 556] width 121 height 69
click at [785, 351] on button "r" at bounding box center [777, 358] width 47 height 47
click at [246, 296] on button "a" at bounding box center [249, 292] width 47 height 47
click at [326, 349] on button "k" at bounding box center [315, 358] width 47 height 47
click at [532, 546] on button "button" at bounding box center [513, 556] width 121 height 69
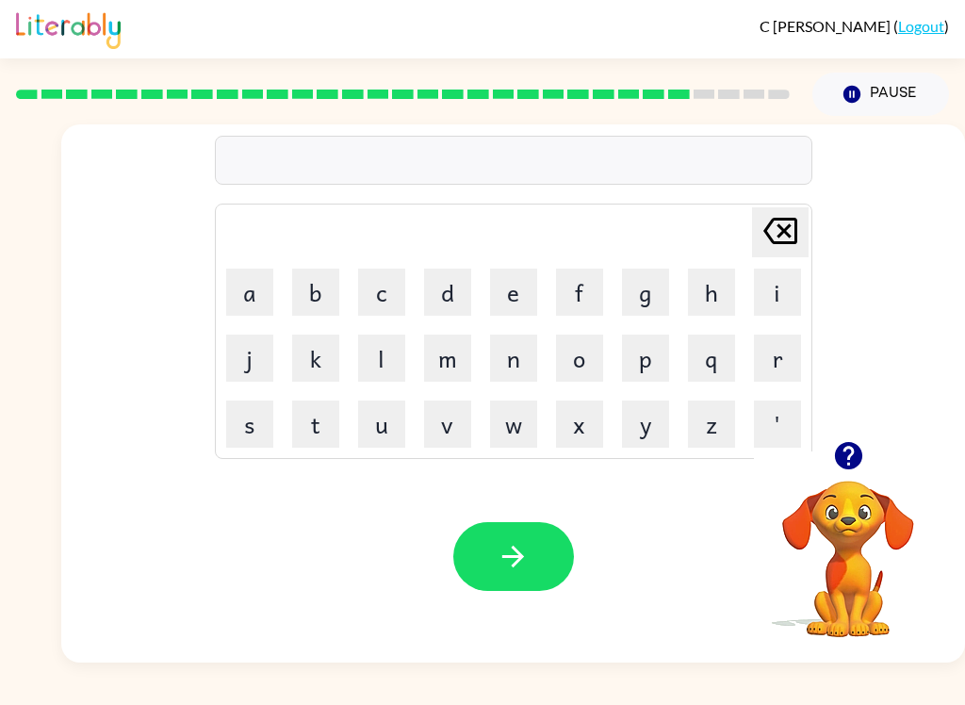
click at [317, 293] on button "b" at bounding box center [315, 292] width 47 height 47
click at [518, 293] on button "e" at bounding box center [513, 292] width 47 height 47
click at [459, 297] on button "d" at bounding box center [447, 292] width 47 height 47
click at [496, 588] on button "button" at bounding box center [513, 556] width 121 height 69
click at [432, 230] on td "[PERSON_NAME] last character input" at bounding box center [514, 232] width 592 height 52
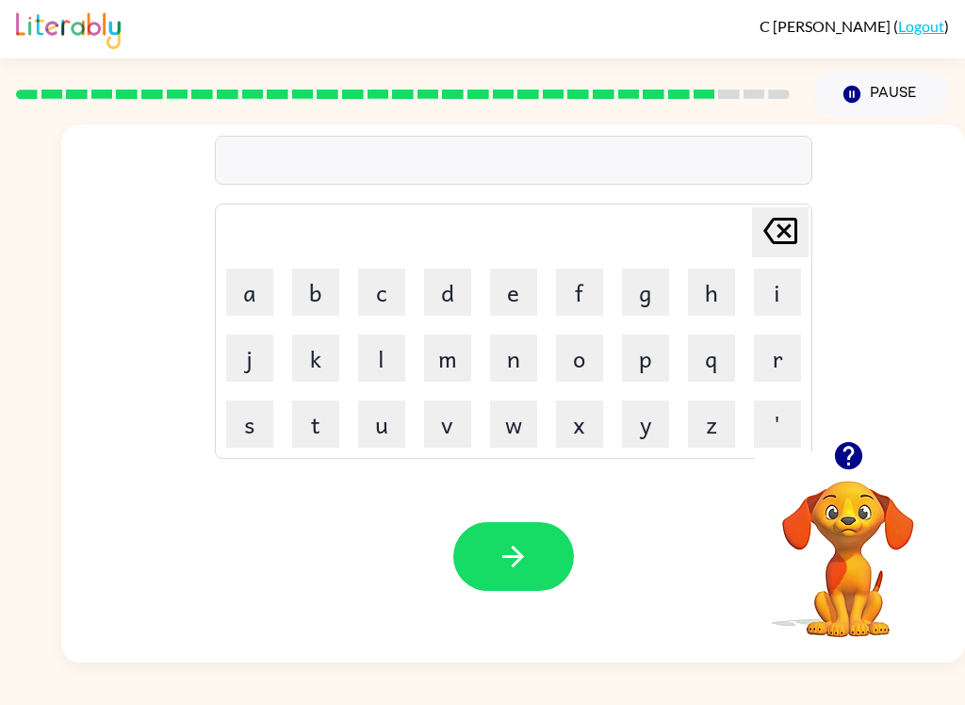
click at [313, 413] on button "t" at bounding box center [315, 424] width 47 height 47
click at [701, 275] on button "h" at bounding box center [711, 292] width 47 height 47
click at [255, 271] on button "a" at bounding box center [249, 292] width 47 height 47
click at [321, 401] on button "t" at bounding box center [315, 424] width 47 height 47
click at [494, 544] on button "button" at bounding box center [513, 556] width 121 height 69
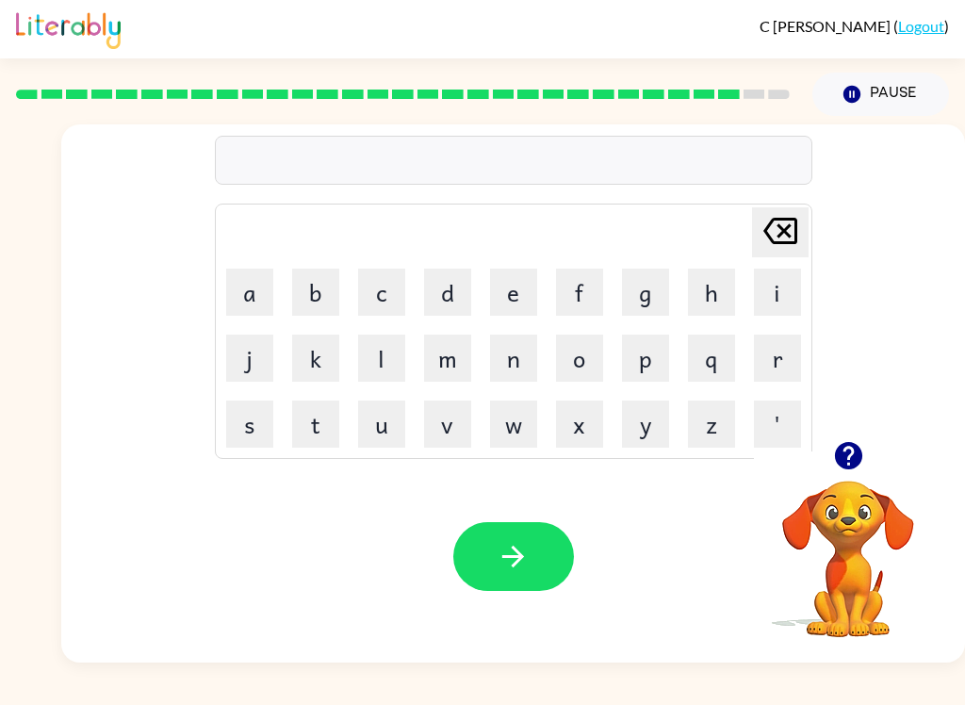
click at [253, 421] on button "s" at bounding box center [249, 424] width 47 height 47
click at [394, 366] on button "l" at bounding box center [381, 358] width 47 height 47
click at [783, 286] on button "i" at bounding box center [777, 292] width 47 height 47
click at [382, 342] on button "l" at bounding box center [381, 358] width 47 height 47
click at [328, 353] on button "k" at bounding box center [315, 358] width 47 height 47
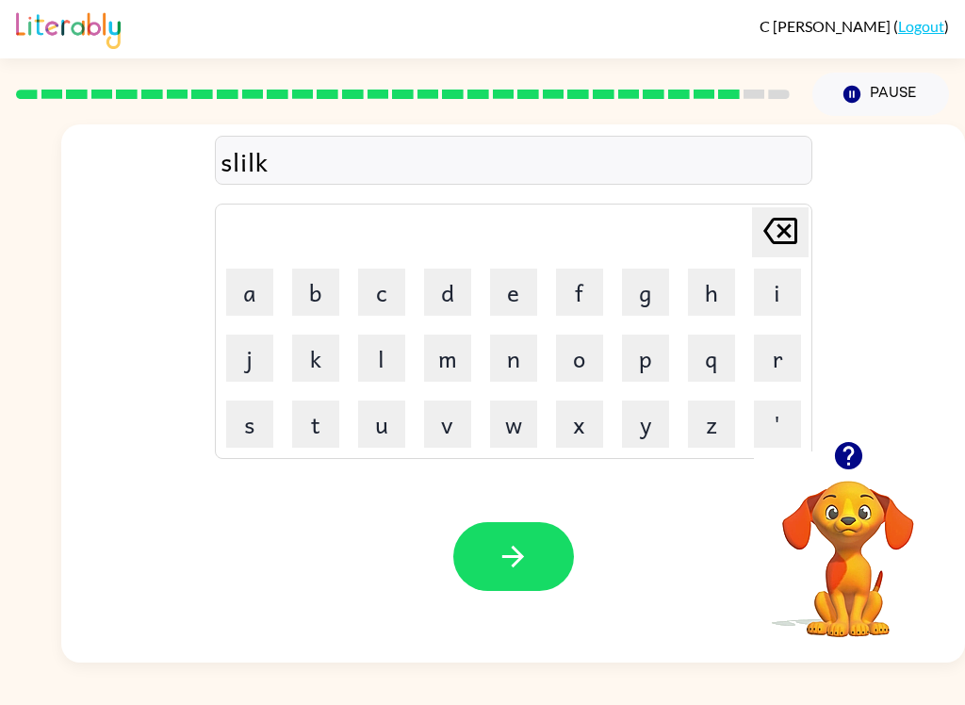
click at [526, 575] on button "button" at bounding box center [513, 556] width 121 height 69
click at [781, 343] on button "r" at bounding box center [777, 358] width 47 height 47
click at [404, 351] on button "l" at bounding box center [381, 358] width 47 height 47
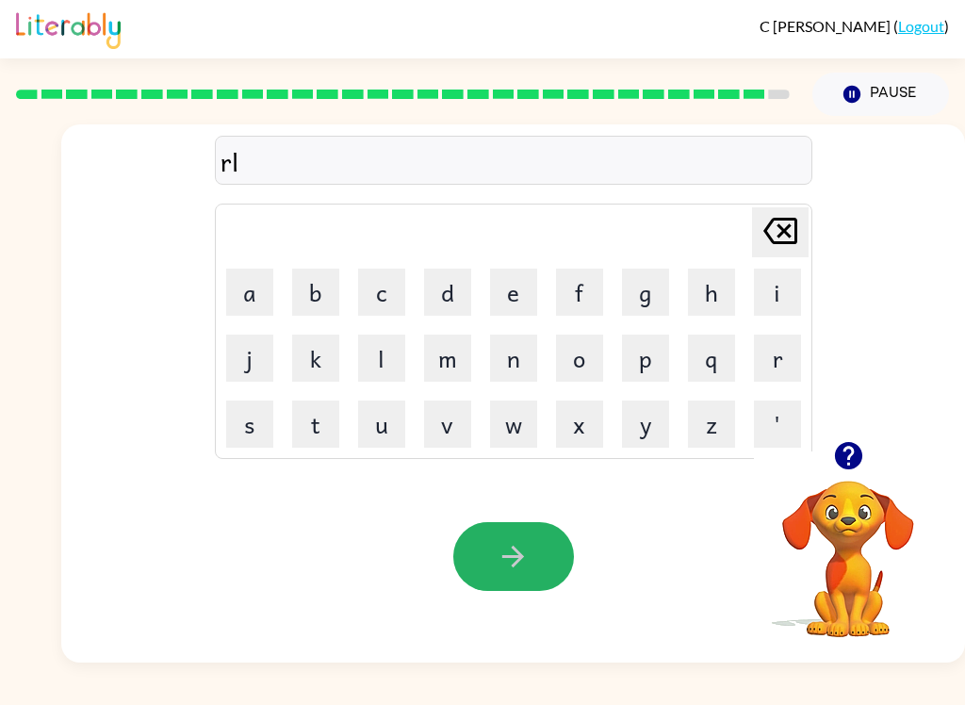
click at [543, 558] on button "button" at bounding box center [513, 556] width 121 height 69
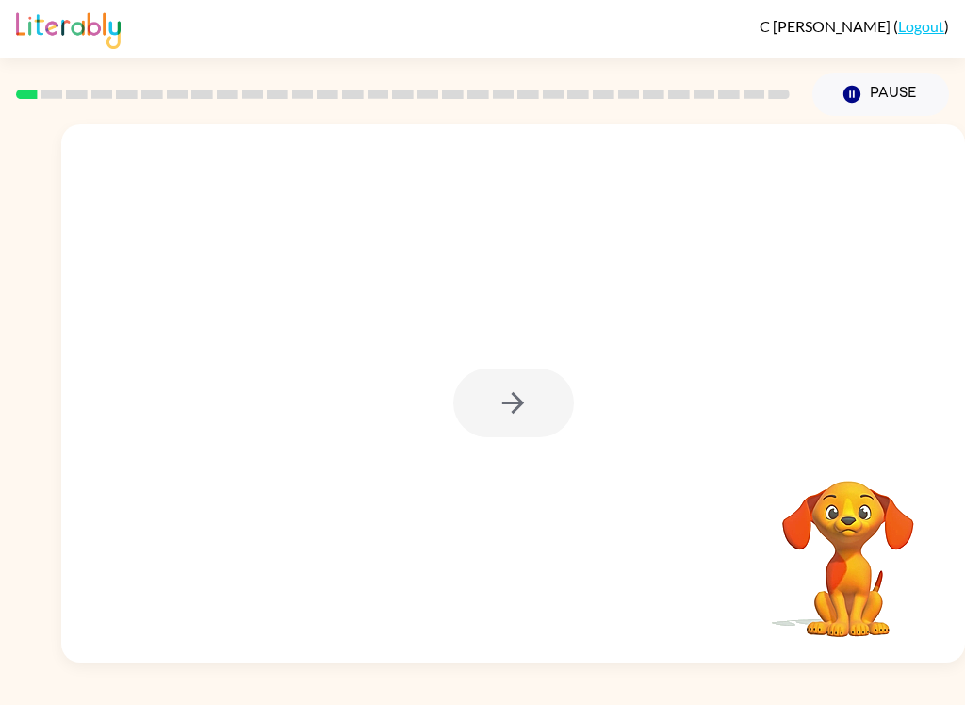
click at [533, 401] on div at bounding box center [513, 403] width 121 height 69
click at [521, 398] on div at bounding box center [513, 403] width 121 height 69
click at [488, 419] on button "button" at bounding box center [513, 403] width 121 height 69
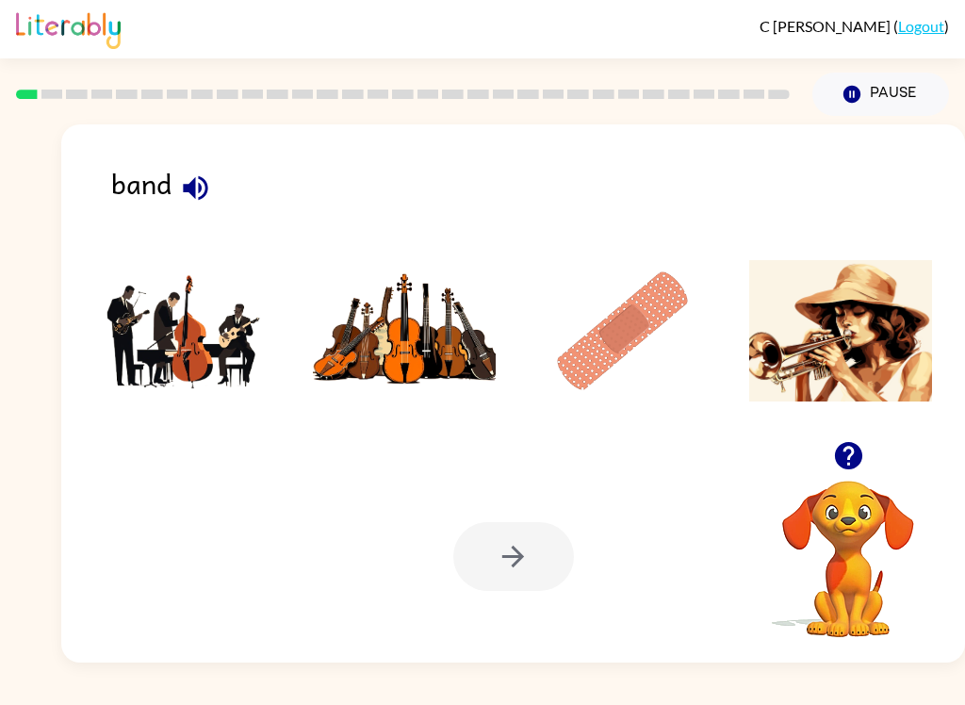
click at [218, 175] on div "band" at bounding box center [538, 191] width 854 height 59
click at [193, 185] on icon "button" at bounding box center [195, 187] width 25 height 25
click at [206, 351] on img at bounding box center [185, 330] width 183 height 141
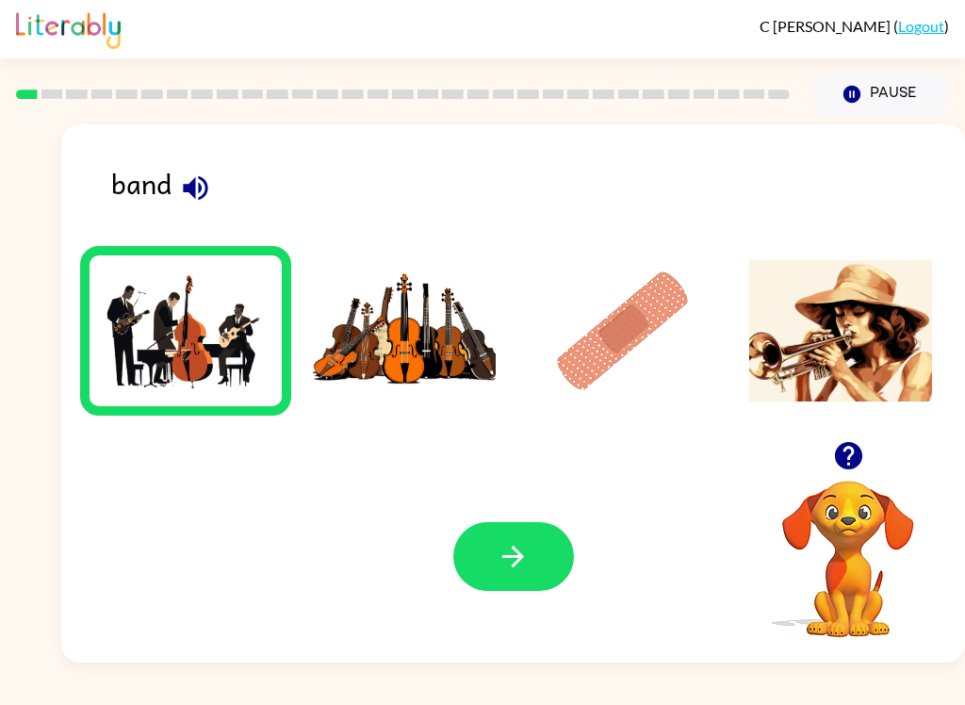
click at [500, 565] on icon "button" at bounding box center [513, 556] width 33 height 33
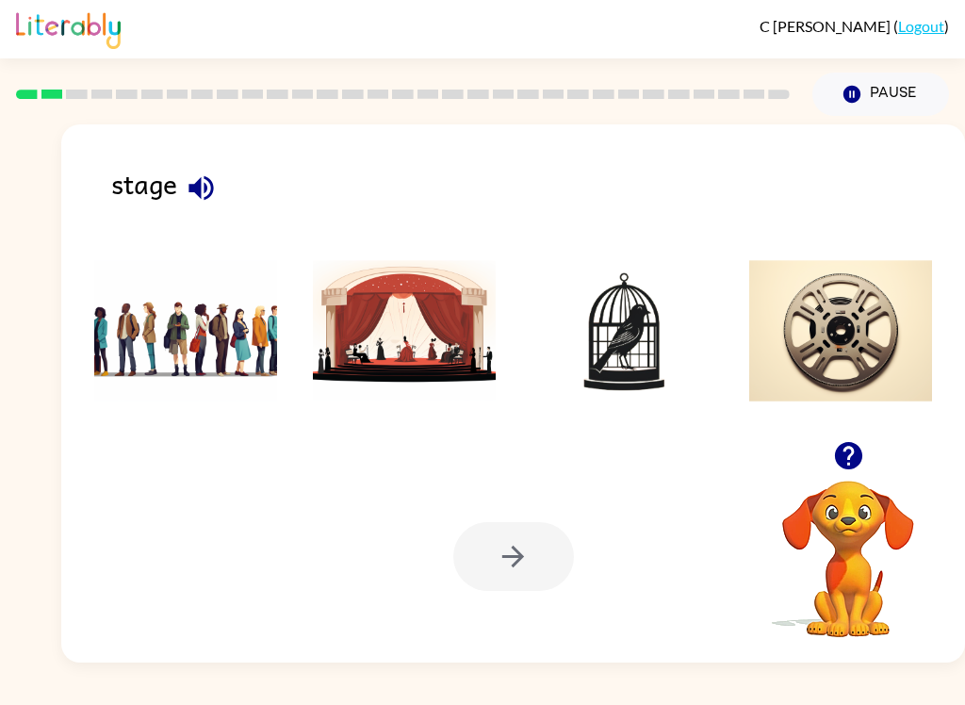
click at [180, 207] on div "stage" at bounding box center [538, 191] width 854 height 59
click at [215, 191] on icon "button" at bounding box center [201, 188] width 33 height 33
click at [430, 346] on img at bounding box center [404, 330] width 183 height 141
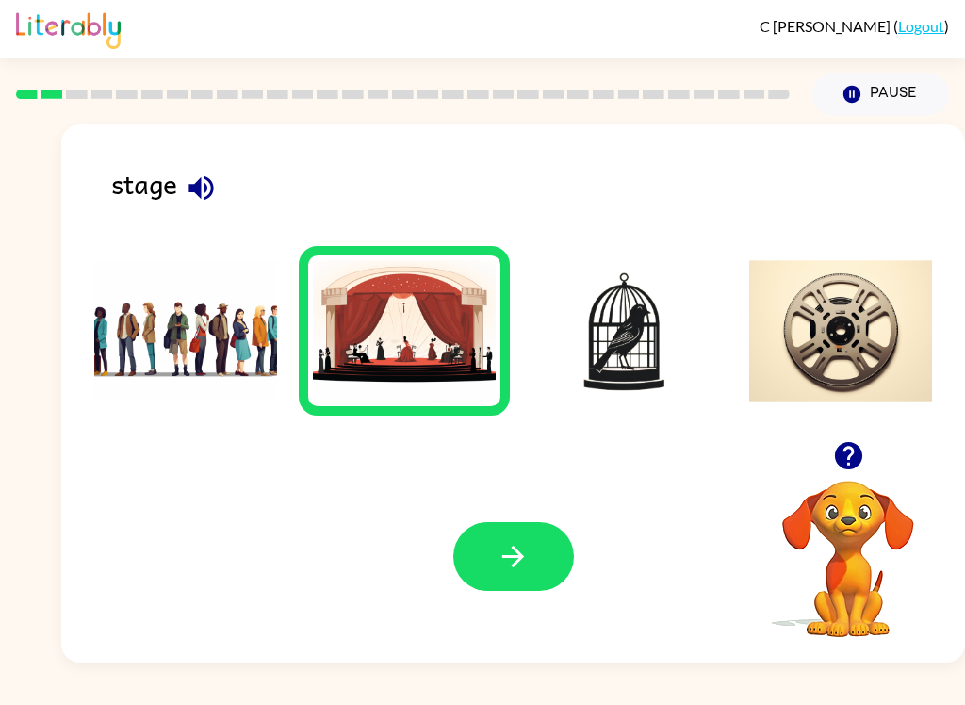
click at [520, 562] on icon "button" at bounding box center [513, 557] width 22 height 22
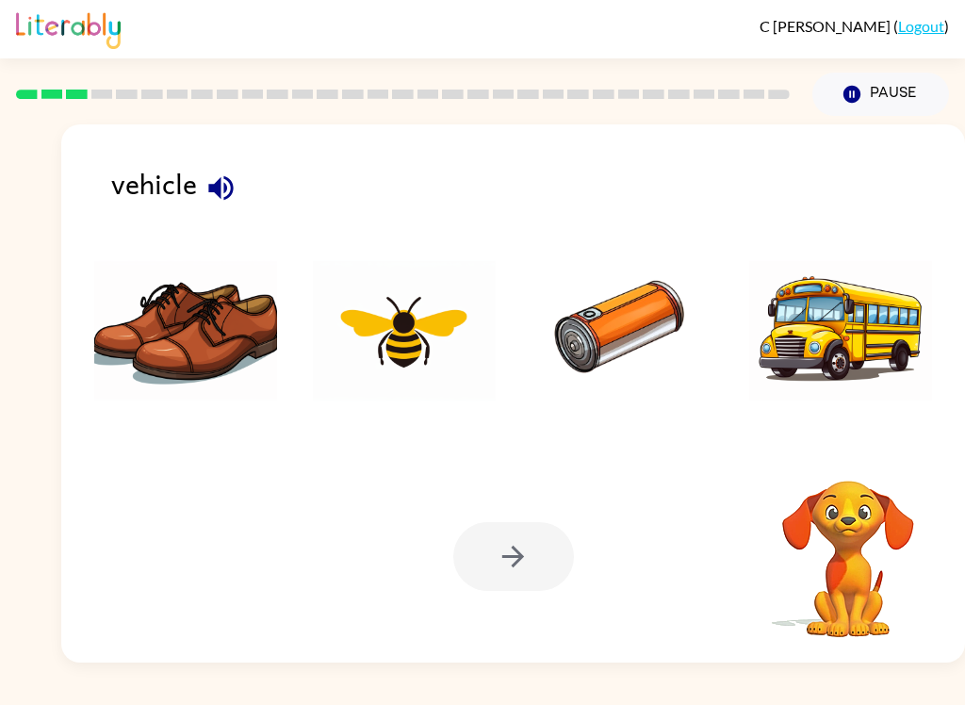
click at [212, 192] on icon "button" at bounding box center [220, 187] width 25 height 25
click at [854, 342] on img at bounding box center [840, 330] width 183 height 141
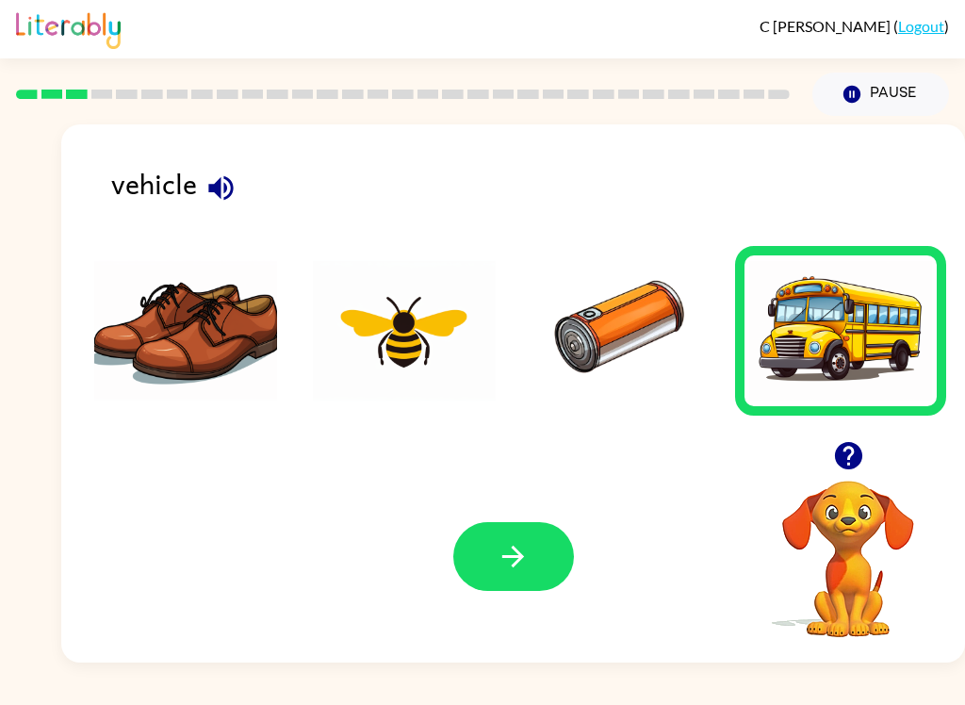
click at [527, 547] on icon "button" at bounding box center [513, 556] width 33 height 33
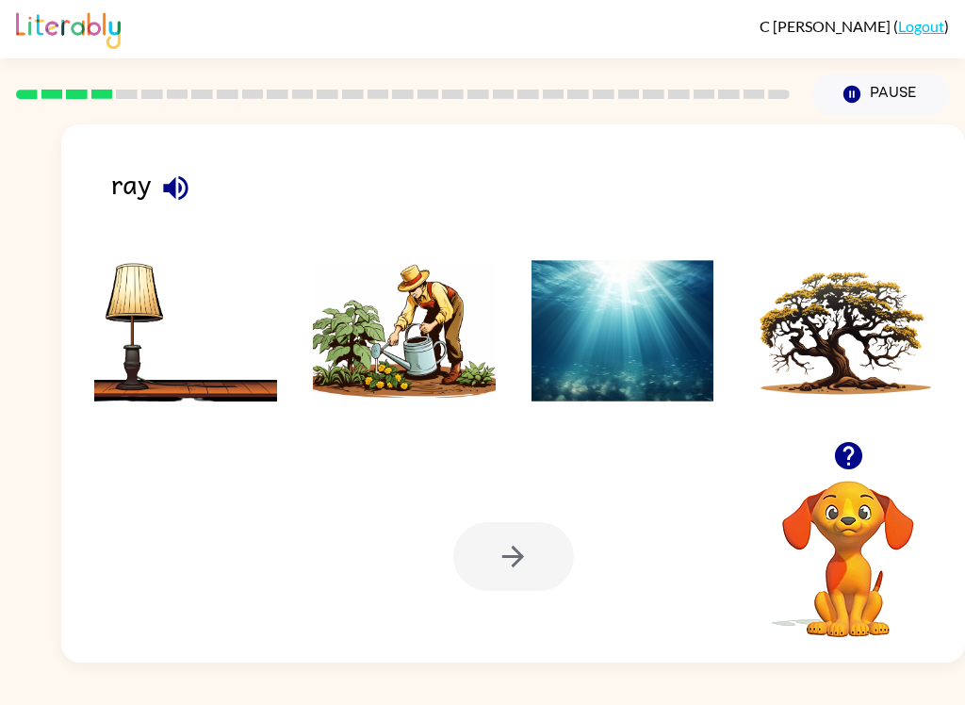
click at [634, 333] on img at bounding box center [623, 330] width 183 height 141
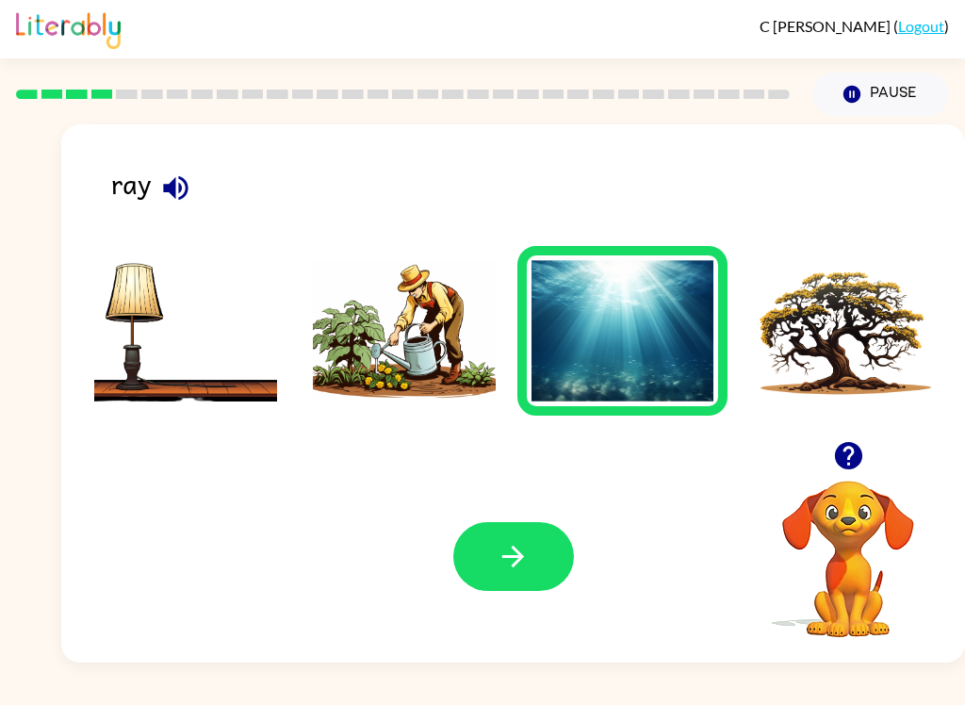
click at [499, 536] on button "button" at bounding box center [513, 556] width 121 height 69
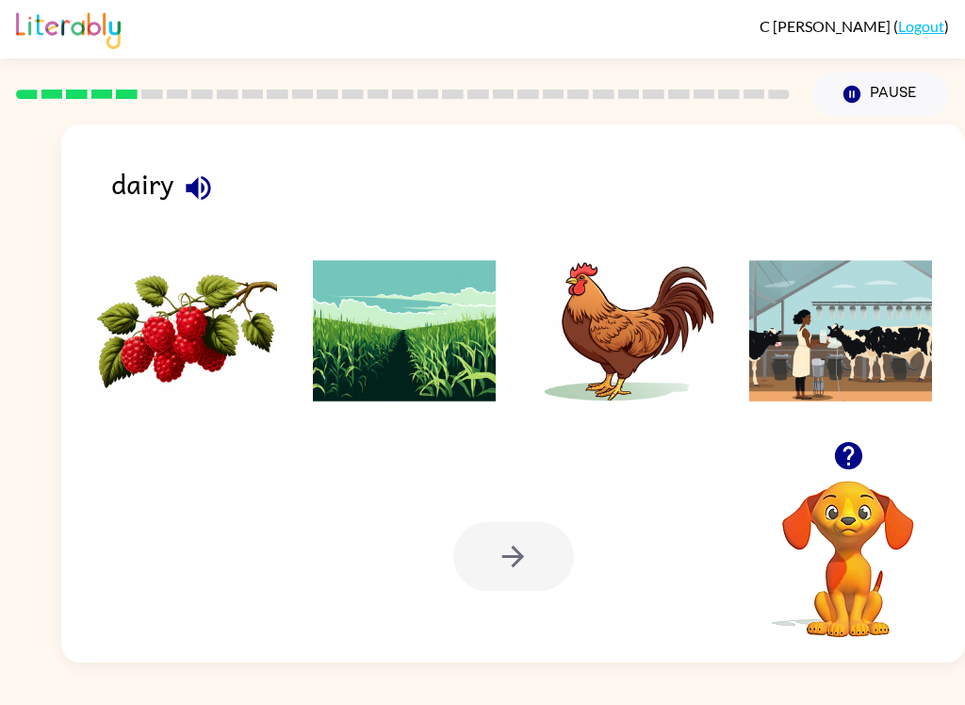
click at [207, 186] on icon "button" at bounding box center [198, 187] width 25 height 25
click at [813, 326] on img at bounding box center [840, 330] width 183 height 141
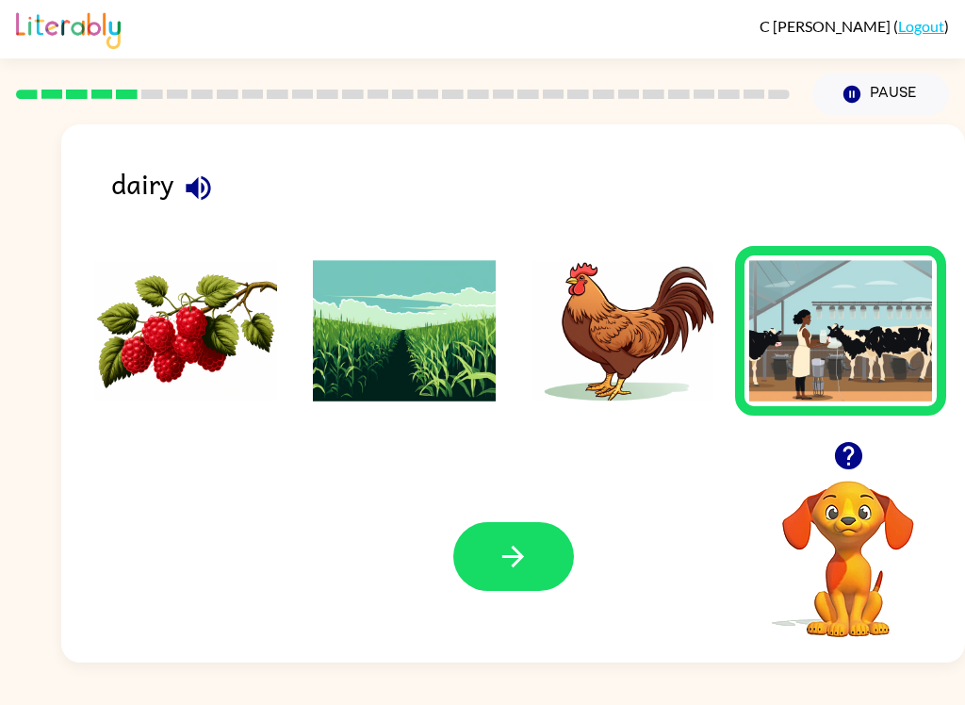
click at [511, 569] on icon "button" at bounding box center [513, 556] width 33 height 33
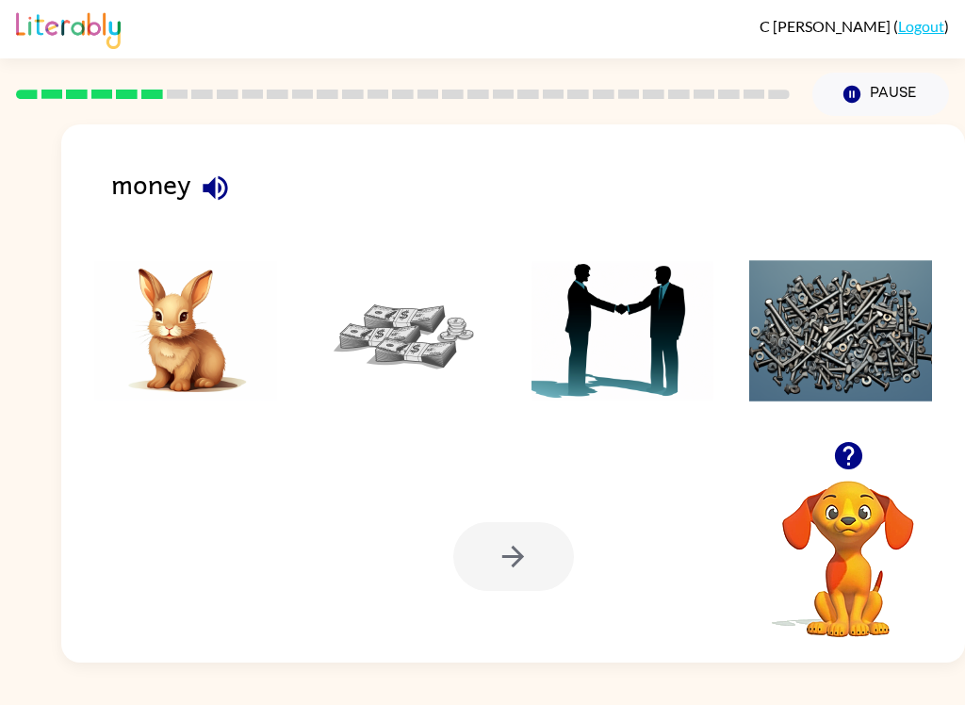
click at [909, 669] on div "C Walder ( Logout ) Pause Pause money Your browser must support playing .mp4 fi…" at bounding box center [482, 352] width 965 height 705
click at [215, 191] on icon "button" at bounding box center [215, 188] width 33 height 33
click at [443, 367] on img at bounding box center [404, 330] width 183 height 141
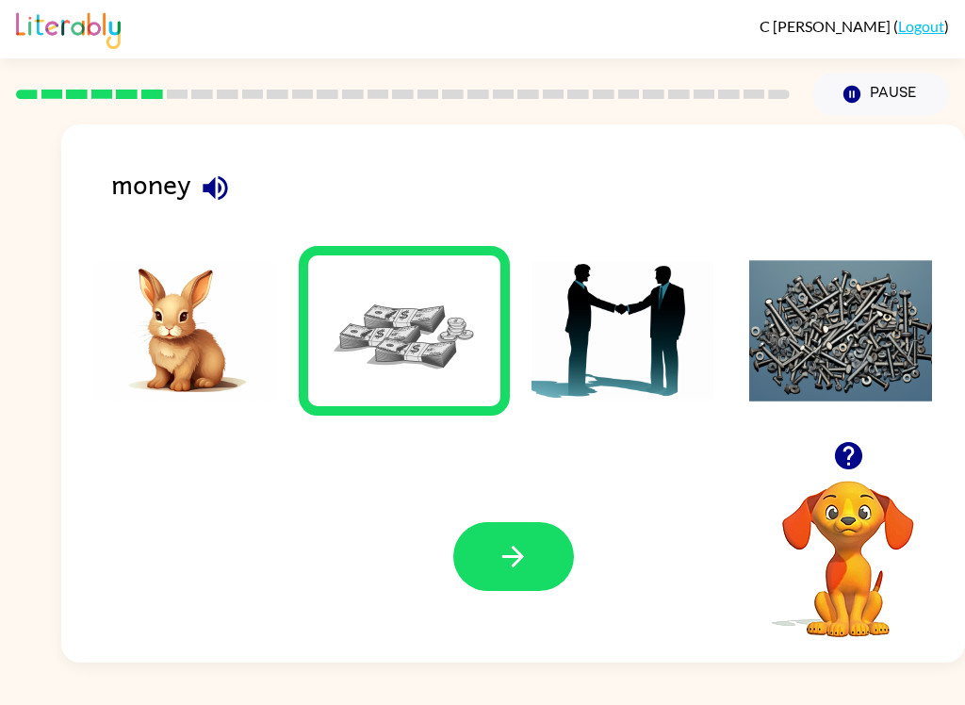
click at [222, 187] on icon "button" at bounding box center [215, 188] width 33 height 33
click at [551, 582] on button "button" at bounding box center [513, 556] width 121 height 69
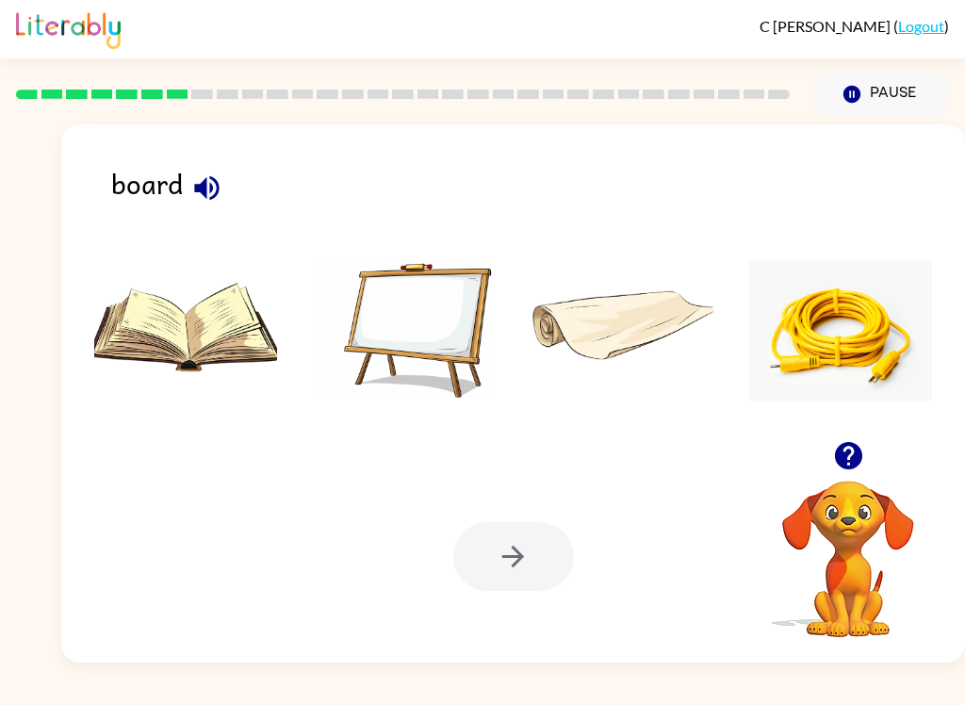
click at [223, 187] on button "button" at bounding box center [207, 188] width 48 height 48
click at [437, 296] on img at bounding box center [404, 330] width 183 height 141
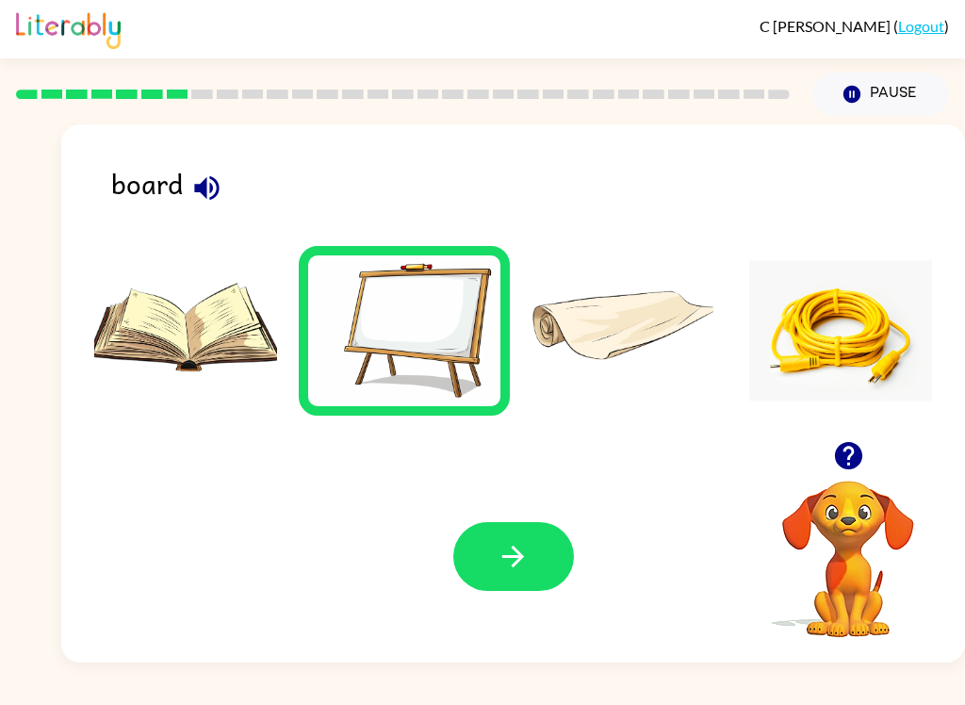
click at [477, 563] on button "button" at bounding box center [513, 556] width 121 height 69
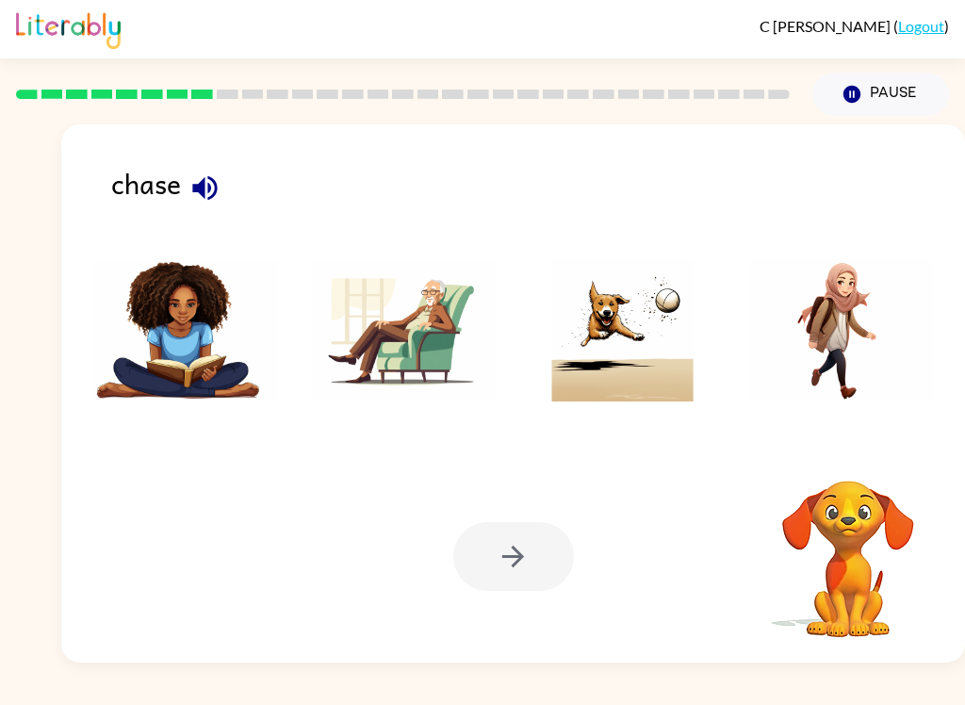
click at [227, 188] on button "button" at bounding box center [205, 188] width 48 height 48
click at [193, 270] on img at bounding box center [185, 330] width 183 height 141
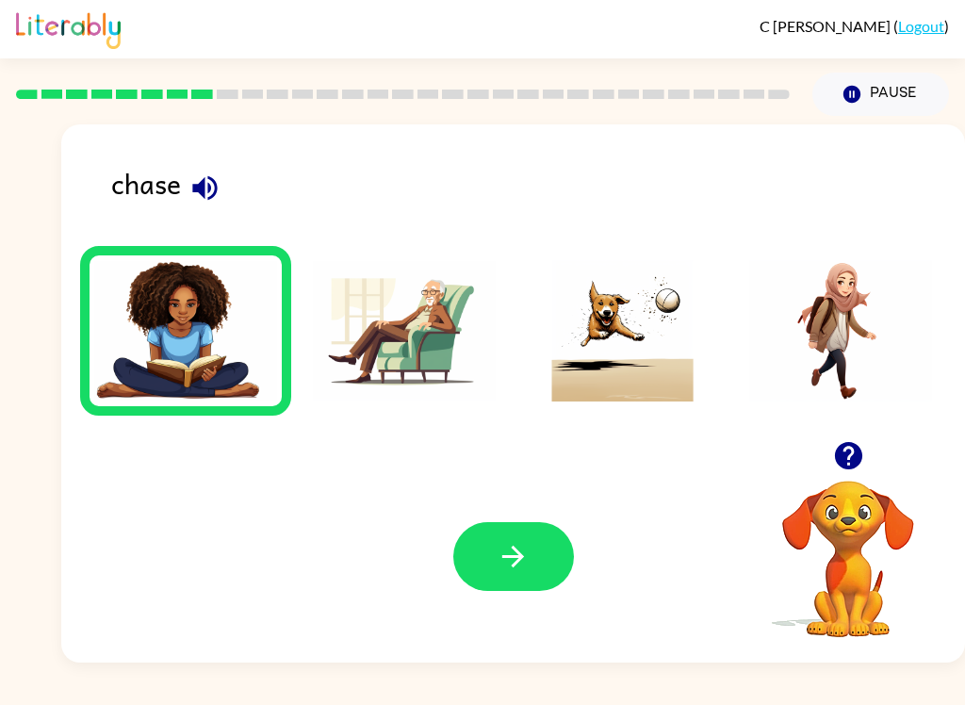
click at [617, 291] on img at bounding box center [623, 330] width 183 height 141
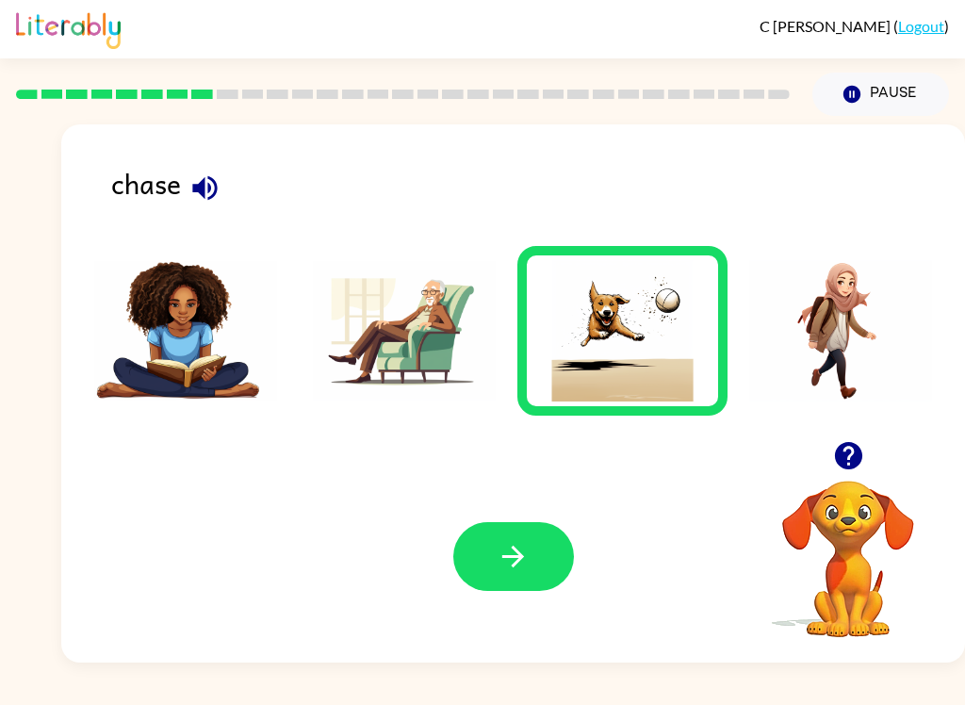
click at [507, 536] on button "button" at bounding box center [513, 556] width 121 height 69
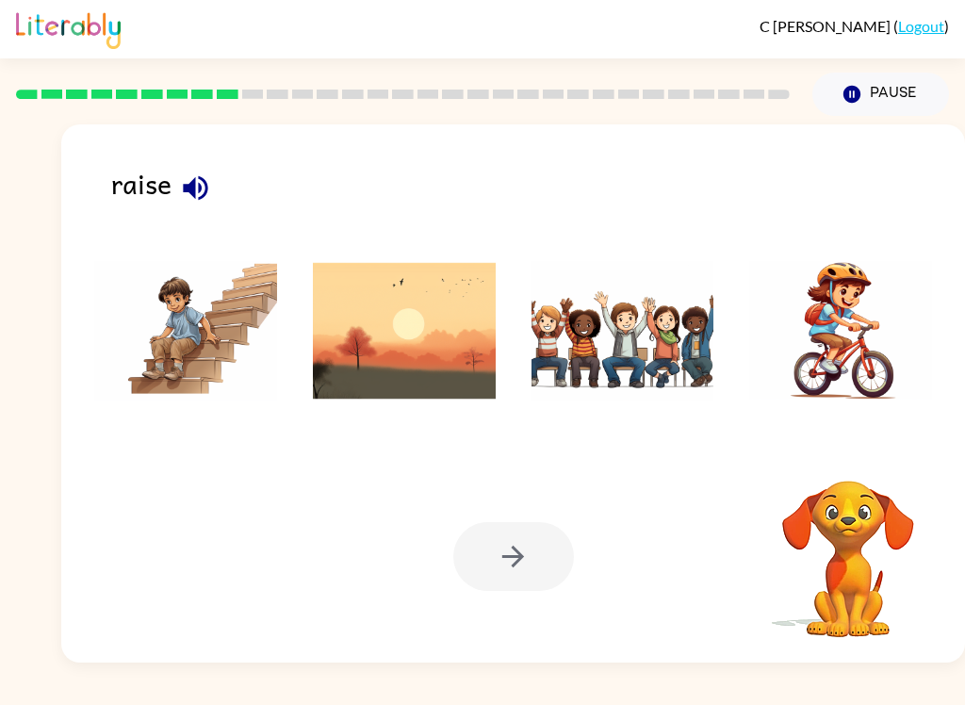
click at [205, 183] on icon "button" at bounding box center [195, 187] width 25 height 25
click at [392, 305] on img at bounding box center [404, 330] width 183 height 141
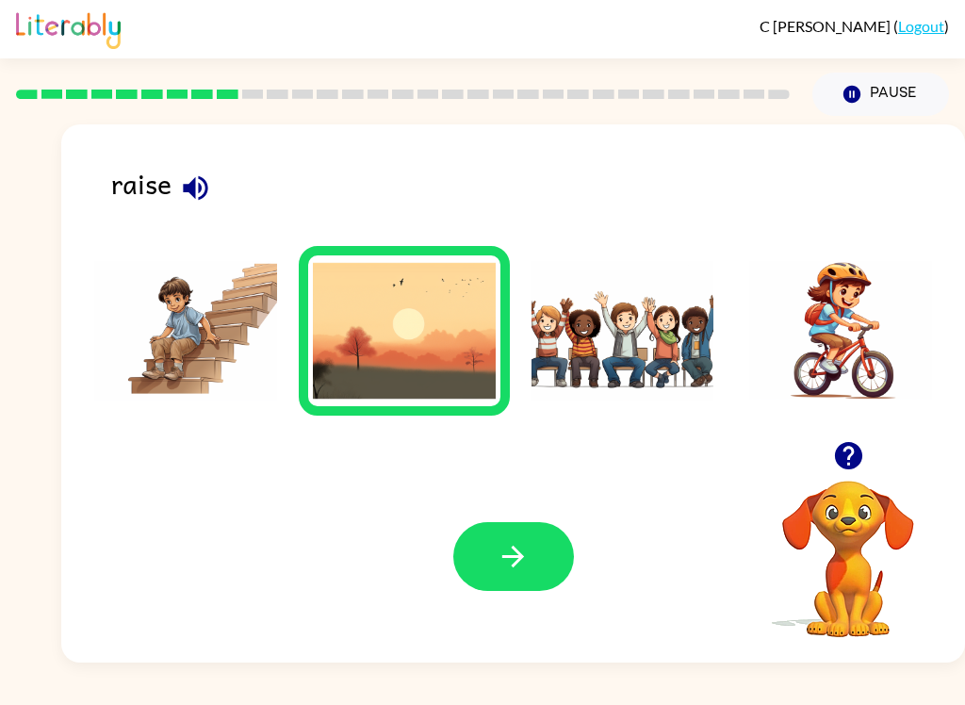
click at [550, 552] on button "button" at bounding box center [513, 556] width 121 height 69
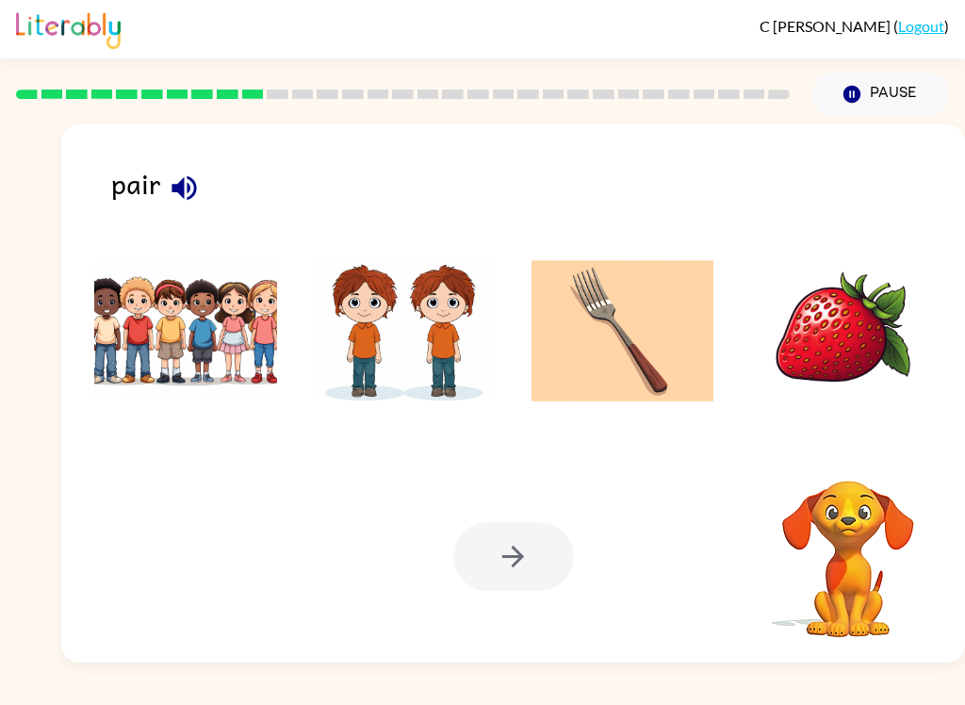
click at [198, 179] on icon "button" at bounding box center [184, 188] width 33 height 33
click at [494, 590] on div at bounding box center [513, 556] width 121 height 69
click at [419, 287] on img at bounding box center [404, 330] width 183 height 141
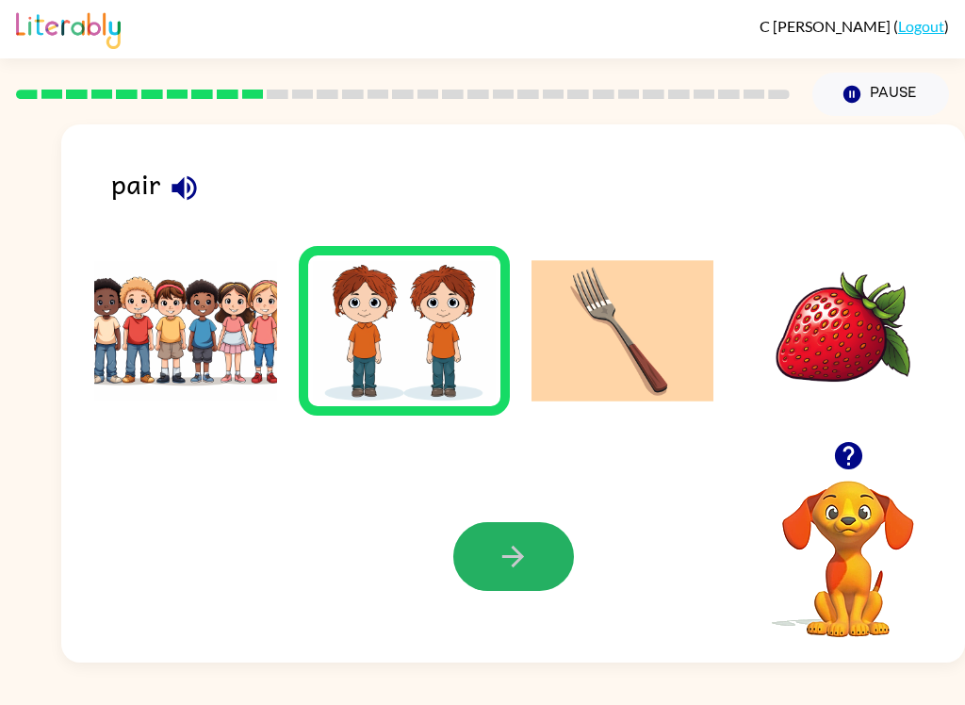
click at [511, 588] on button "button" at bounding box center [513, 556] width 121 height 69
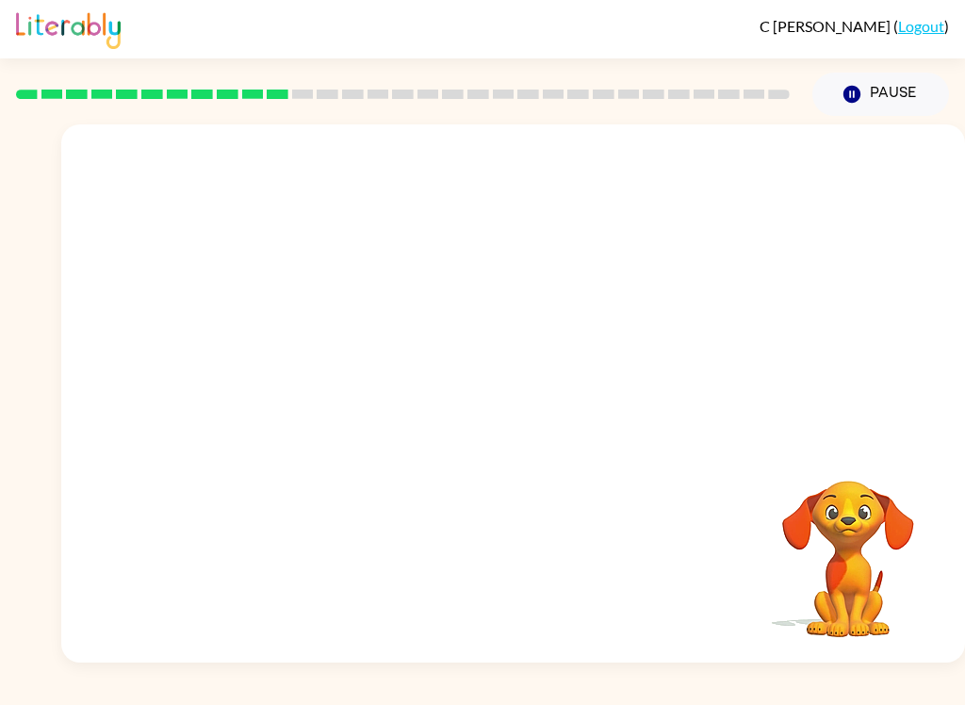
click at [759, 158] on video "Your browser must support playing .mp4 files to use Literably. Please try using…" at bounding box center [513, 282] width 904 height 317
click at [523, 389] on icon "button" at bounding box center [513, 402] width 33 height 33
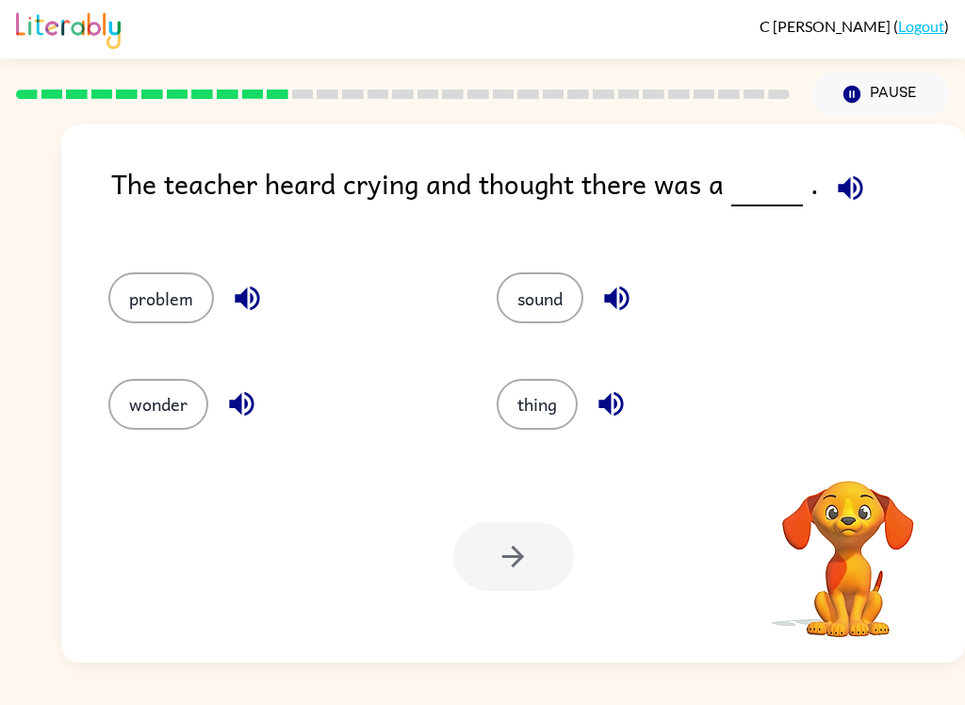
click at [839, 170] on button "button" at bounding box center [851, 188] width 48 height 48
click at [851, 175] on icon "button" at bounding box center [850, 188] width 33 height 33
click at [240, 281] on button "button" at bounding box center [247, 298] width 48 height 48
click at [247, 399] on icon "button" at bounding box center [241, 403] width 33 height 33
click at [639, 282] on div "sound" at bounding box center [669, 297] width 345 height 51
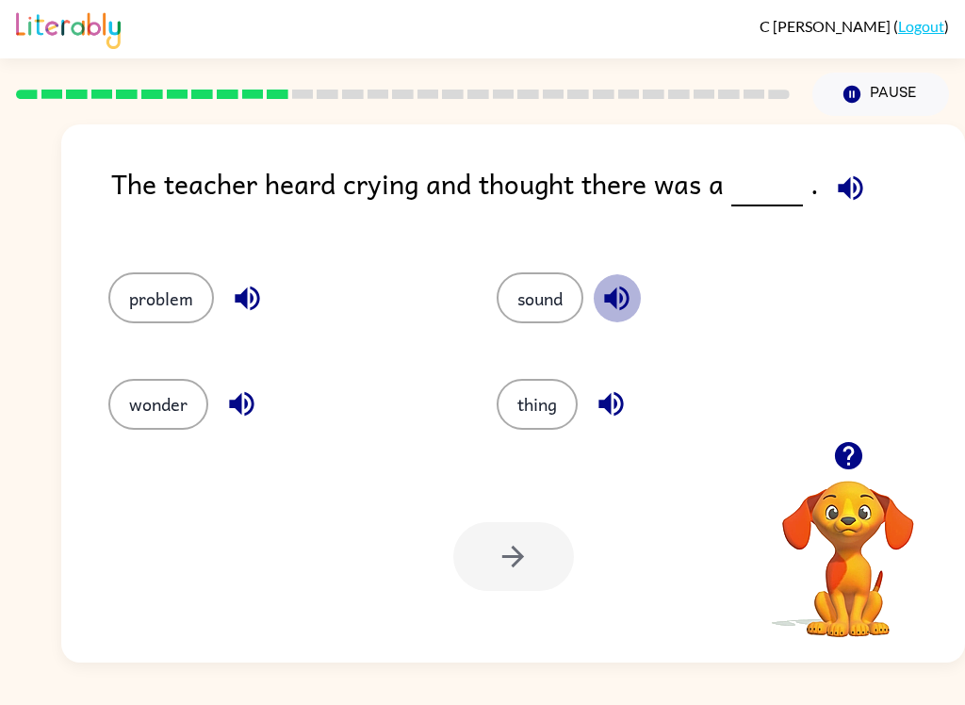
click at [622, 276] on button "button" at bounding box center [617, 298] width 48 height 48
click at [613, 388] on icon "button" at bounding box center [611, 403] width 33 height 33
click at [166, 282] on button "problem" at bounding box center [161, 297] width 106 height 51
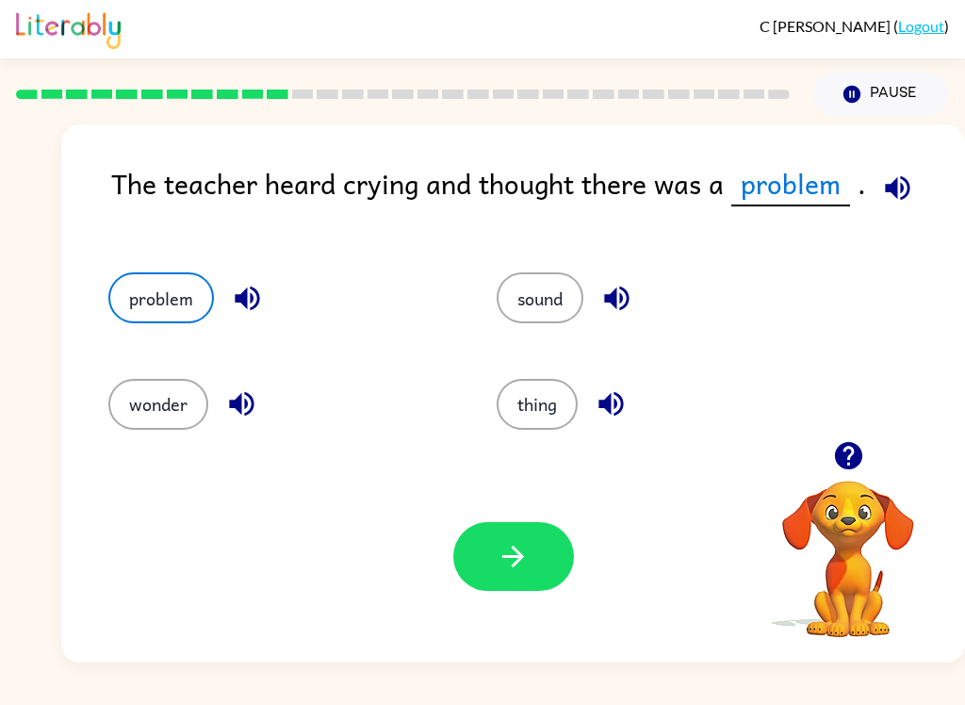
click at [900, 173] on icon "button" at bounding box center [897, 188] width 33 height 33
click at [523, 528] on button "button" at bounding box center [513, 556] width 121 height 69
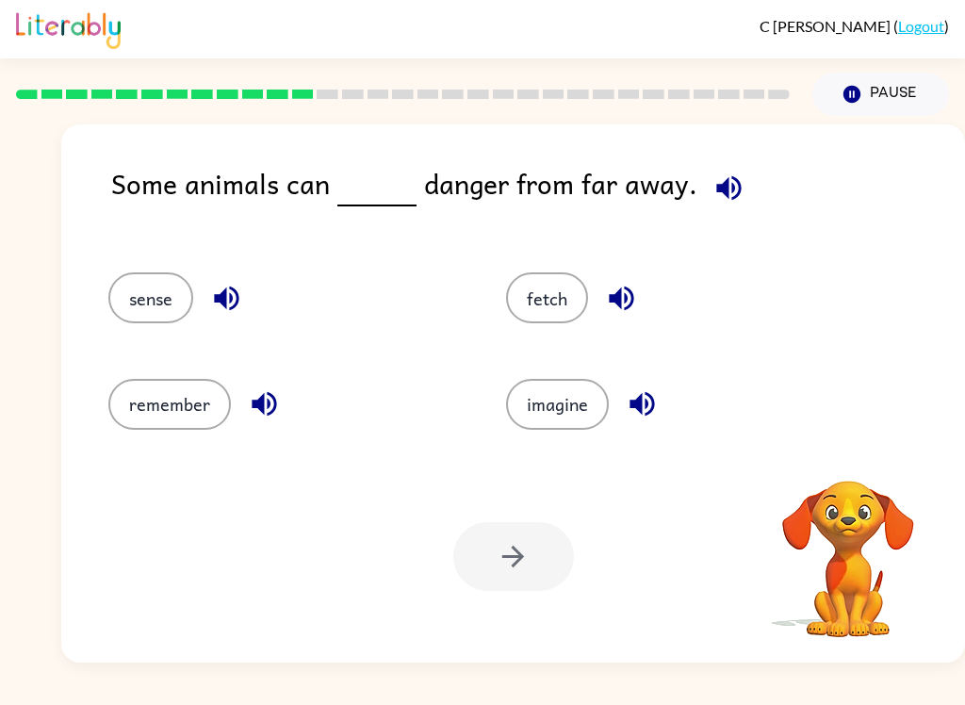
click at [731, 184] on icon "button" at bounding box center [728, 187] width 25 height 25
click at [229, 287] on icon "button" at bounding box center [226, 298] width 33 height 33
click at [620, 276] on button "button" at bounding box center [622, 298] width 48 height 48
click at [645, 395] on icon "button" at bounding box center [642, 404] width 25 height 25
click at [280, 388] on button "button" at bounding box center [264, 404] width 48 height 48
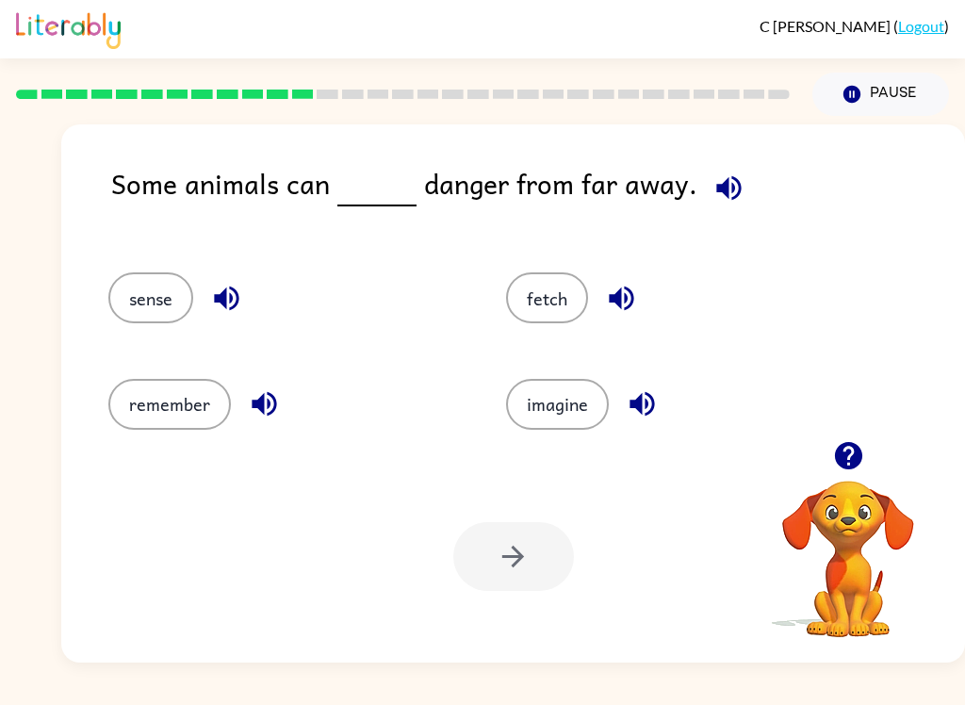
click at [164, 282] on button "sense" at bounding box center [150, 297] width 85 height 51
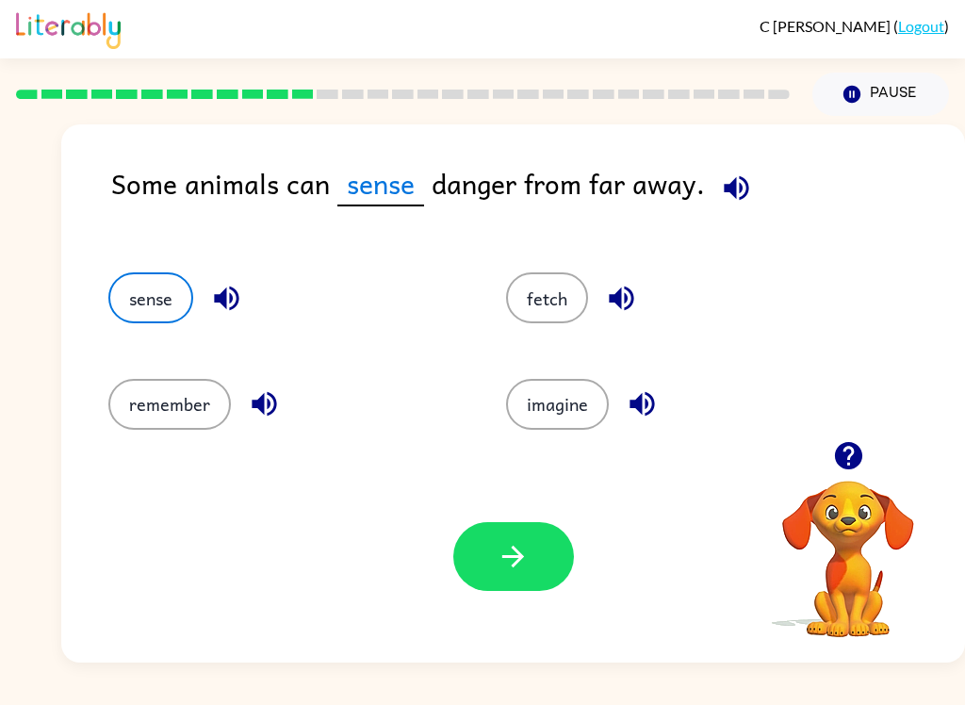
click at [504, 543] on icon "button" at bounding box center [513, 556] width 33 height 33
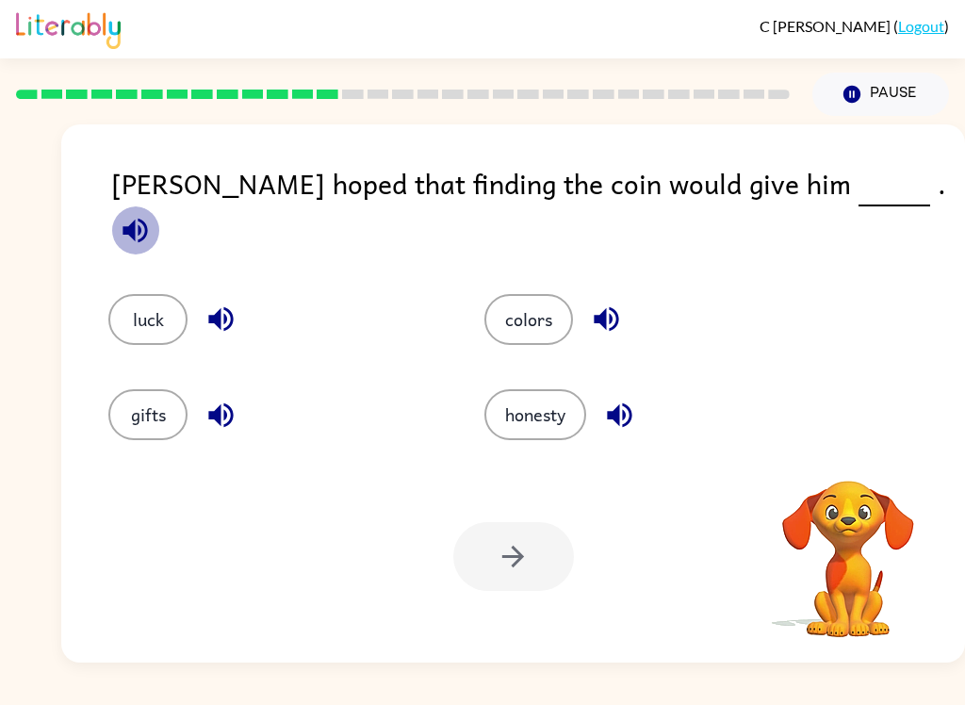
click at [152, 214] on icon "button" at bounding box center [135, 230] width 33 height 33
click at [221, 295] on button "button" at bounding box center [221, 319] width 48 height 48
click at [226, 373] on div "gifts" at bounding box center [261, 400] width 376 height 95
click at [227, 391] on button "button" at bounding box center [221, 415] width 48 height 48
click at [612, 303] on icon "button" at bounding box center [606, 319] width 33 height 33
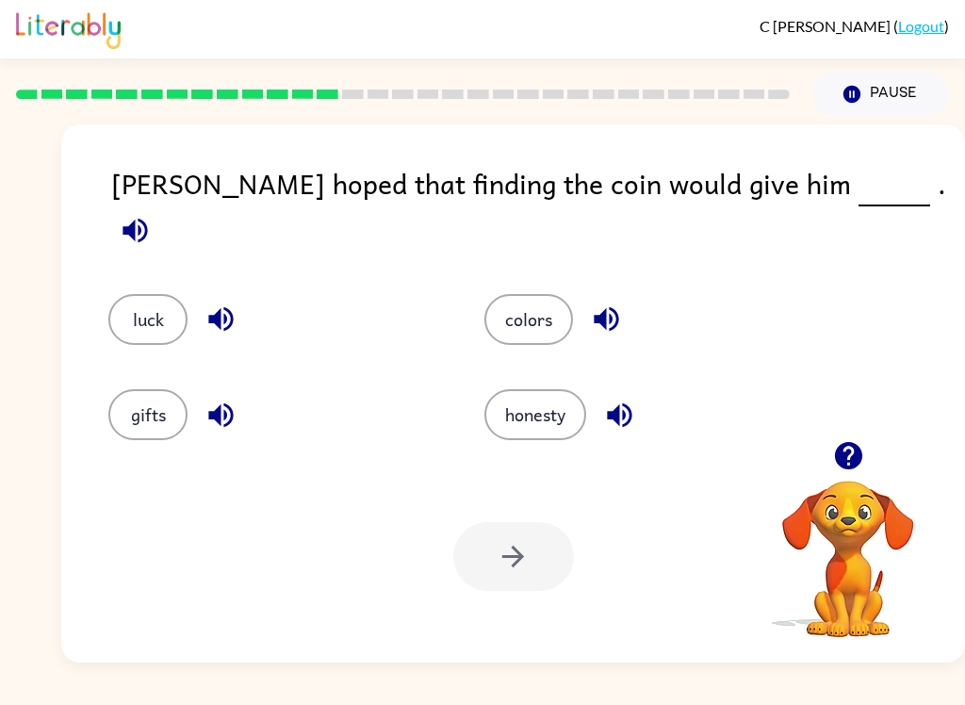
click at [636, 409] on icon "button" at bounding box center [619, 415] width 33 height 33
click at [168, 267] on div "luck" at bounding box center [261, 305] width 376 height 95
click at [146, 294] on button "luck" at bounding box center [147, 319] width 79 height 51
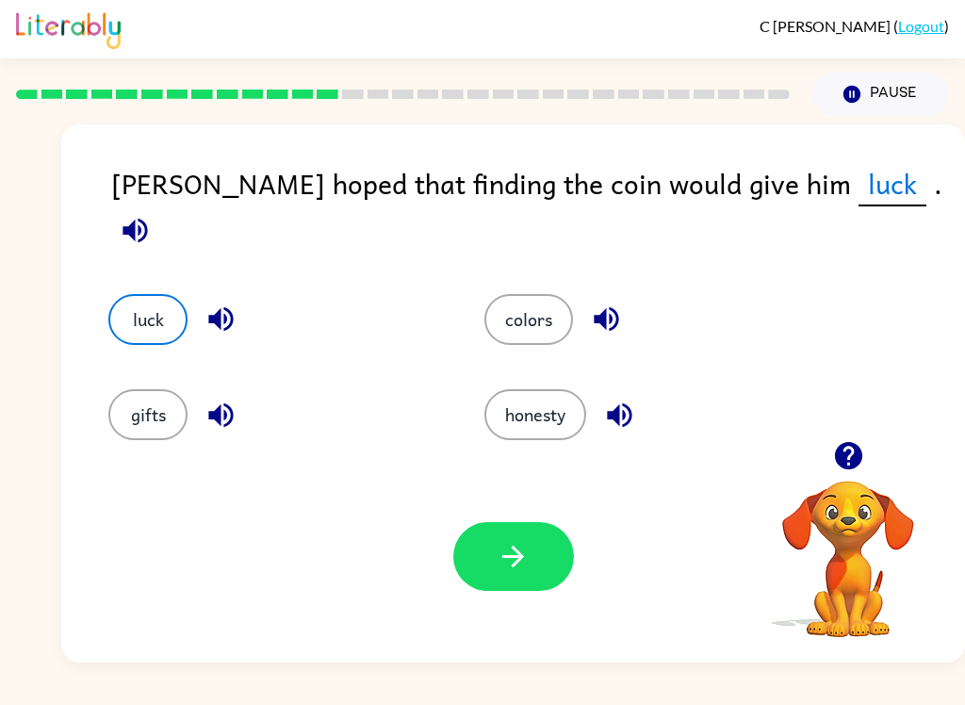
click at [152, 214] on icon "button" at bounding box center [135, 230] width 33 height 33
click at [508, 574] on button "button" at bounding box center [513, 556] width 121 height 69
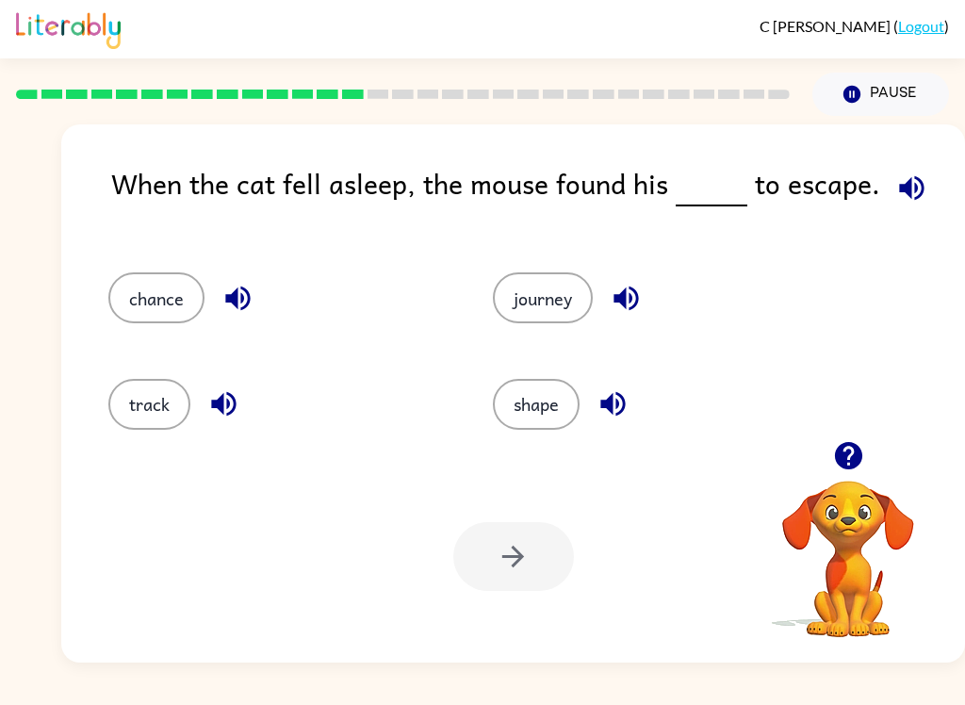
click at [907, 189] on icon "button" at bounding box center [912, 188] width 33 height 33
click at [257, 267] on div "chance" at bounding box center [265, 290] width 385 height 106
click at [241, 277] on button "button" at bounding box center [238, 298] width 48 height 48
click at [222, 386] on button "button" at bounding box center [224, 404] width 48 height 48
click at [611, 403] on icon "button" at bounding box center [612, 404] width 25 height 25
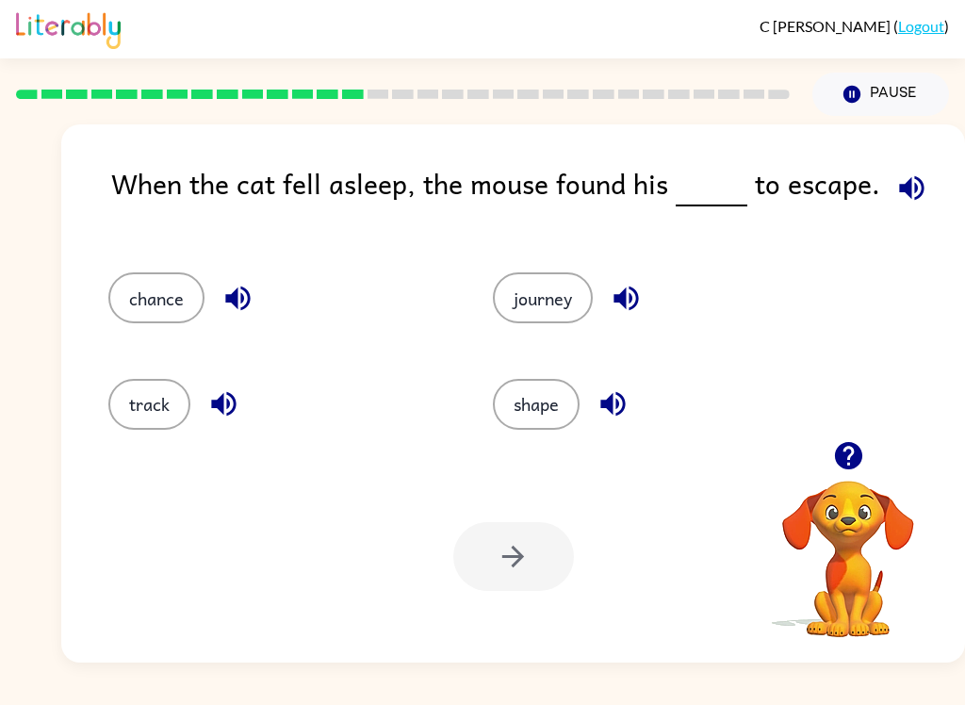
click at [649, 283] on div "journey" at bounding box center [663, 297] width 341 height 51
click at [631, 275] on button "button" at bounding box center [626, 298] width 48 height 48
click at [238, 286] on icon "button" at bounding box center [238, 298] width 33 height 33
click at [174, 289] on button "chance" at bounding box center [156, 297] width 96 height 51
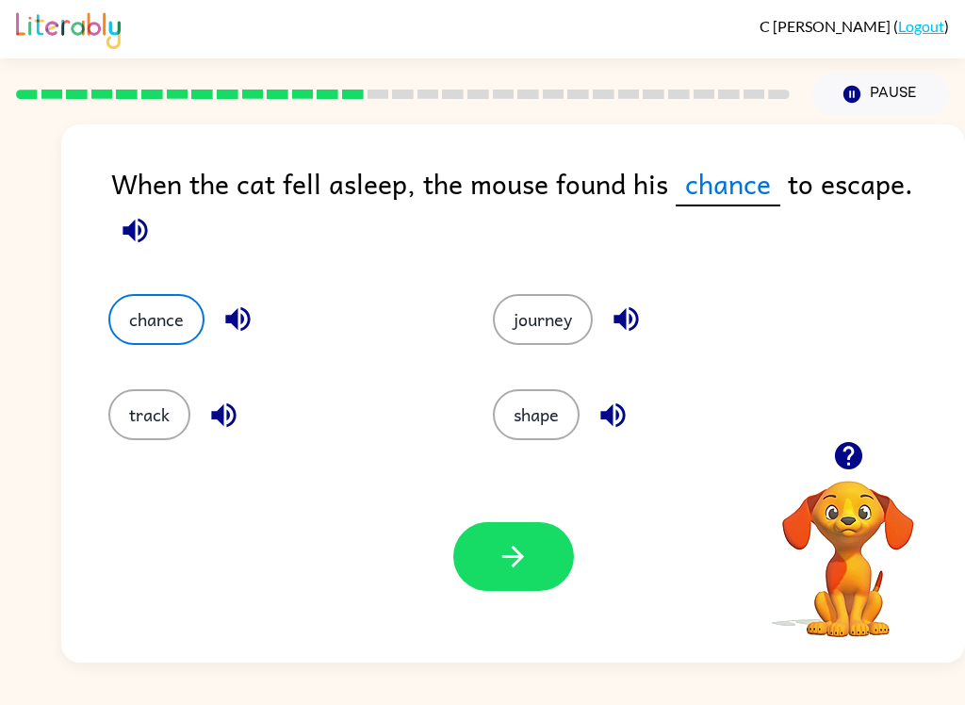
click at [513, 561] on icon "button" at bounding box center [513, 556] width 33 height 33
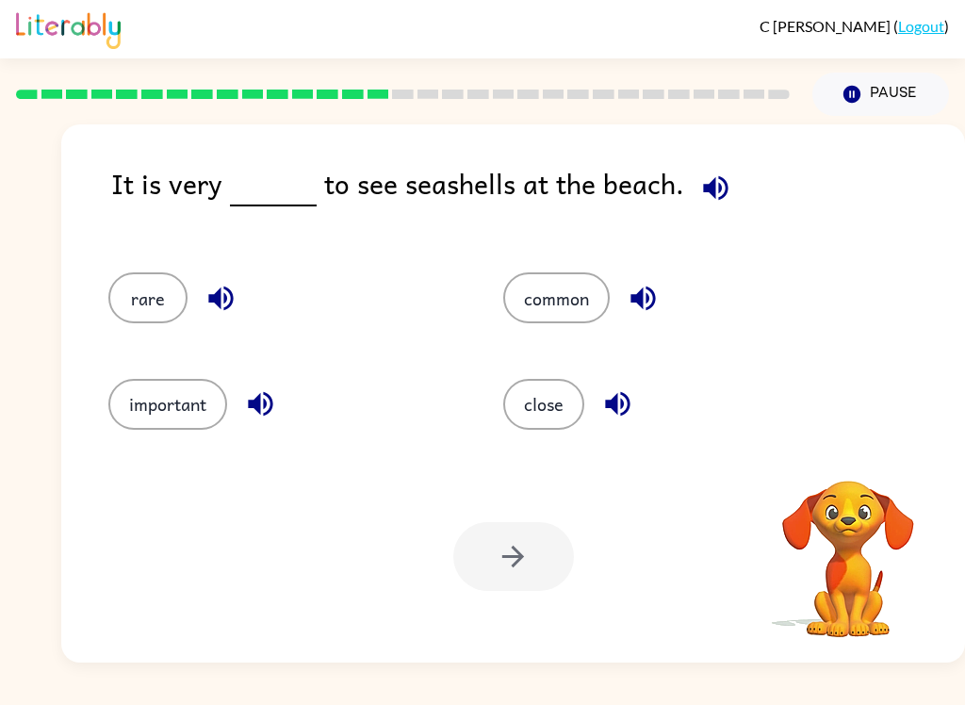
click at [699, 183] on icon "button" at bounding box center [715, 188] width 33 height 33
click at [210, 278] on button "button" at bounding box center [221, 298] width 48 height 48
click at [274, 395] on icon "button" at bounding box center [260, 403] width 33 height 33
click at [625, 395] on icon "button" at bounding box center [617, 404] width 25 height 25
click at [662, 275] on div "common" at bounding box center [679, 297] width 352 height 51
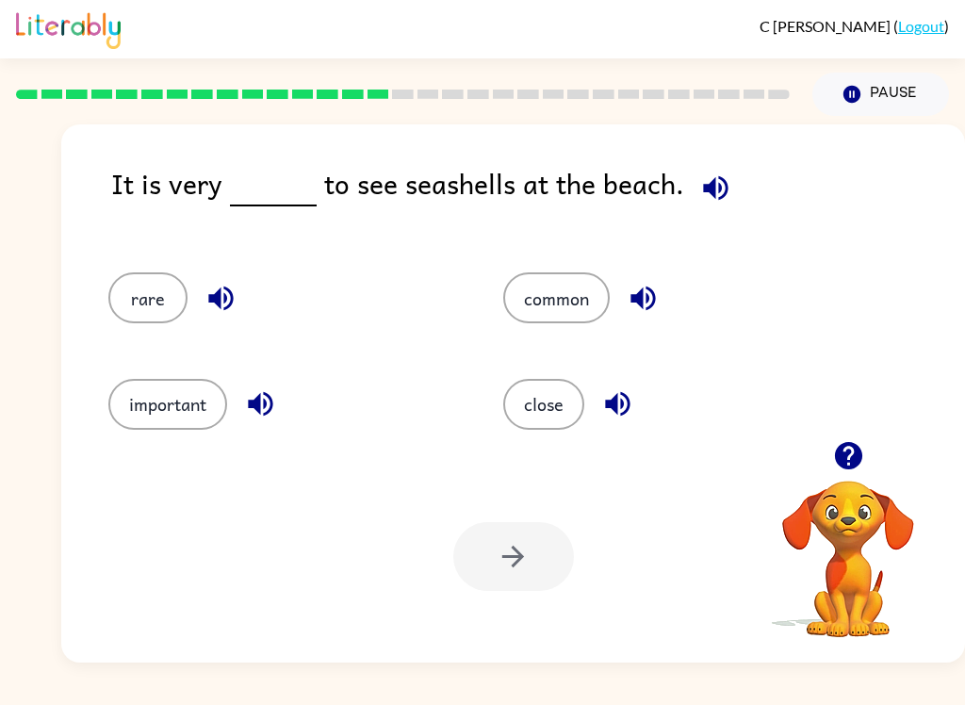
click at [635, 288] on icon "button" at bounding box center [643, 298] width 33 height 33
click at [560, 315] on button "common" at bounding box center [556, 297] width 107 height 51
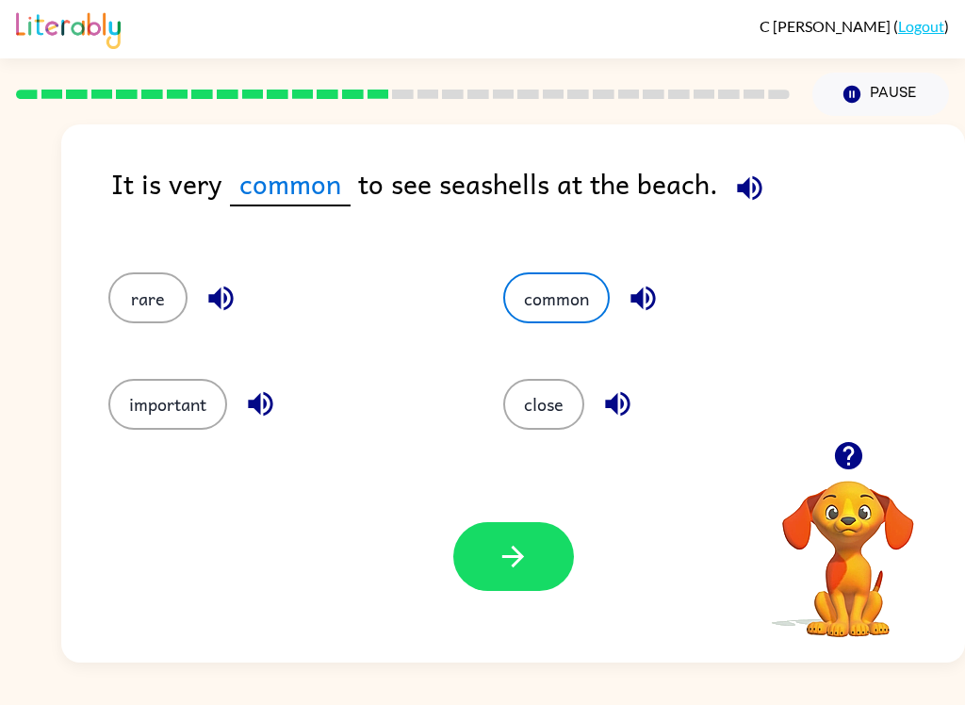
click at [751, 184] on icon "button" at bounding box center [749, 188] width 33 height 33
click at [522, 551] on icon "button" at bounding box center [513, 556] width 33 height 33
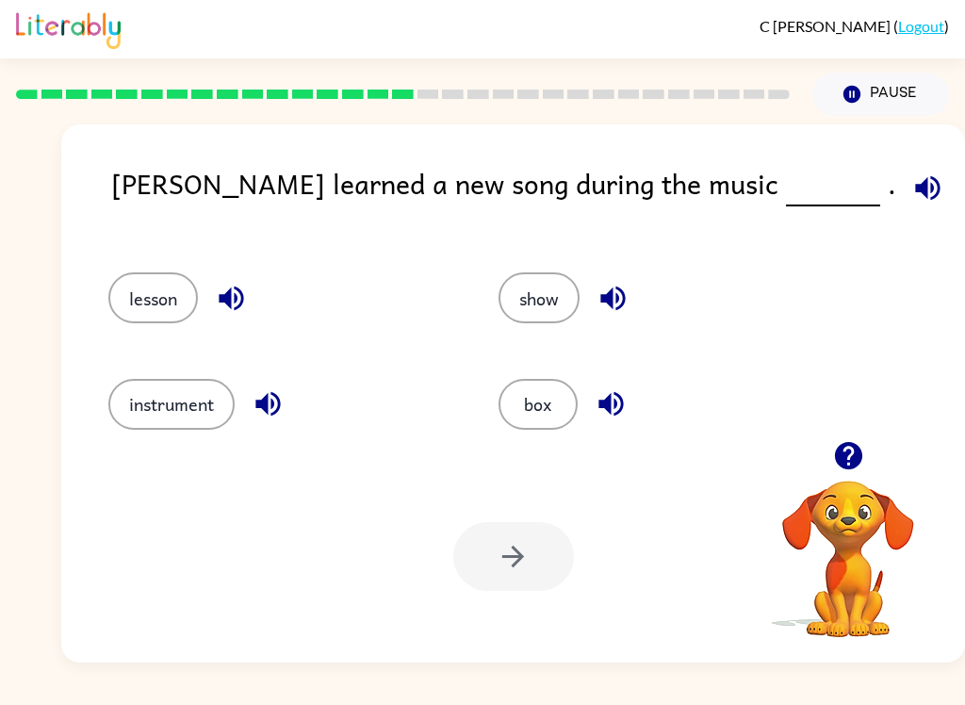
click at [915, 184] on icon "button" at bounding box center [927, 187] width 25 height 25
click at [233, 278] on button "button" at bounding box center [231, 298] width 48 height 48
click at [276, 370] on div "instrument" at bounding box center [268, 396] width 390 height 106
click at [274, 400] on icon "button" at bounding box center [268, 403] width 33 height 33
click at [613, 386] on button "button" at bounding box center [611, 404] width 48 height 48
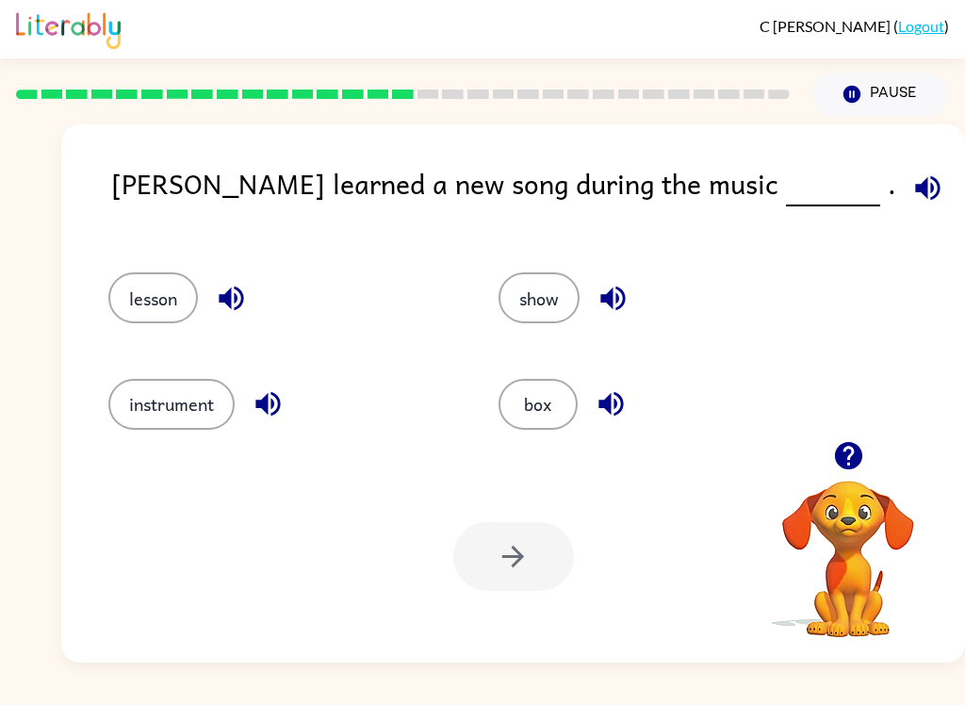
click at [633, 275] on div "show" at bounding box center [672, 297] width 347 height 51
click at [627, 291] on icon "button" at bounding box center [613, 298] width 33 height 33
click at [148, 284] on button "lesson" at bounding box center [153, 297] width 90 height 51
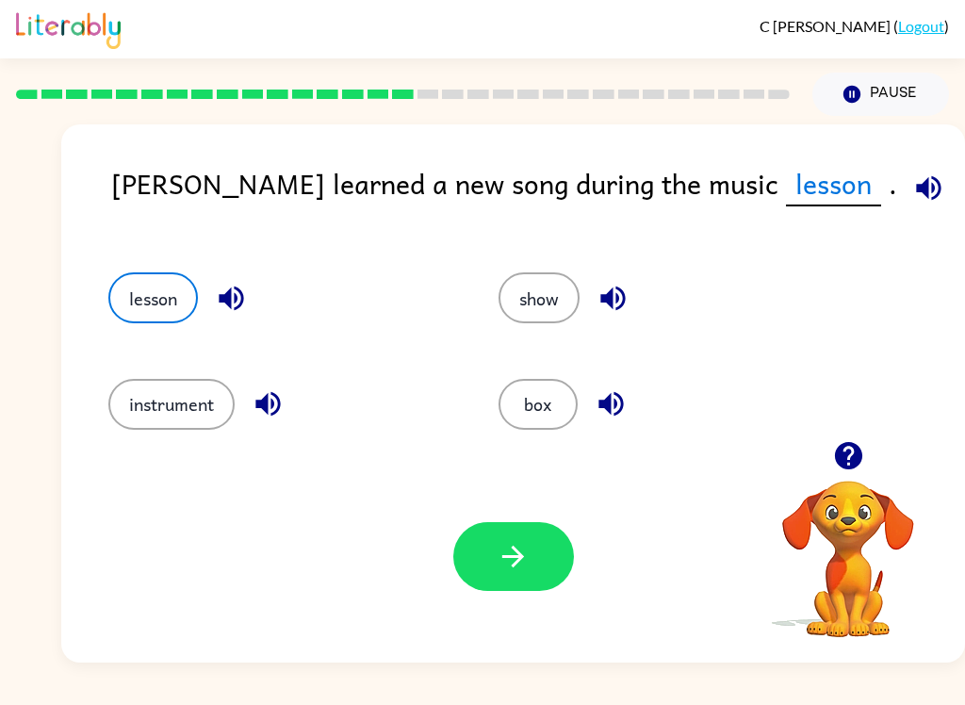
click at [498, 544] on icon "button" at bounding box center [513, 556] width 33 height 33
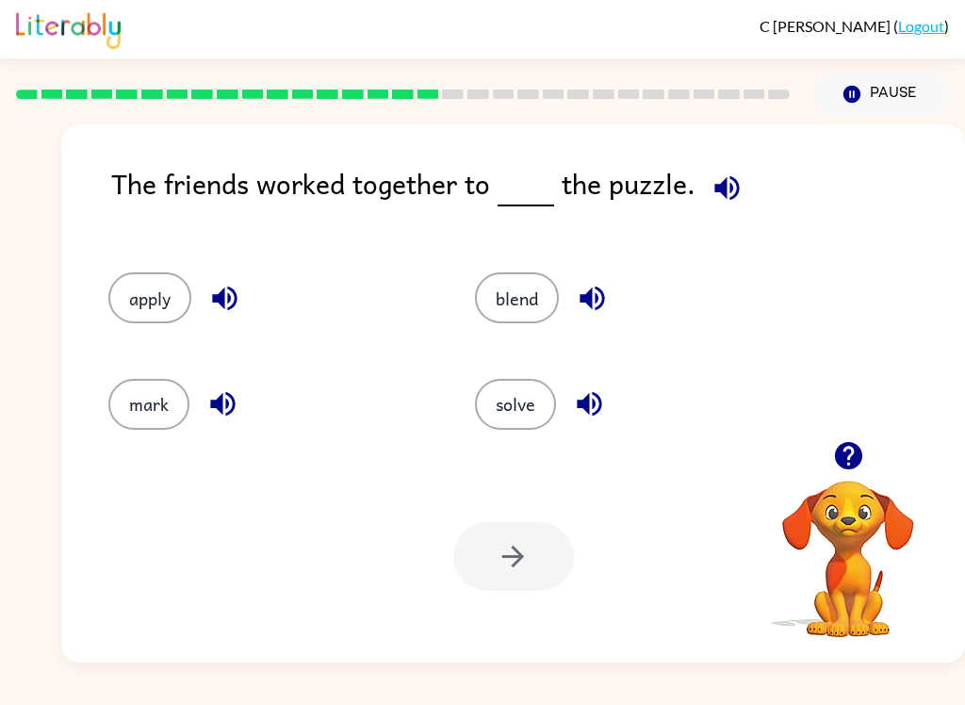
click at [730, 179] on icon "button" at bounding box center [727, 187] width 25 height 25
click at [598, 279] on button "button" at bounding box center [592, 298] width 48 height 48
click at [242, 276] on div "apply" at bounding box center [269, 297] width 323 height 51
click at [225, 297] on icon "button" at bounding box center [224, 299] width 25 height 25
click at [218, 392] on icon "button" at bounding box center [222, 403] width 33 height 33
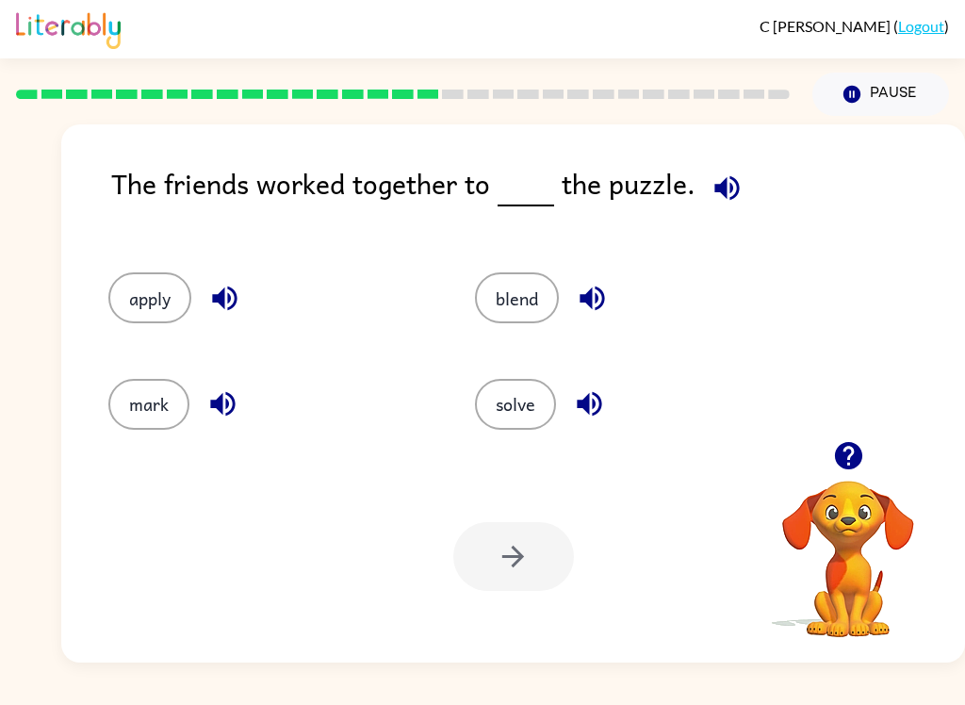
click at [598, 384] on button "button" at bounding box center [590, 404] width 48 height 48
click at [514, 403] on button "solve" at bounding box center [515, 404] width 81 height 51
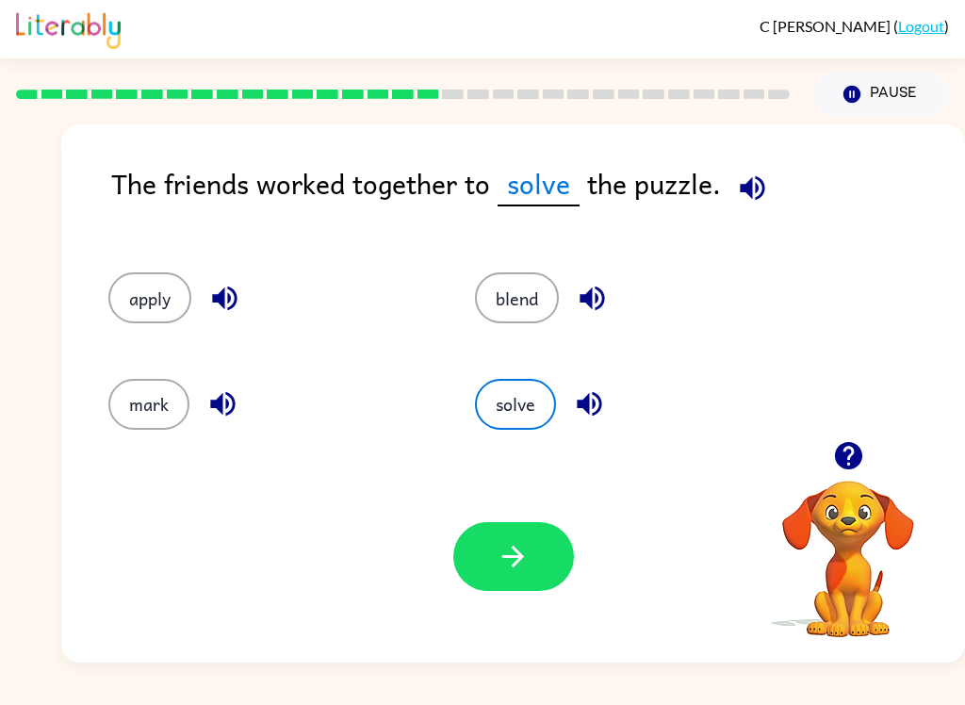
click at [761, 202] on icon "button" at bounding box center [752, 188] width 33 height 33
click at [531, 542] on button "button" at bounding box center [513, 556] width 121 height 69
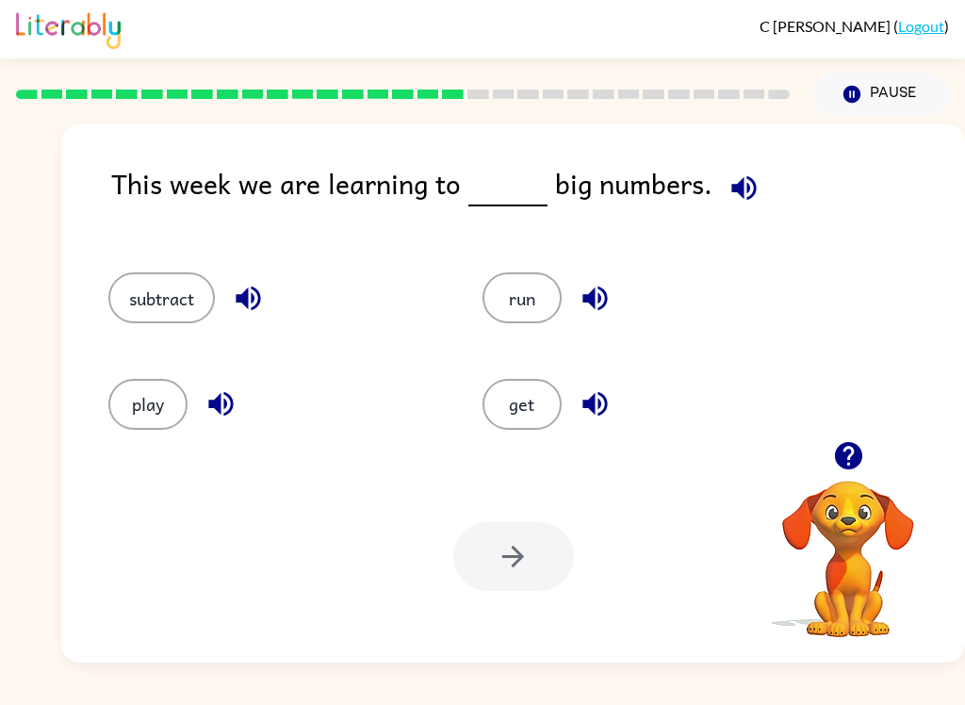
click at [731, 177] on icon "button" at bounding box center [744, 188] width 33 height 33
click at [599, 287] on icon "button" at bounding box center [595, 298] width 33 height 33
click at [252, 277] on button "button" at bounding box center [248, 298] width 48 height 48
click at [212, 387] on button "button" at bounding box center [221, 404] width 48 height 48
click at [590, 382] on button "button" at bounding box center [595, 404] width 48 height 48
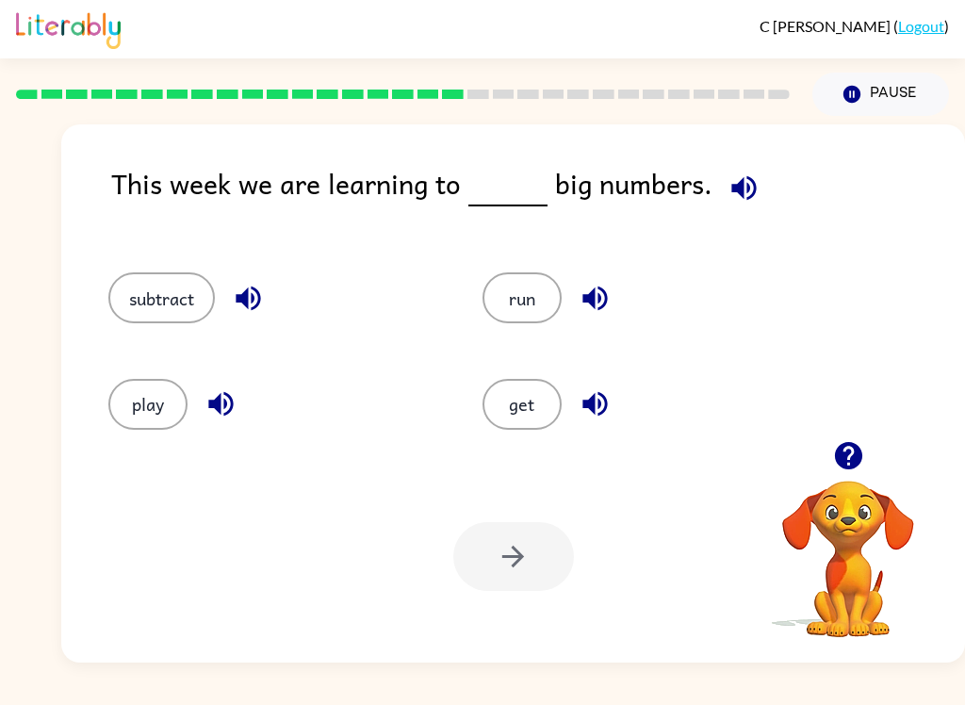
click at [174, 282] on button "subtract" at bounding box center [161, 297] width 107 height 51
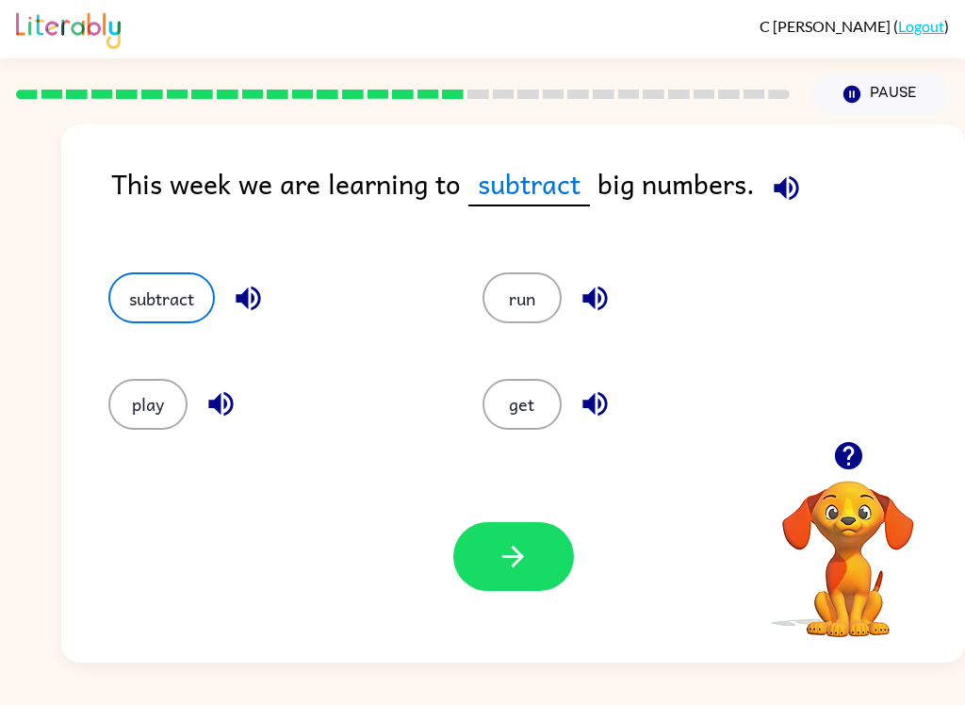
click at [497, 554] on icon "button" at bounding box center [513, 556] width 33 height 33
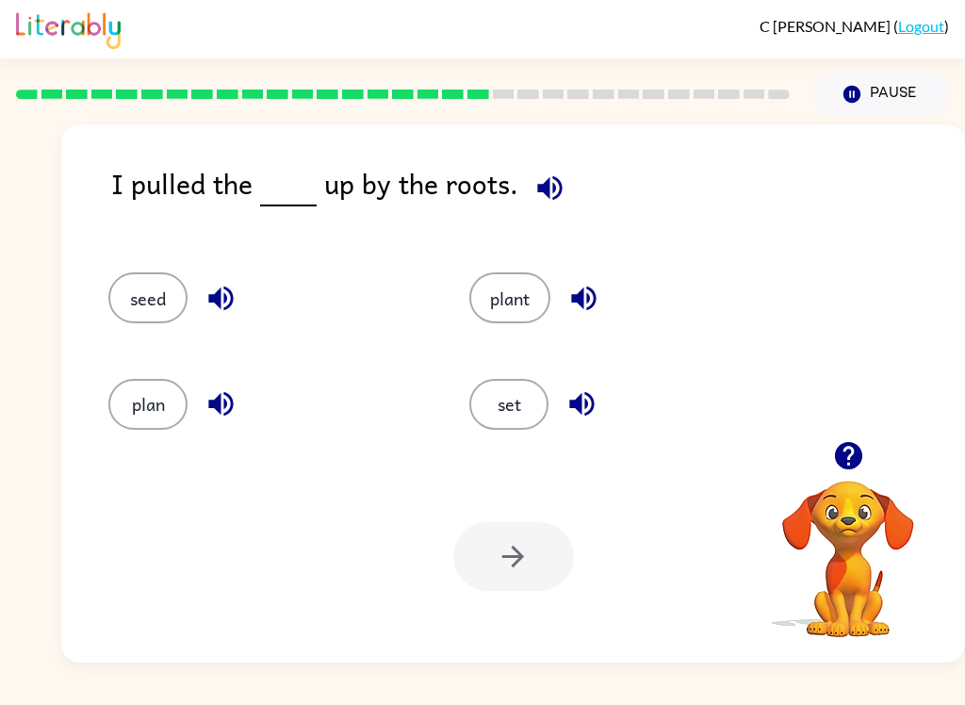
click at [543, 180] on icon "button" at bounding box center [549, 187] width 25 height 25
click at [208, 282] on button "button" at bounding box center [221, 298] width 48 height 48
click at [234, 385] on button "button" at bounding box center [221, 404] width 48 height 48
click at [577, 290] on icon "button" at bounding box center [583, 298] width 33 height 33
click at [579, 390] on icon "button" at bounding box center [582, 403] width 33 height 33
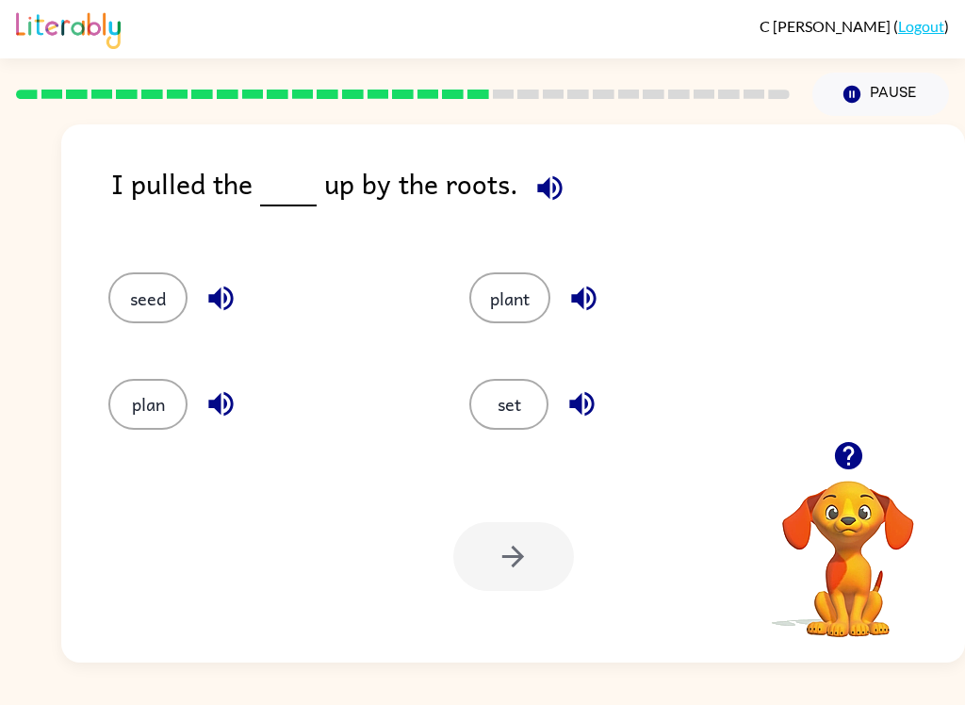
click at [518, 279] on button "plant" at bounding box center [509, 297] width 81 height 51
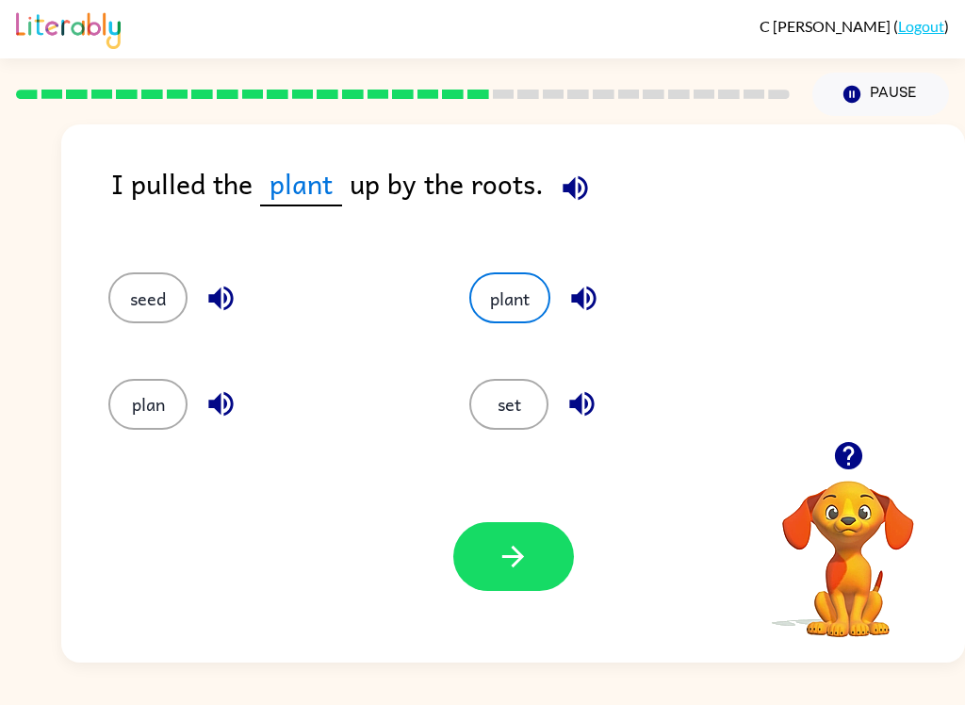
click at [507, 537] on button "button" at bounding box center [513, 556] width 121 height 69
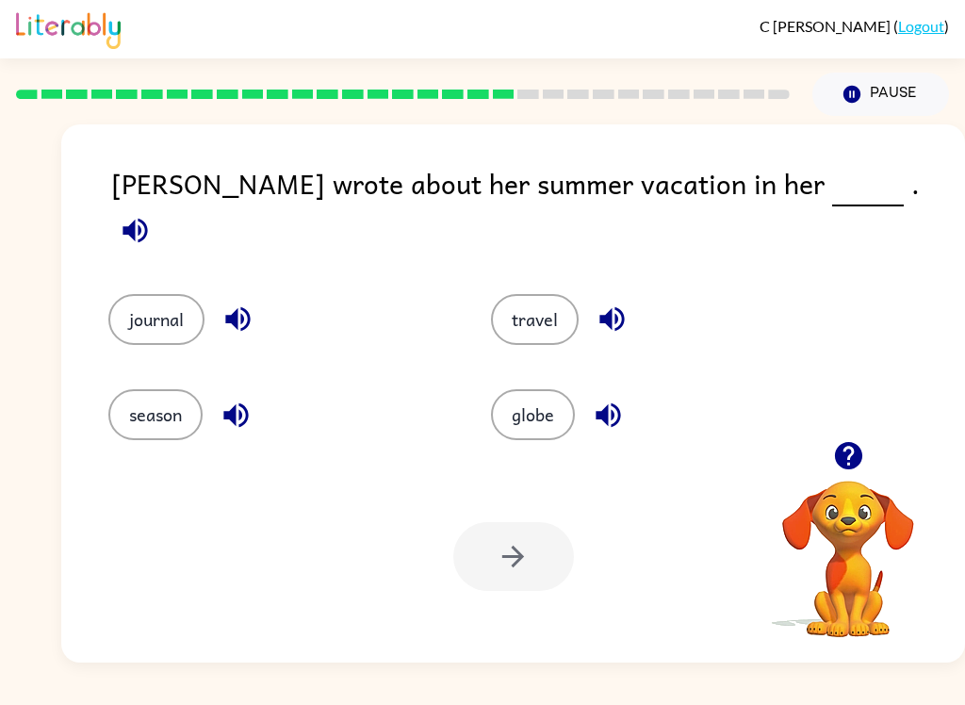
click at [797, 146] on div "Simone wrote about her summer vacation in her . journal travel season globe You…" at bounding box center [513, 393] width 904 height 538
click at [617, 303] on icon "button" at bounding box center [612, 319] width 33 height 33
click at [236, 295] on button "button" at bounding box center [238, 319] width 48 height 48
click at [247, 391] on button "button" at bounding box center [236, 415] width 48 height 48
click at [612, 399] on icon "button" at bounding box center [608, 415] width 33 height 33
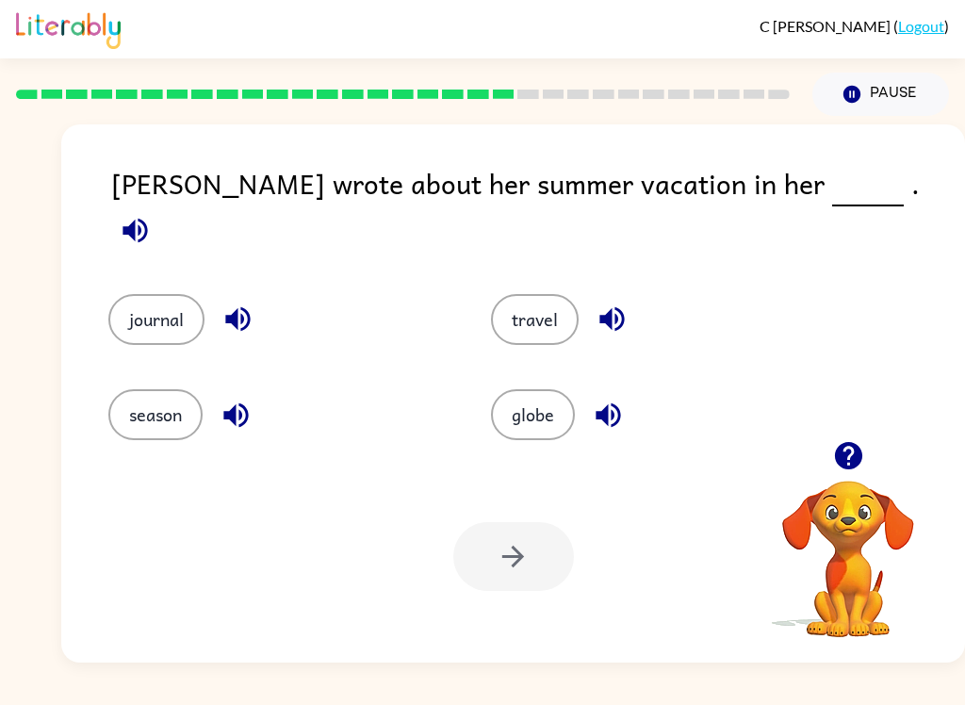
click at [152, 214] on icon "button" at bounding box center [135, 230] width 33 height 33
click at [234, 399] on icon "button" at bounding box center [236, 415] width 33 height 33
click at [260, 294] on div "journal" at bounding box center [277, 319] width 339 height 51
click at [258, 298] on button "button" at bounding box center [238, 319] width 48 height 48
click at [172, 294] on button "journal" at bounding box center [156, 319] width 96 height 51
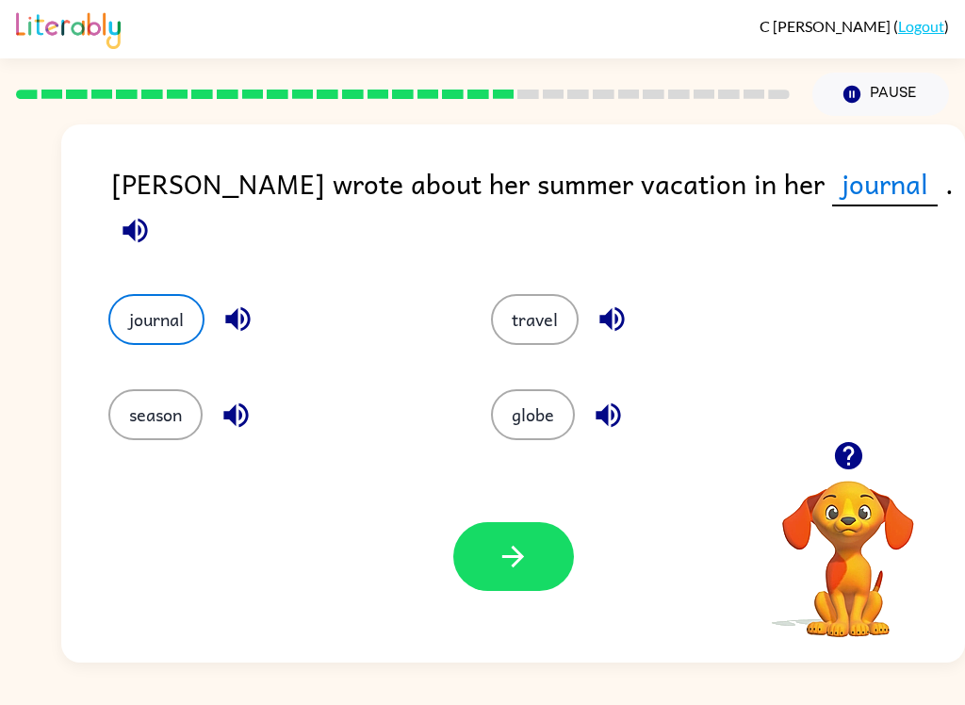
click at [533, 538] on button "button" at bounding box center [513, 556] width 121 height 69
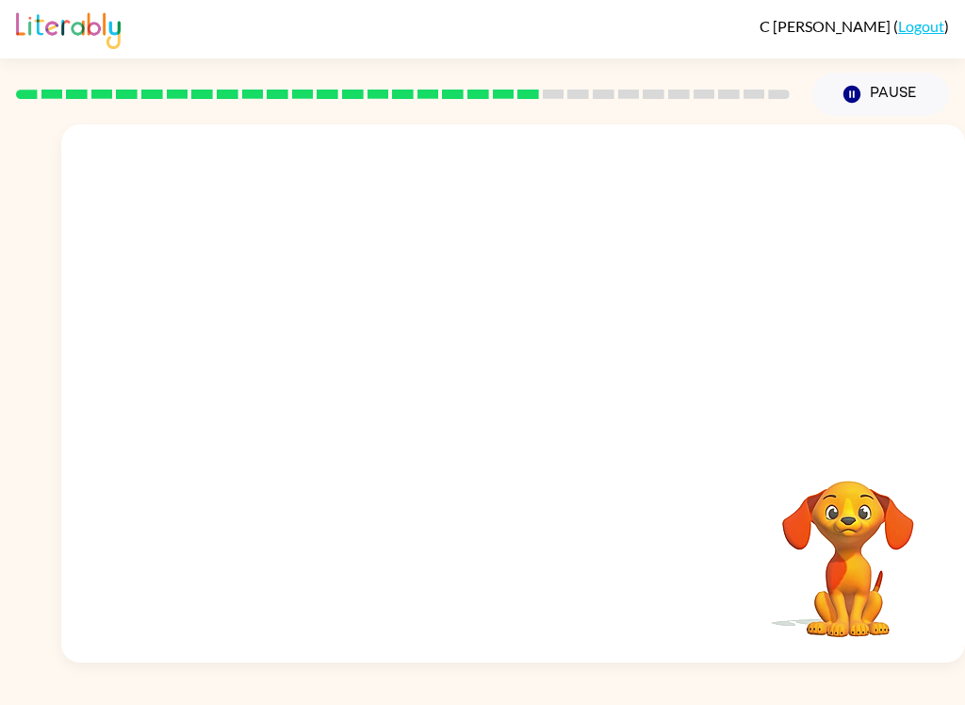
click at [408, 277] on video "Your browser must support playing .mp4 files to use Literably. Please try using…" at bounding box center [513, 282] width 904 height 317
click at [501, 404] on icon "button" at bounding box center [513, 402] width 33 height 33
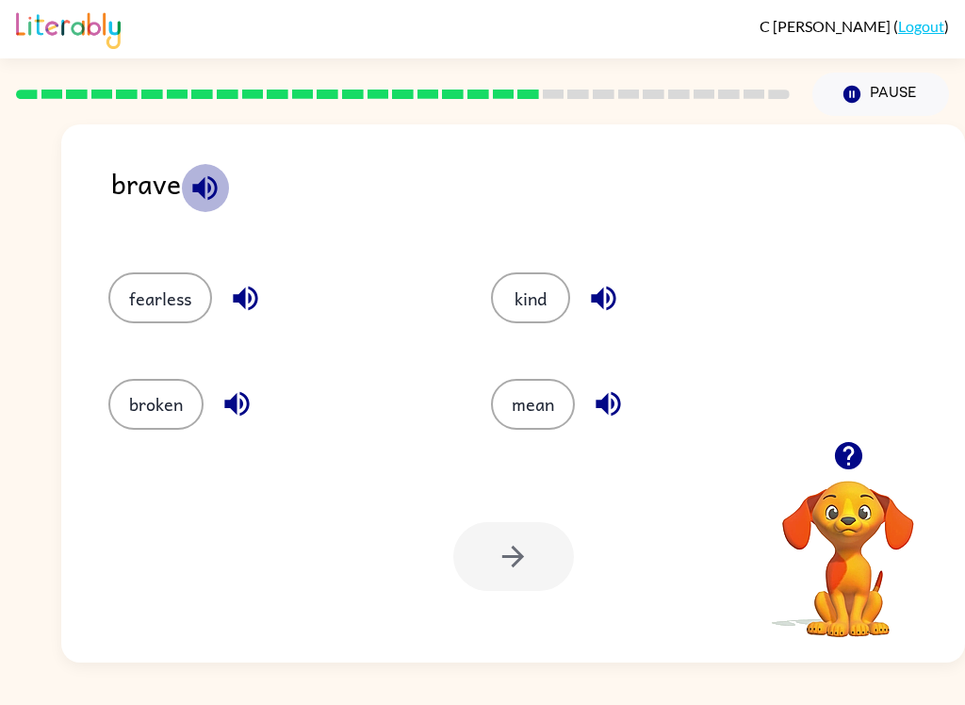
click at [211, 209] on button "button" at bounding box center [205, 188] width 48 height 48
click at [265, 295] on button "button" at bounding box center [246, 298] width 48 height 48
click at [251, 399] on icon "button" at bounding box center [237, 403] width 33 height 33
click at [611, 298] on icon "button" at bounding box center [603, 298] width 33 height 33
click at [616, 424] on button "button" at bounding box center [608, 404] width 48 height 48
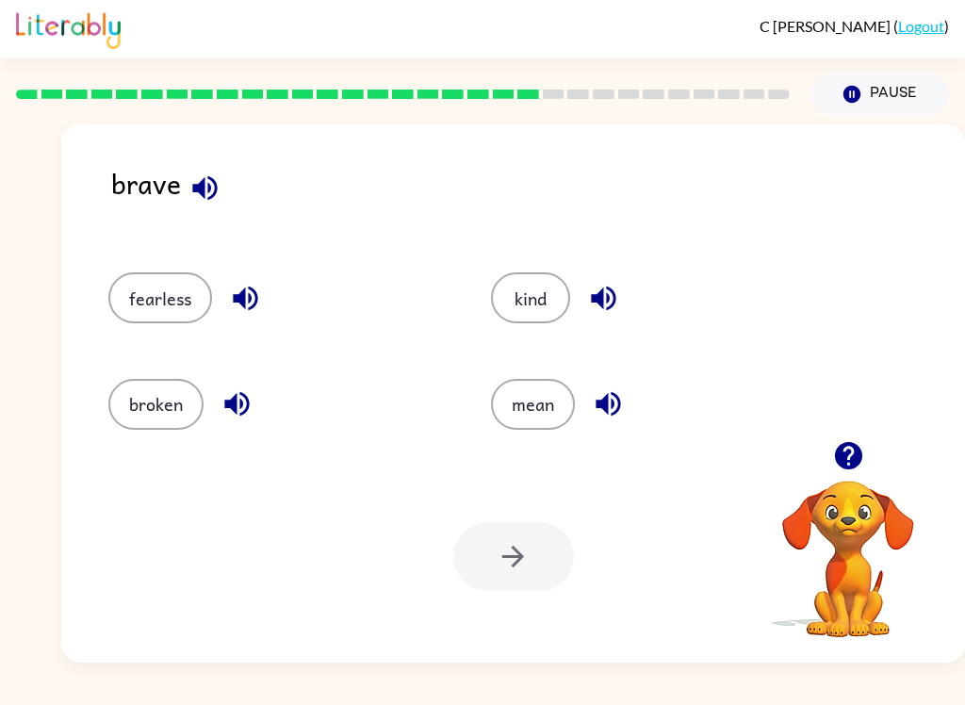
click at [172, 291] on button "fearless" at bounding box center [160, 297] width 104 height 51
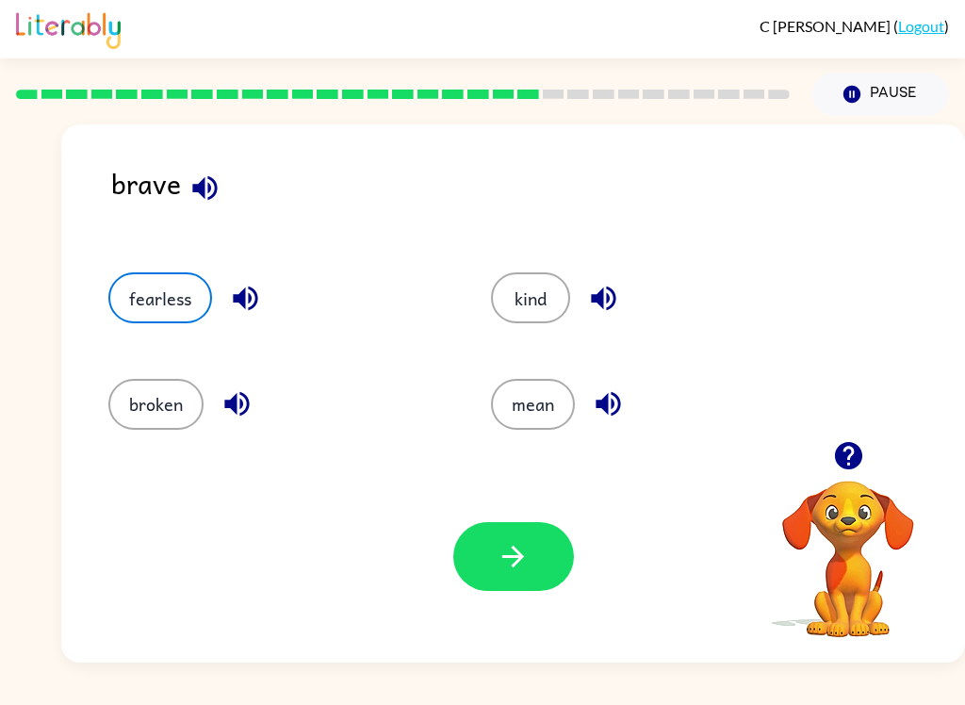
click at [504, 584] on button "button" at bounding box center [513, 556] width 121 height 69
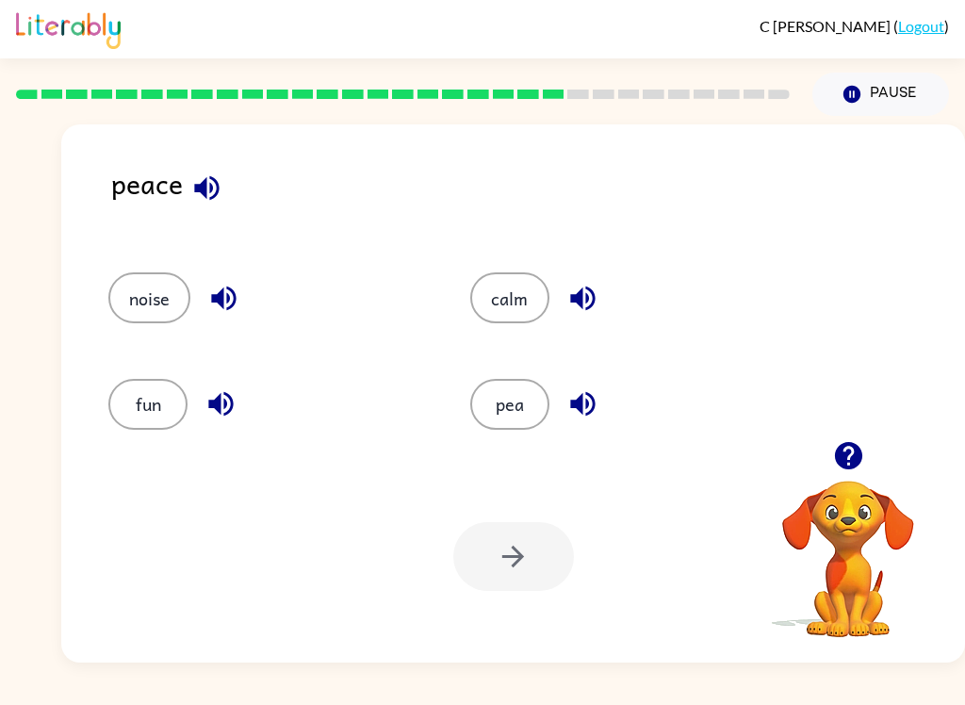
click at [227, 189] on button "button" at bounding box center [207, 188] width 48 height 48
click at [238, 297] on icon "button" at bounding box center [223, 298] width 33 height 33
click at [239, 394] on button "button" at bounding box center [221, 404] width 48 height 48
click at [564, 300] on button "button" at bounding box center [583, 298] width 48 height 48
click at [584, 411] on icon "button" at bounding box center [583, 403] width 33 height 33
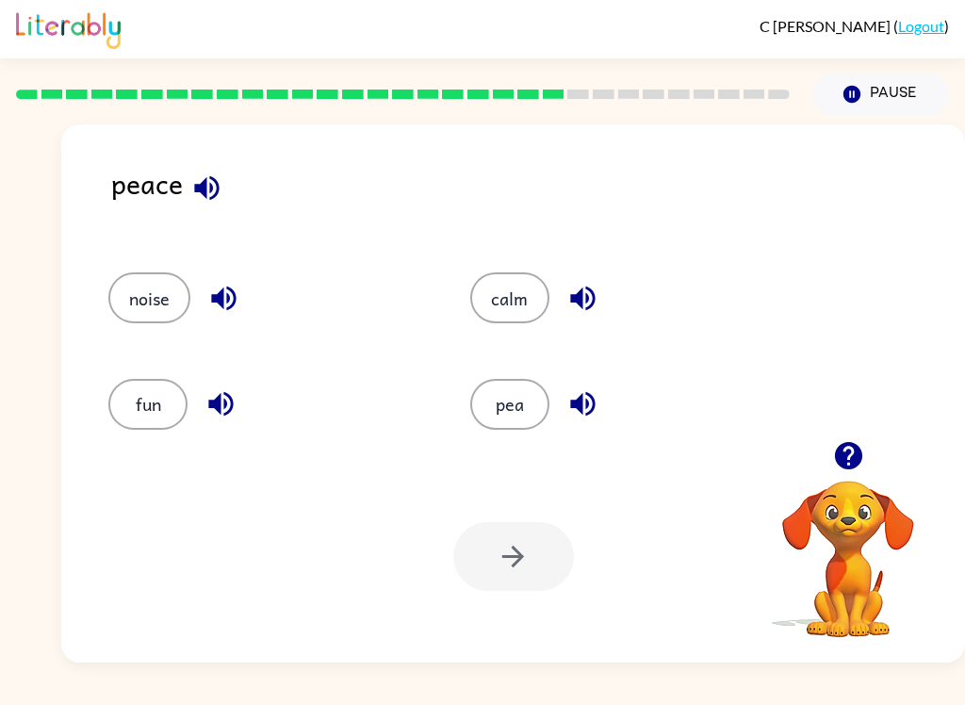
click at [520, 390] on button "pea" at bounding box center [509, 404] width 79 height 51
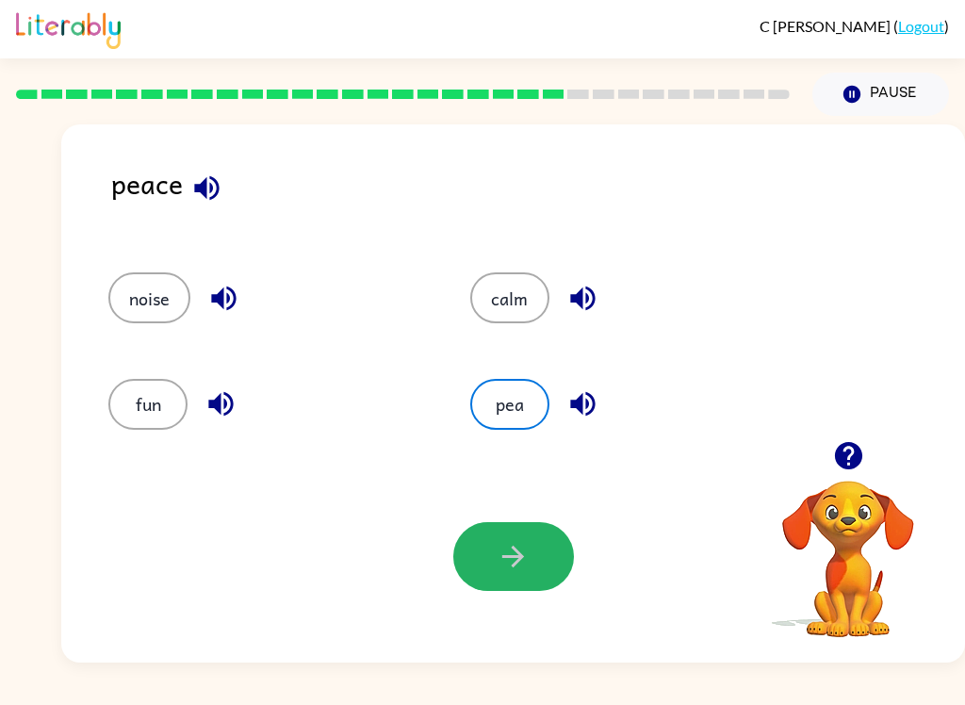
click at [540, 550] on button "button" at bounding box center [513, 556] width 121 height 69
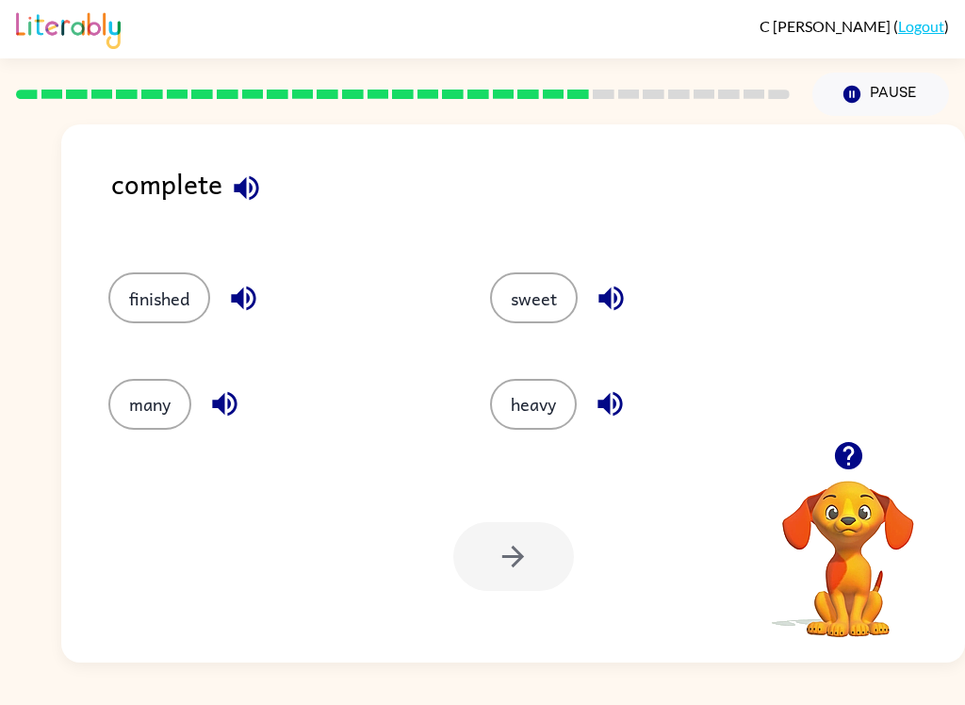
click at [268, 185] on button "button" at bounding box center [246, 188] width 48 height 48
click at [271, 280] on div "finished" at bounding box center [277, 297] width 338 height 51
click at [239, 279] on button "button" at bounding box center [244, 298] width 48 height 48
click at [184, 282] on button "finished" at bounding box center [159, 297] width 102 height 51
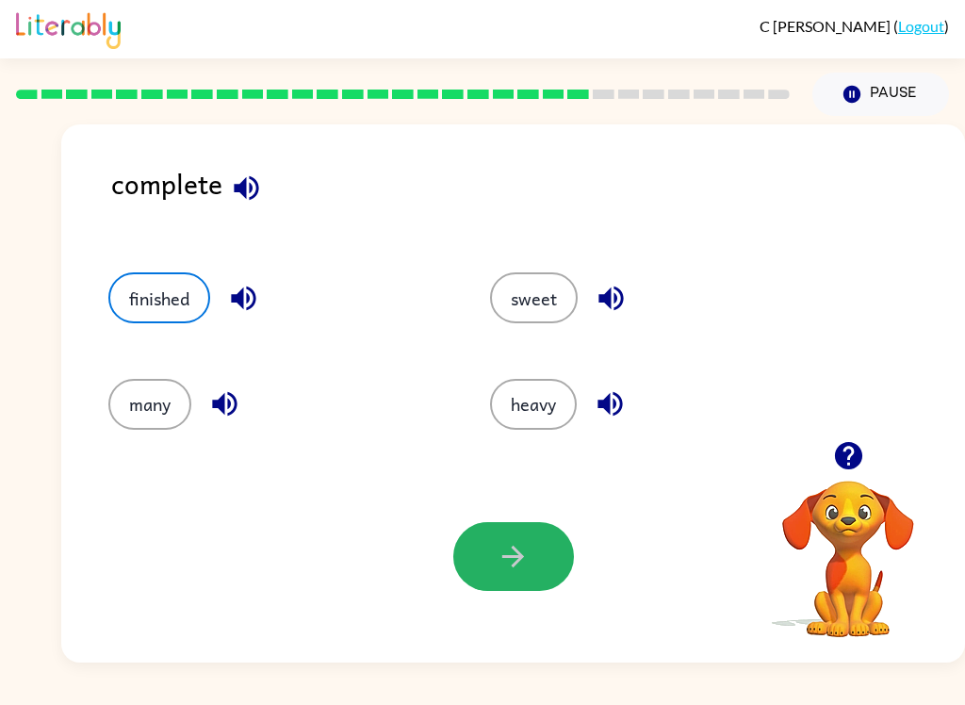
click at [543, 548] on button "button" at bounding box center [513, 556] width 121 height 69
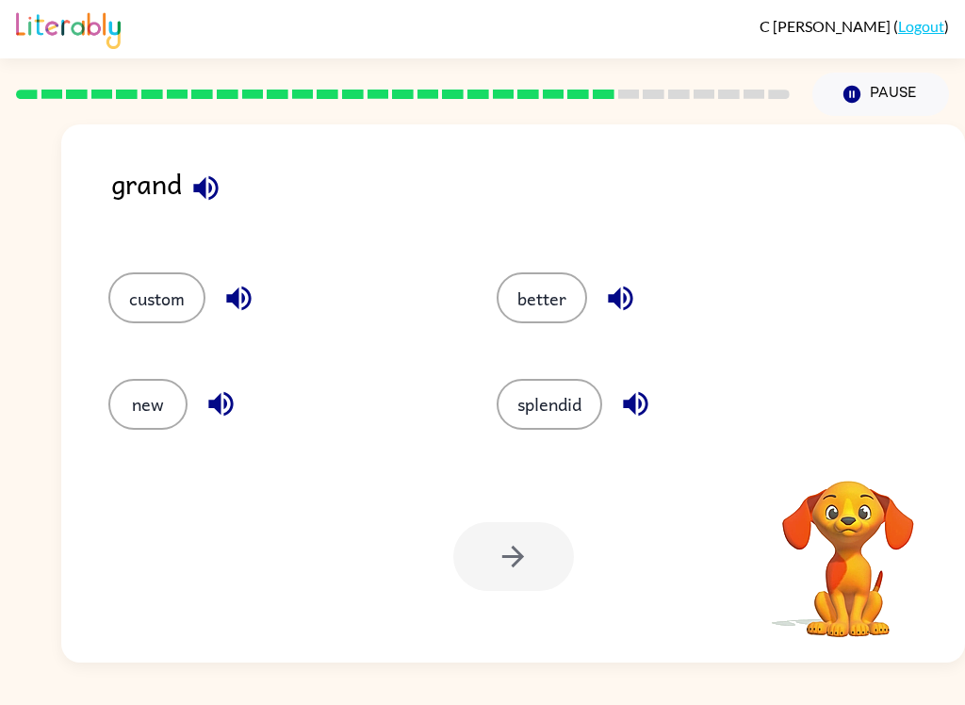
click at [205, 189] on icon "button" at bounding box center [205, 187] width 25 height 25
click at [249, 304] on icon "button" at bounding box center [238, 299] width 25 height 25
click at [209, 403] on icon "button" at bounding box center [220, 404] width 25 height 25
click at [595, 422] on button "splendid" at bounding box center [550, 404] width 106 height 51
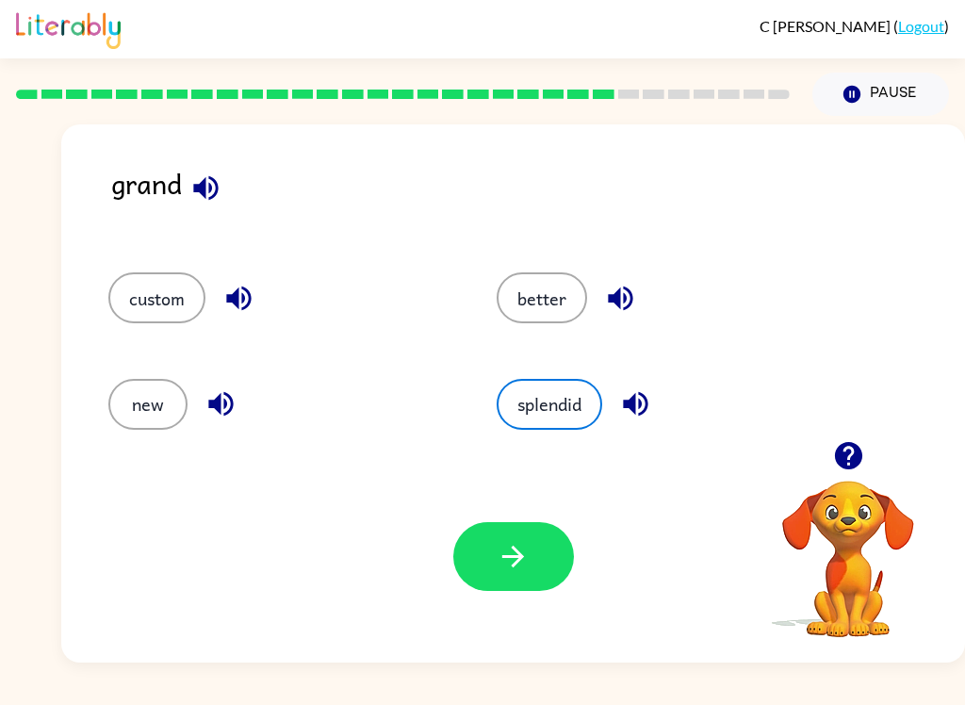
click at [556, 410] on button "splendid" at bounding box center [550, 404] width 106 height 51
click at [644, 302] on button "button" at bounding box center [621, 298] width 48 height 48
click at [648, 305] on div "better" at bounding box center [669, 297] width 345 height 51
click at [230, 296] on icon "button" at bounding box center [238, 299] width 25 height 25
click at [169, 302] on button "custom" at bounding box center [156, 297] width 97 height 51
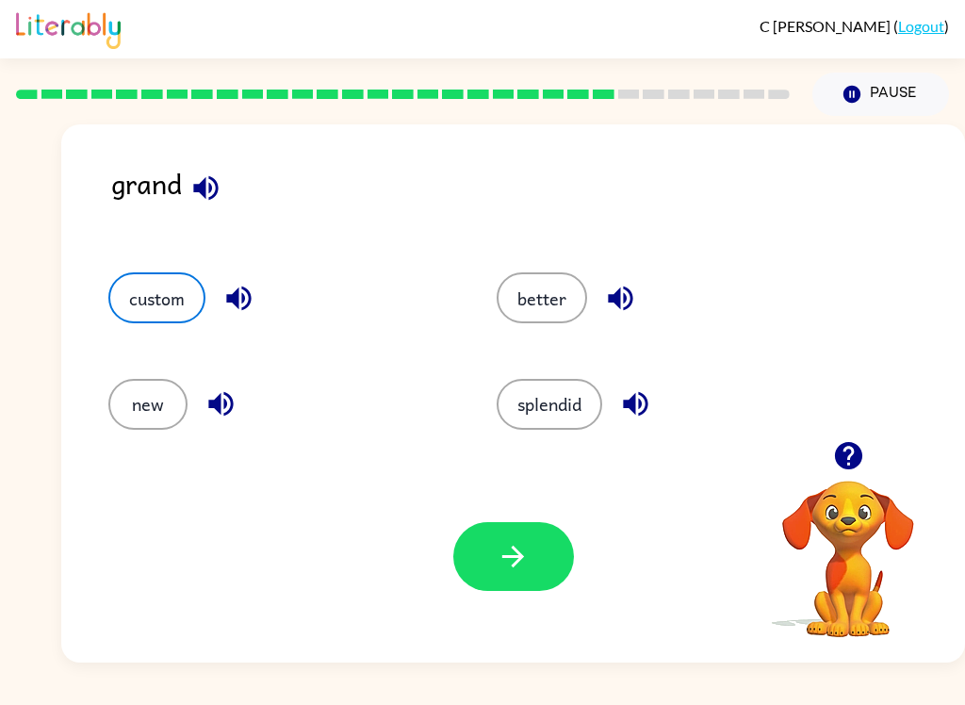
click at [522, 546] on icon "button" at bounding box center [513, 556] width 33 height 33
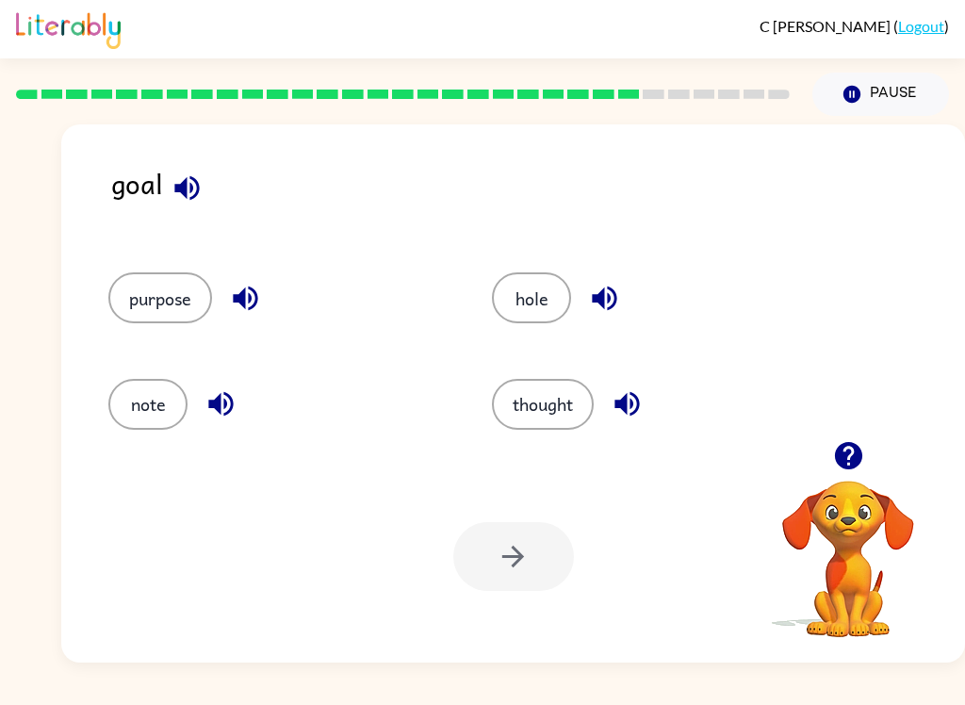
click at [200, 182] on icon "button" at bounding box center [187, 188] width 33 height 33
click at [253, 304] on icon "button" at bounding box center [245, 298] width 33 height 33
click at [228, 413] on icon "button" at bounding box center [220, 404] width 25 height 25
click at [631, 403] on icon "button" at bounding box center [627, 403] width 33 height 33
click at [601, 295] on icon "button" at bounding box center [604, 299] width 25 height 25
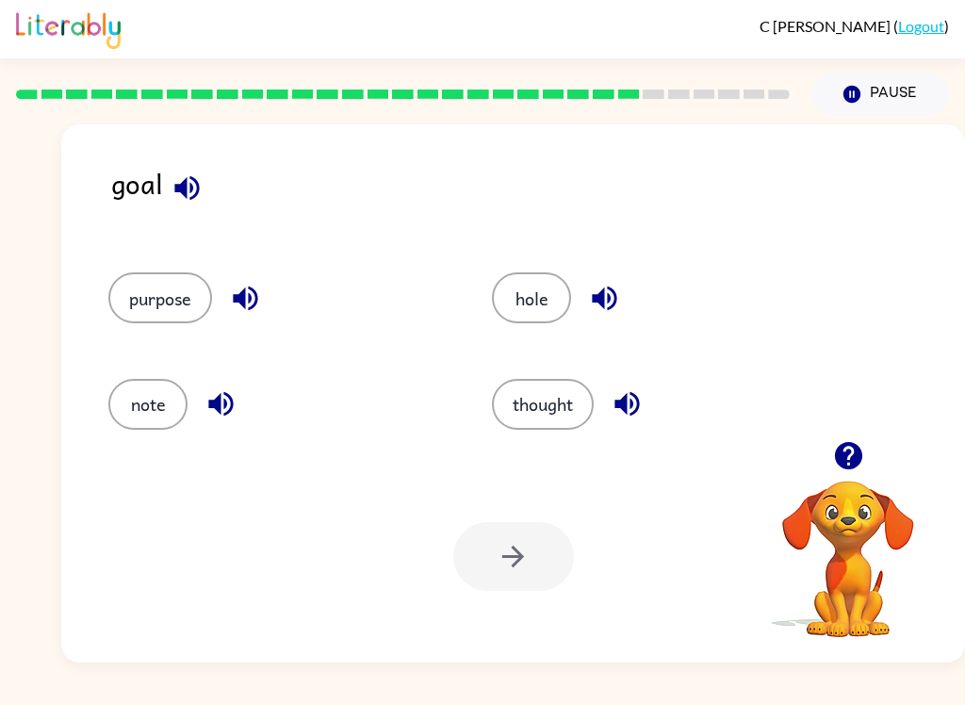
click at [174, 304] on button "purpose" at bounding box center [160, 297] width 104 height 51
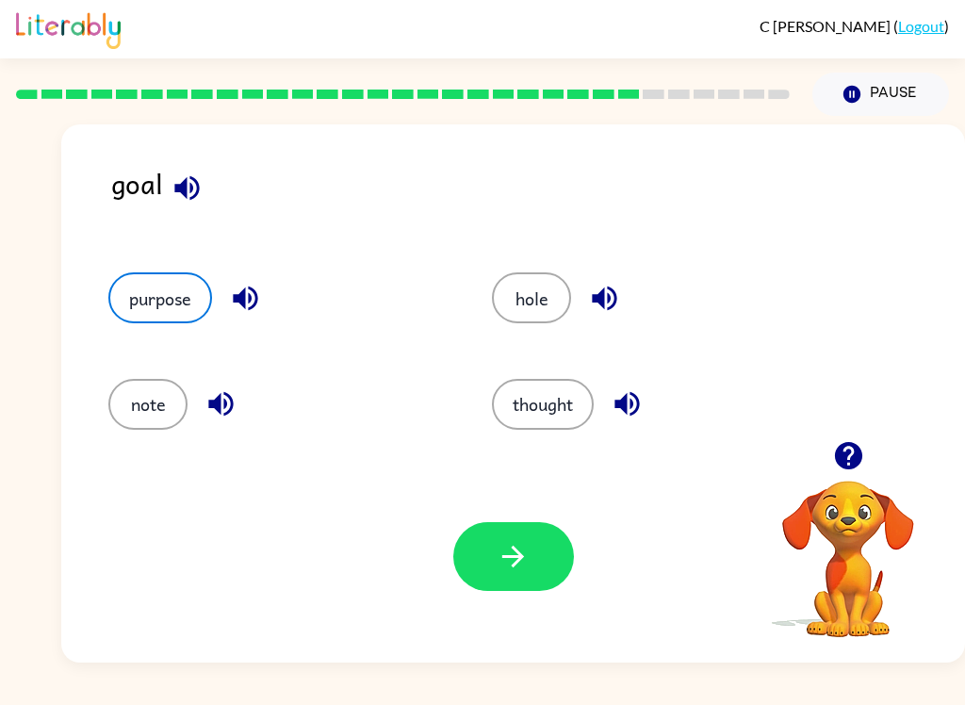
click at [501, 556] on icon "button" at bounding box center [513, 556] width 33 height 33
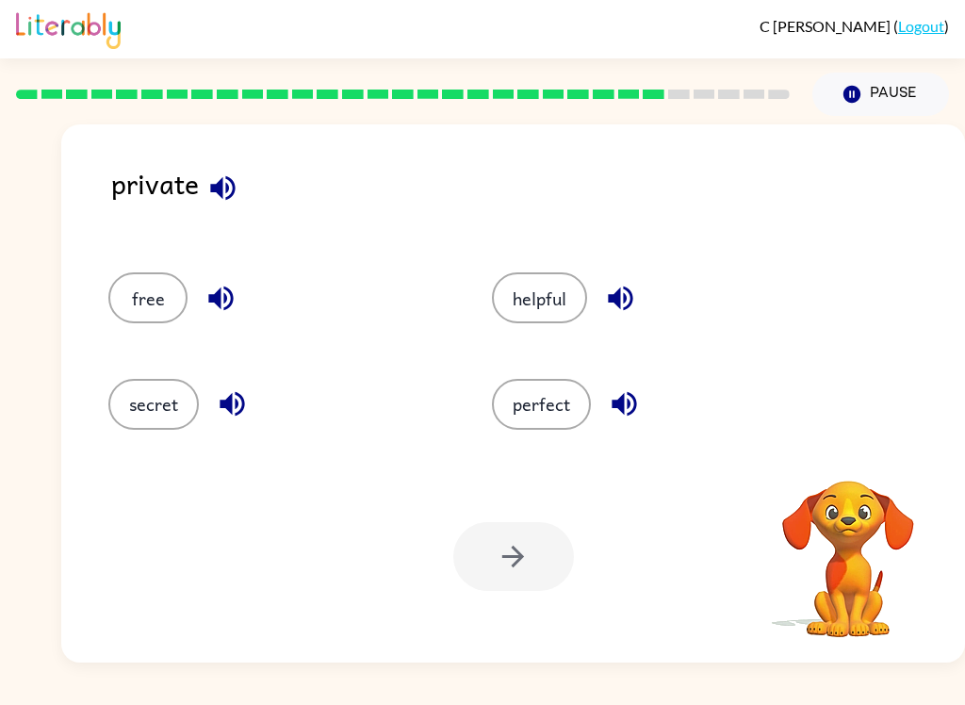
click at [211, 171] on button "button" at bounding box center [223, 188] width 48 height 48
click at [231, 304] on icon "button" at bounding box center [220, 299] width 25 height 25
click at [229, 405] on icon "button" at bounding box center [232, 404] width 25 height 25
click at [580, 312] on button "helpful" at bounding box center [539, 297] width 95 height 51
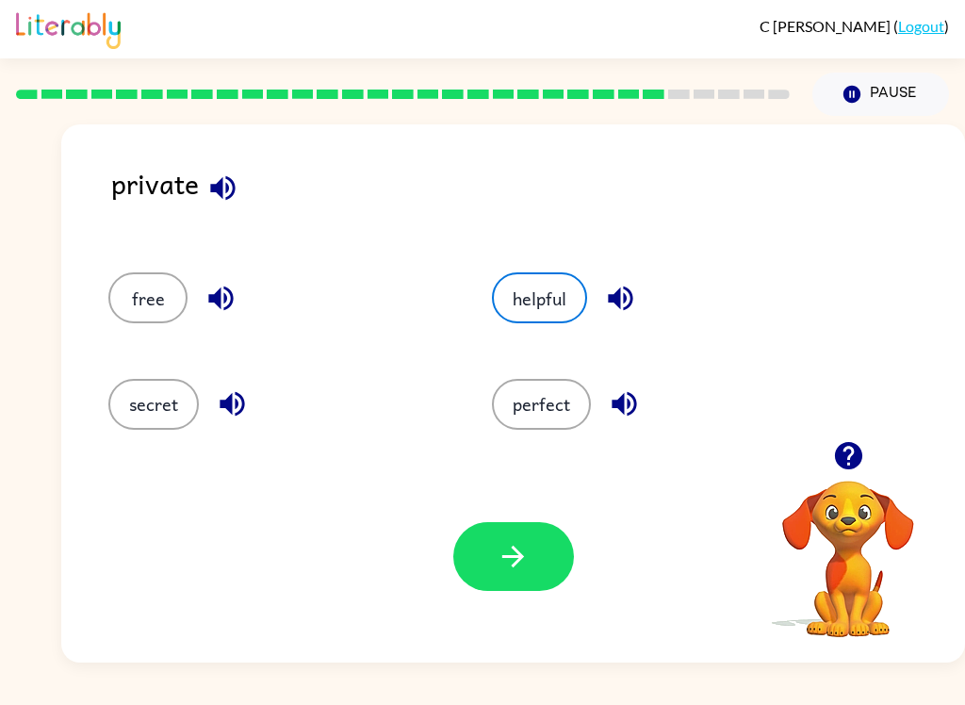
click at [617, 296] on icon "button" at bounding box center [620, 299] width 25 height 25
click at [638, 406] on icon "button" at bounding box center [624, 403] width 33 height 33
click at [149, 415] on button "secret" at bounding box center [153, 404] width 90 height 51
click at [514, 588] on button "button" at bounding box center [513, 556] width 121 height 69
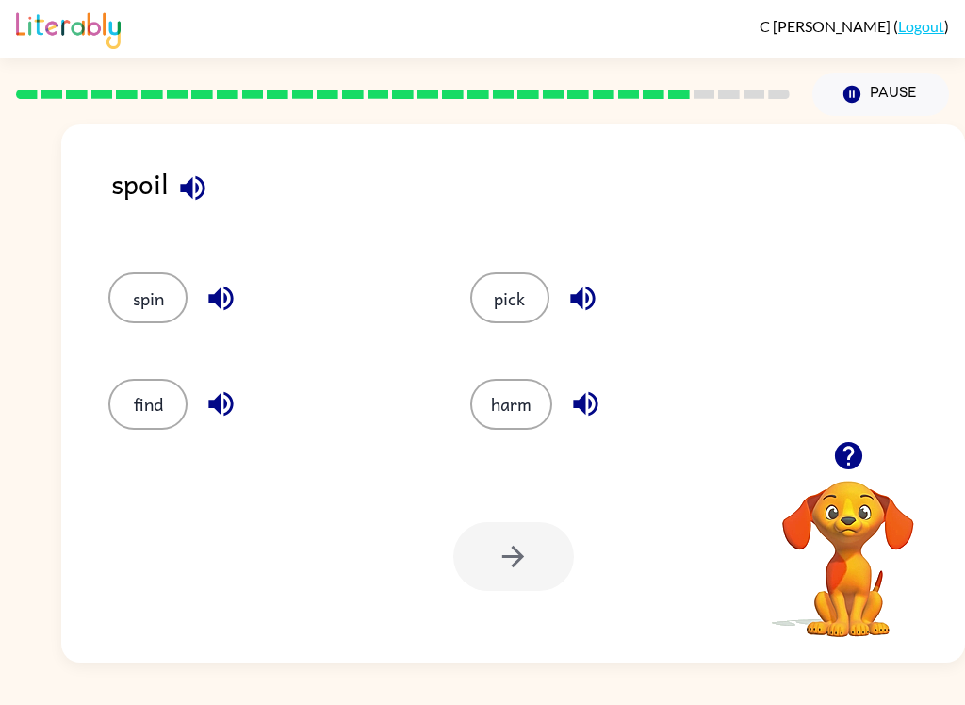
click at [216, 149] on div "spoil spin pick find harm Your browser must support playing .mp4 files to use L…" at bounding box center [513, 393] width 904 height 538
click at [211, 179] on button "button" at bounding box center [193, 188] width 48 height 48
click at [230, 299] on icon "button" at bounding box center [221, 298] width 33 height 33
click at [224, 417] on icon "button" at bounding box center [220, 404] width 25 height 25
click at [593, 307] on icon "button" at bounding box center [583, 298] width 33 height 33
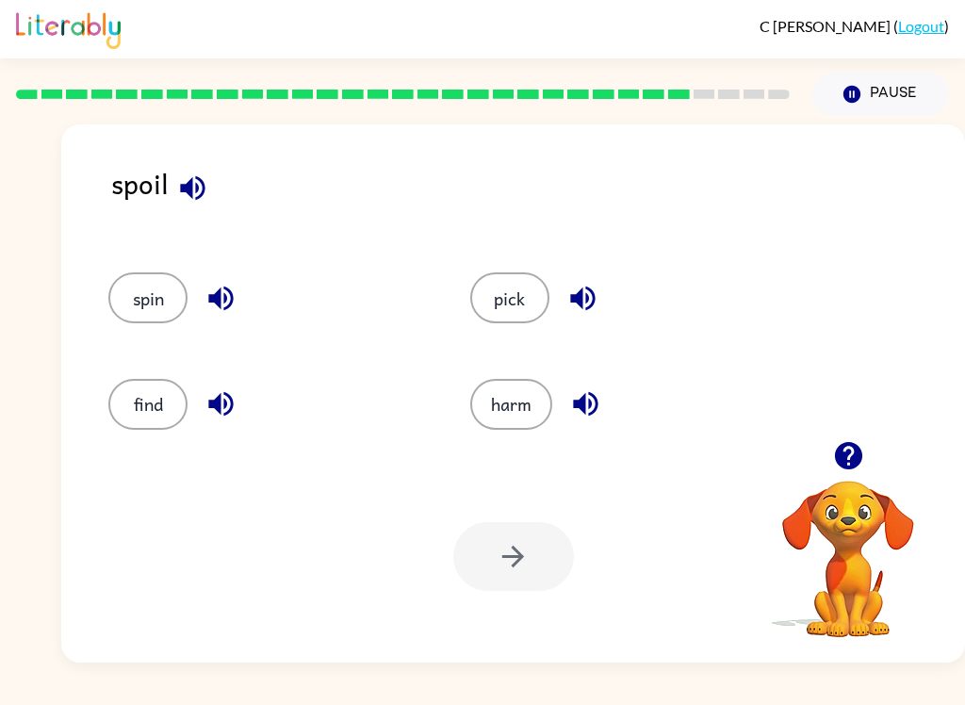
click at [600, 418] on icon "button" at bounding box center [585, 403] width 33 height 33
click at [534, 420] on button "harm" at bounding box center [511, 404] width 82 height 51
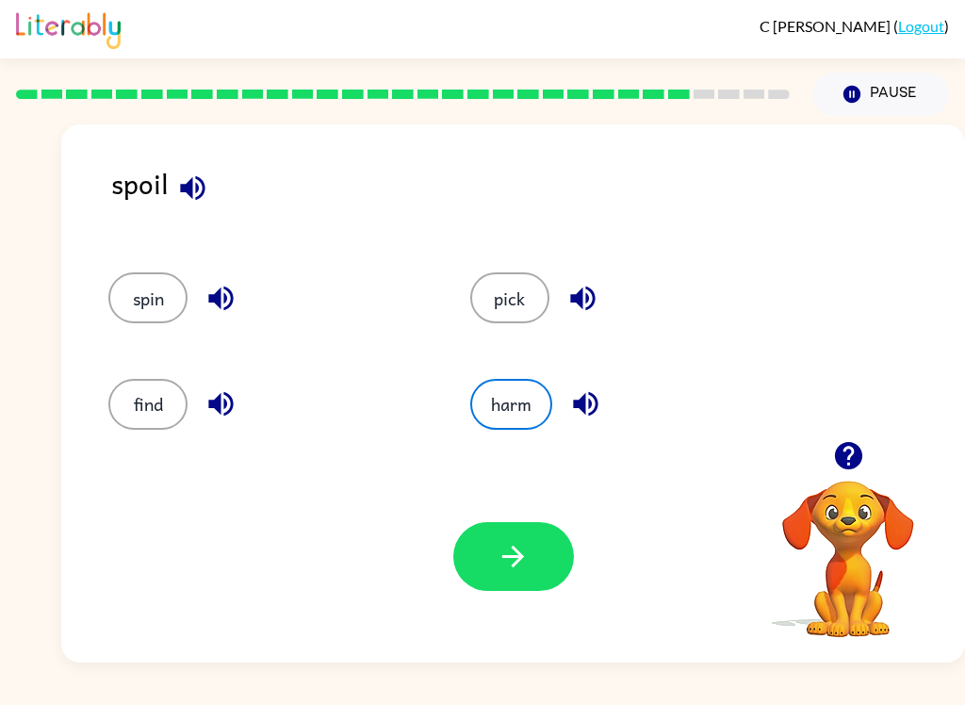
click at [558, 554] on button "button" at bounding box center [513, 556] width 121 height 69
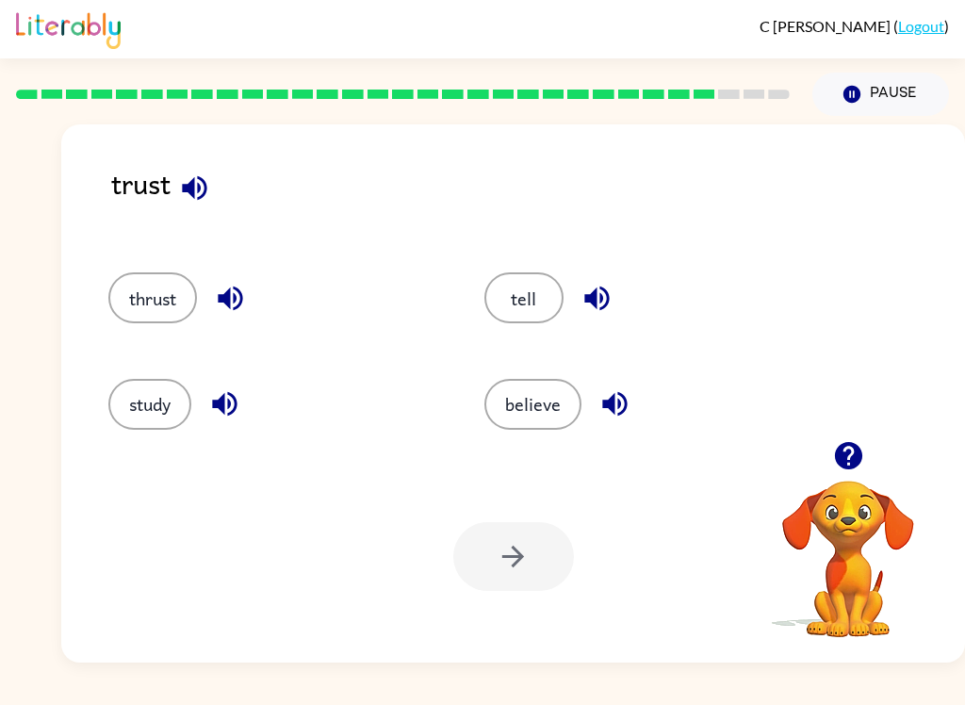
click at [201, 186] on icon "button" at bounding box center [194, 187] width 25 height 25
click at [244, 283] on icon "button" at bounding box center [230, 298] width 33 height 33
click at [223, 402] on icon "button" at bounding box center [224, 404] width 25 height 25
click at [606, 282] on button "button" at bounding box center [597, 298] width 48 height 48
click at [616, 390] on icon "button" at bounding box center [615, 403] width 33 height 33
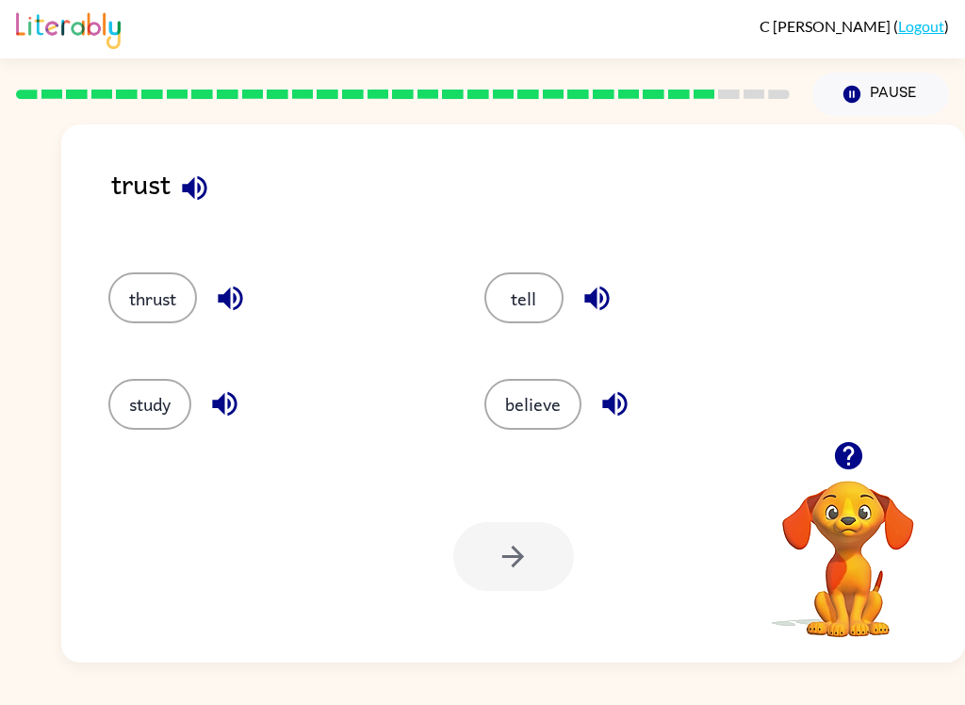
click at [145, 298] on button "thrust" at bounding box center [152, 297] width 89 height 51
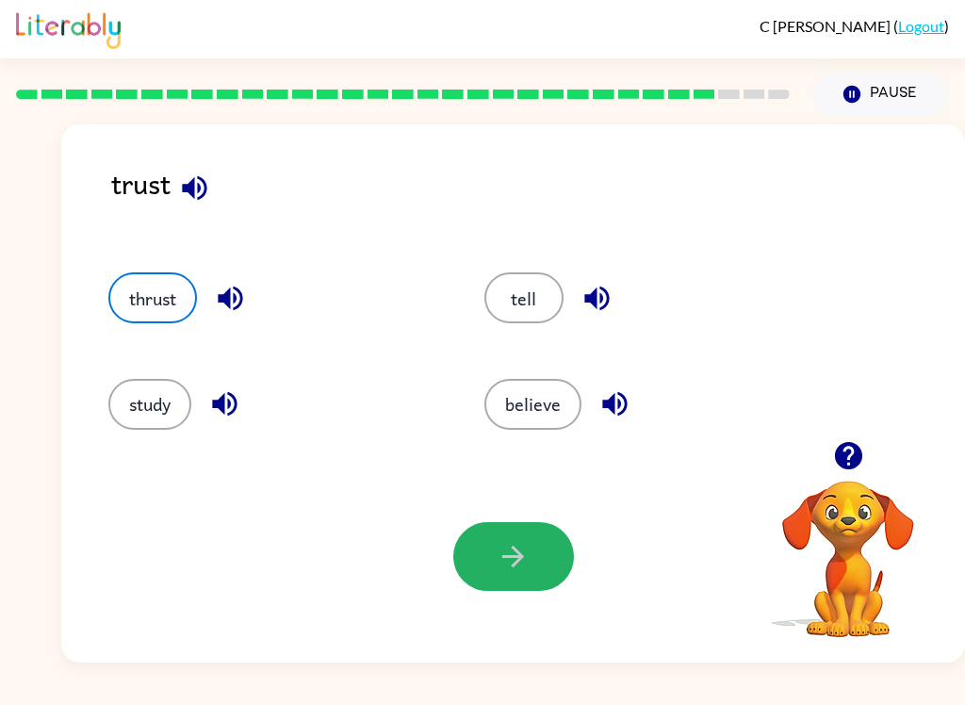
click at [530, 555] on button "button" at bounding box center [513, 556] width 121 height 69
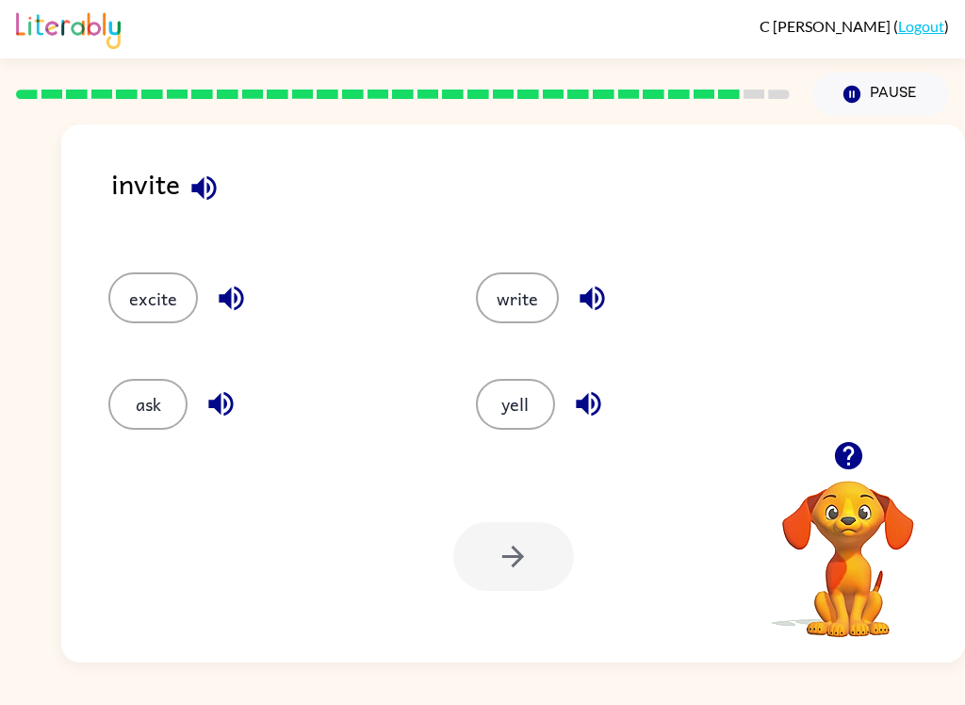
click at [211, 190] on icon "button" at bounding box center [204, 188] width 33 height 33
click at [243, 305] on icon "button" at bounding box center [231, 298] width 33 height 33
click at [240, 399] on button "button" at bounding box center [221, 404] width 48 height 48
click at [589, 299] on icon "button" at bounding box center [592, 299] width 25 height 25
click at [608, 401] on button "button" at bounding box center [589, 404] width 48 height 48
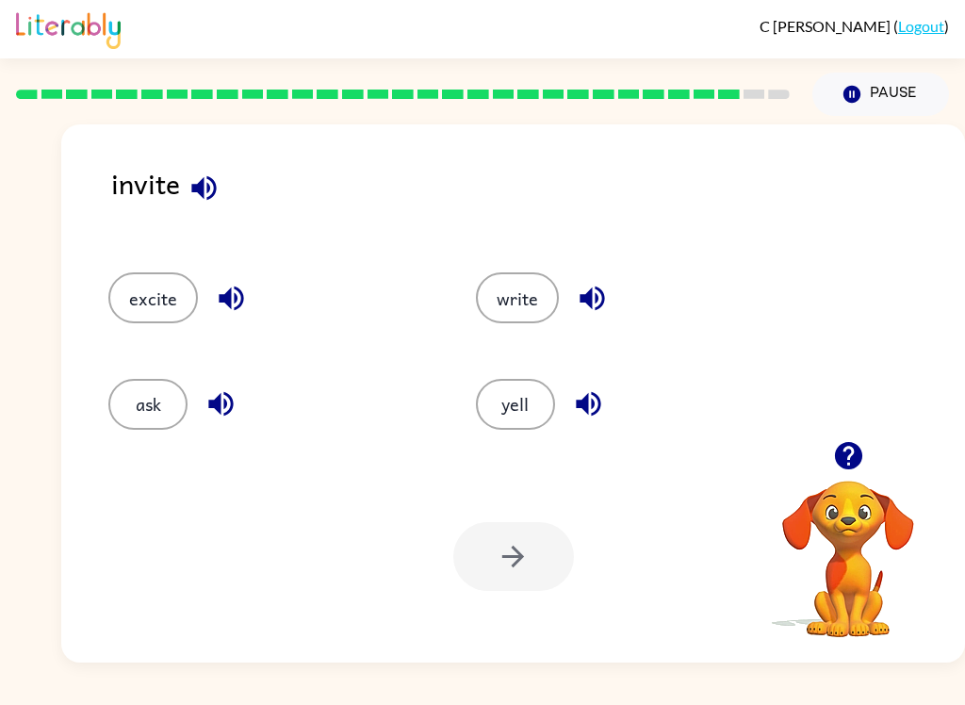
click at [241, 290] on icon "button" at bounding box center [231, 298] width 33 height 33
click at [246, 300] on icon "button" at bounding box center [231, 298] width 33 height 33
click at [223, 395] on icon "button" at bounding box center [221, 403] width 33 height 33
click at [172, 298] on button "excite" at bounding box center [153, 297] width 90 height 51
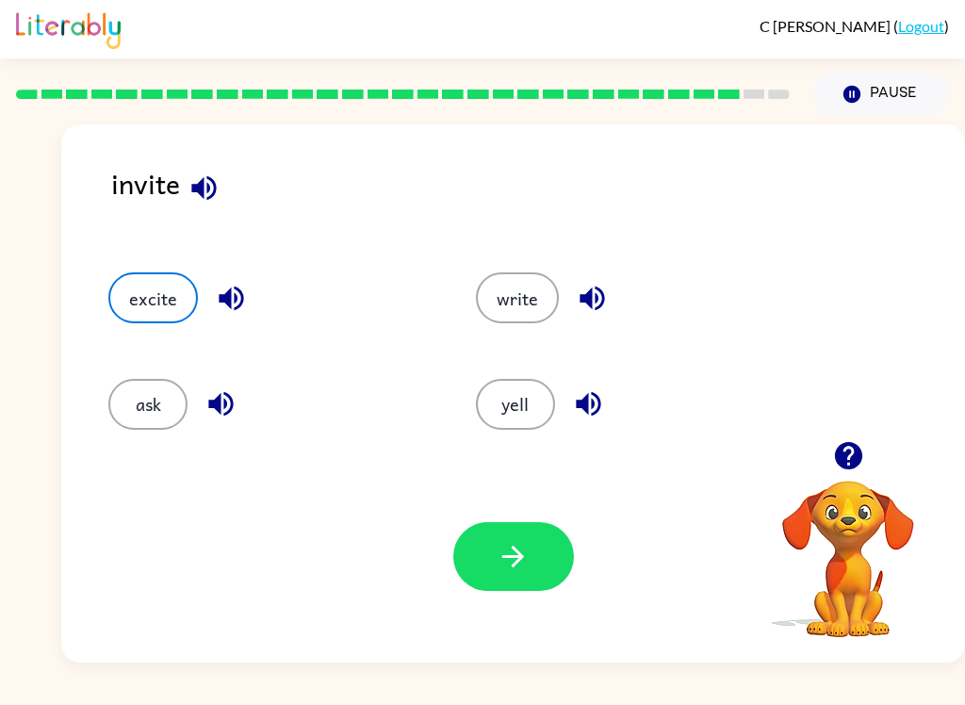
click at [507, 574] on button "button" at bounding box center [513, 556] width 121 height 69
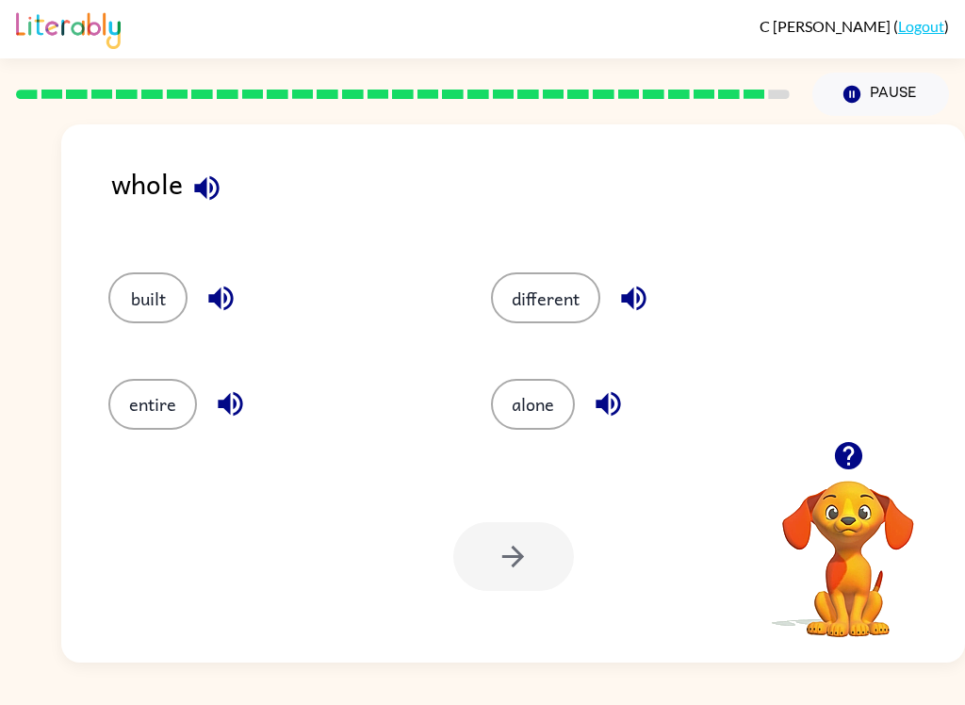
click at [211, 189] on icon "button" at bounding box center [206, 187] width 25 height 25
click at [241, 288] on button "button" at bounding box center [221, 298] width 48 height 48
click at [252, 397] on button "button" at bounding box center [230, 404] width 48 height 48
click at [647, 298] on icon "button" at bounding box center [633, 298] width 33 height 33
click at [616, 403] on icon "button" at bounding box center [608, 403] width 33 height 33
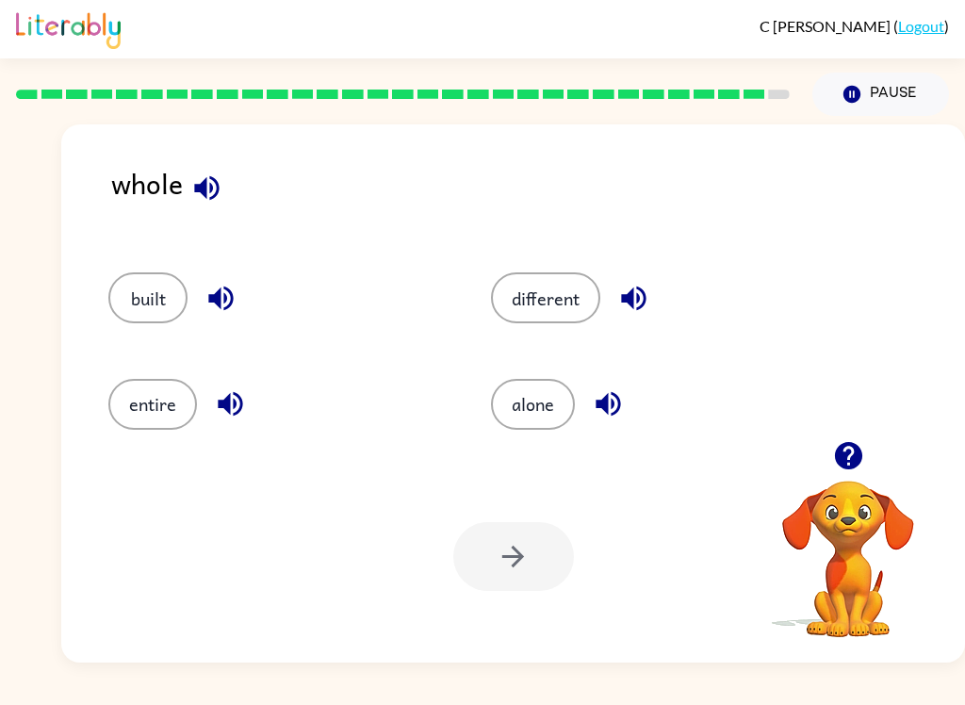
click at [222, 290] on icon "button" at bounding box center [221, 298] width 33 height 33
click at [212, 283] on icon "button" at bounding box center [221, 298] width 33 height 33
click at [209, 188] on icon "button" at bounding box center [206, 187] width 25 height 25
click at [238, 288] on button "button" at bounding box center [221, 298] width 48 height 48
click at [219, 296] on icon "button" at bounding box center [220, 299] width 25 height 25
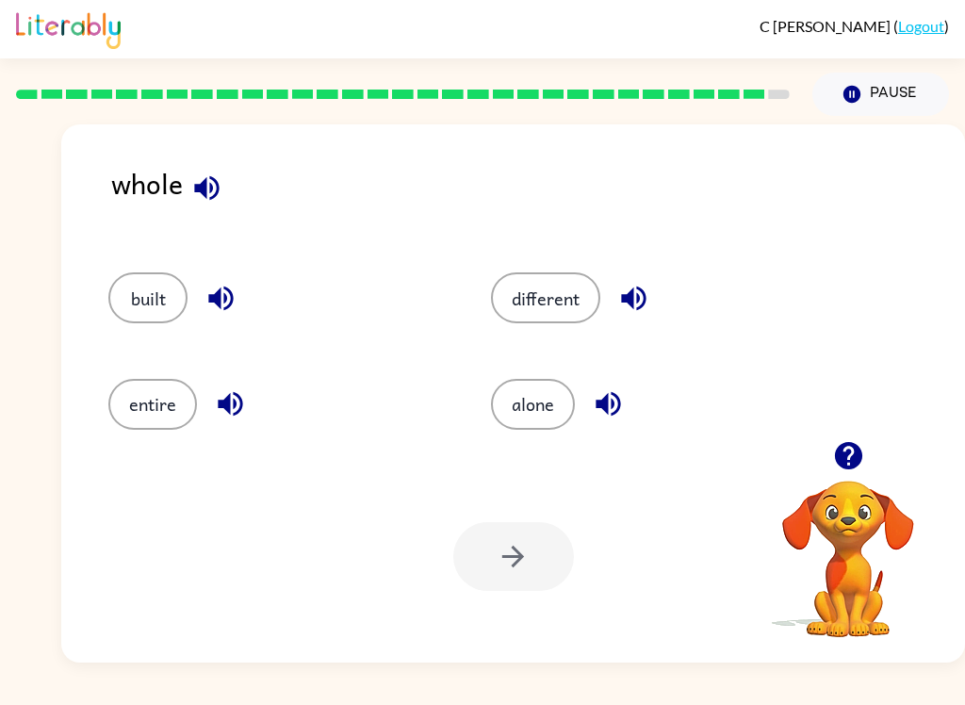
click at [151, 277] on button "built" at bounding box center [147, 297] width 79 height 51
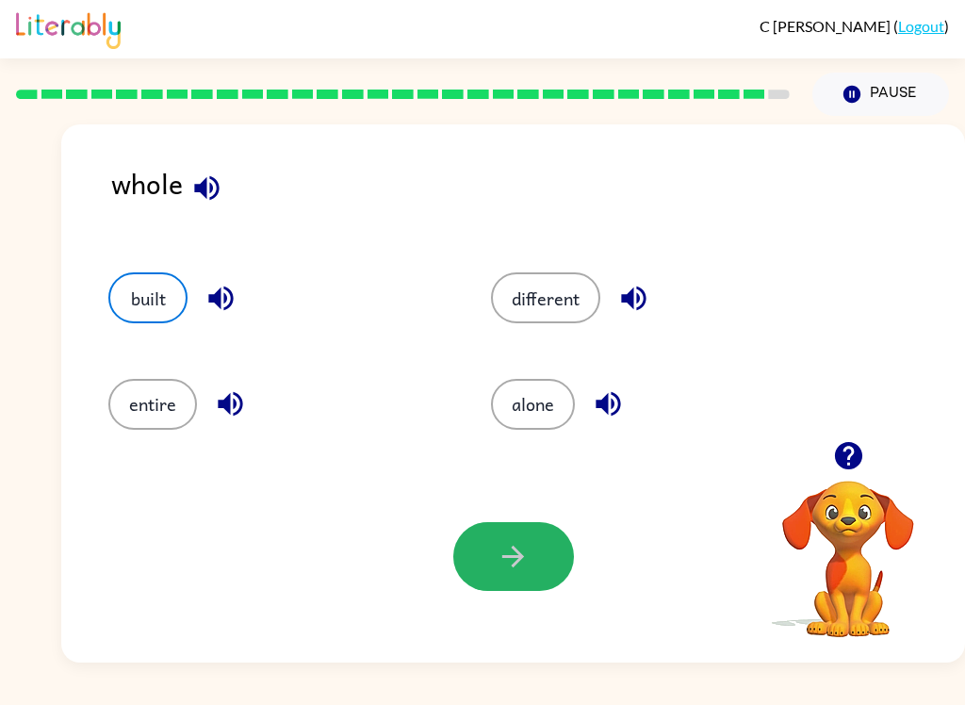
click at [525, 526] on button "button" at bounding box center [513, 556] width 121 height 69
